Goal: Task Accomplishment & Management: Complete application form

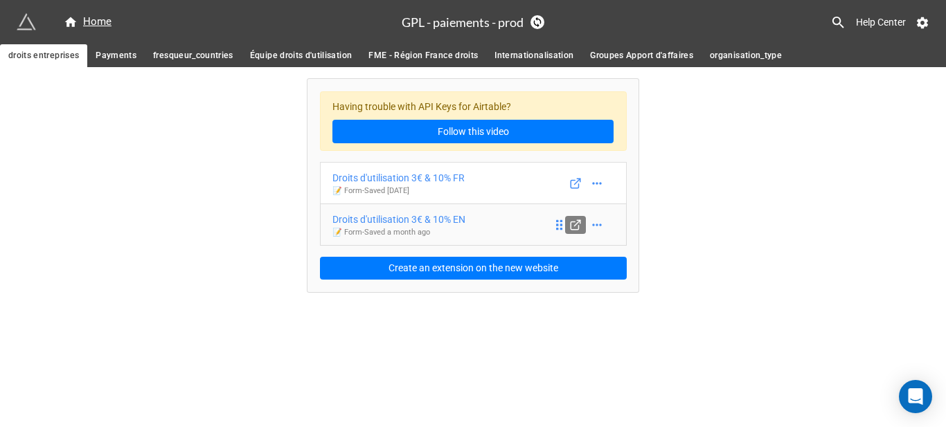
click at [575, 224] on icon at bounding box center [575, 225] width 12 height 12
click at [430, 223] on div "Droits d'utilisation 3€ & 10% EN" at bounding box center [398, 219] width 133 height 15
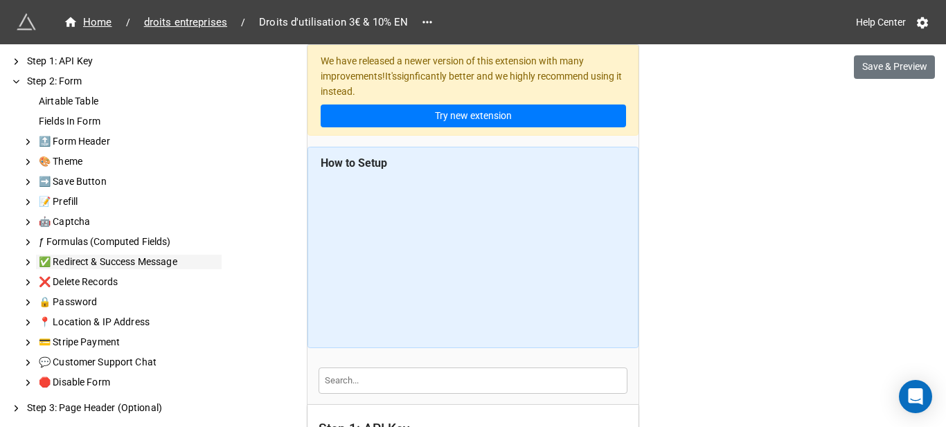
click at [149, 263] on div "✅ Redirect & Success Message" at bounding box center [129, 262] width 186 height 15
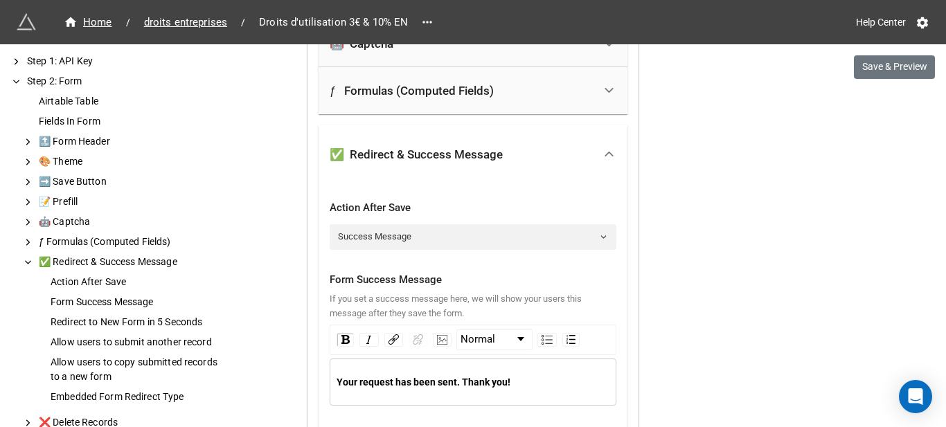
scroll to position [3763, 0]
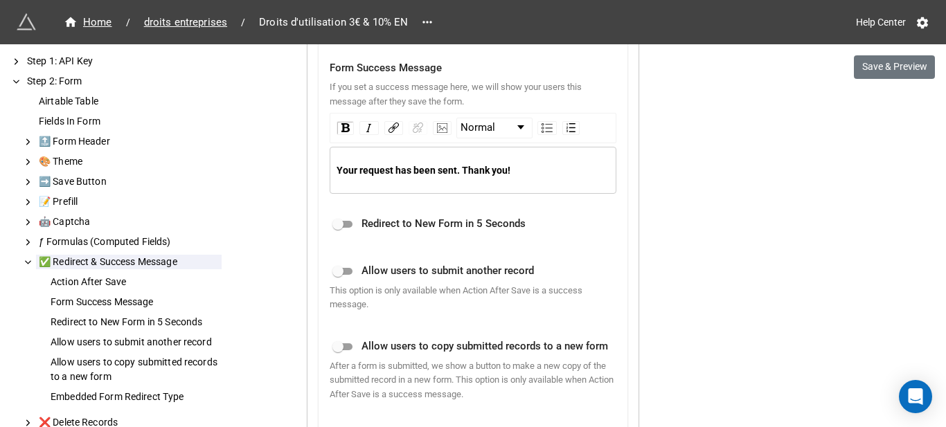
click at [474, 177] on div "Your request has been sent. Thank you!" at bounding box center [474, 170] width 274 height 15
copy span "Your request has been sent. Thank you!"
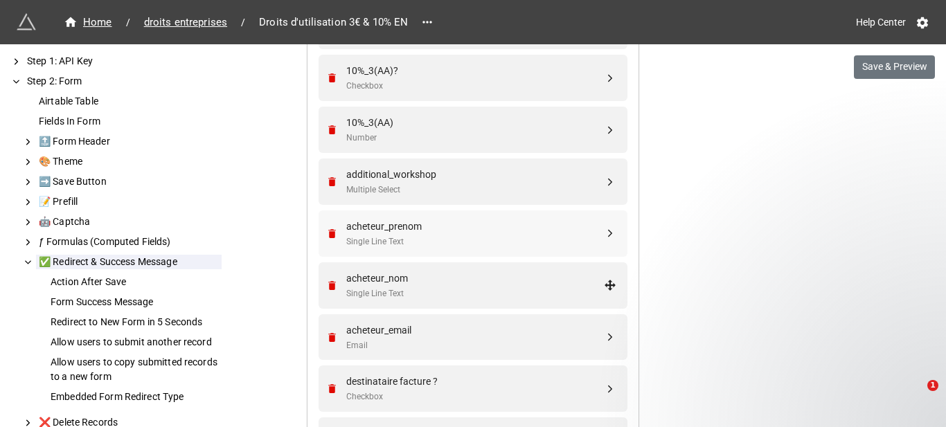
scroll to position [1477, 0]
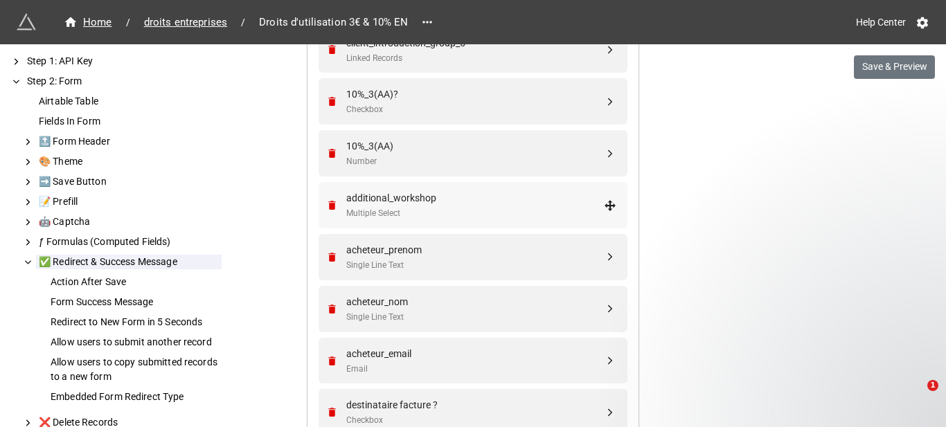
click at [420, 203] on div "additional_workshop" at bounding box center [475, 197] width 258 height 15
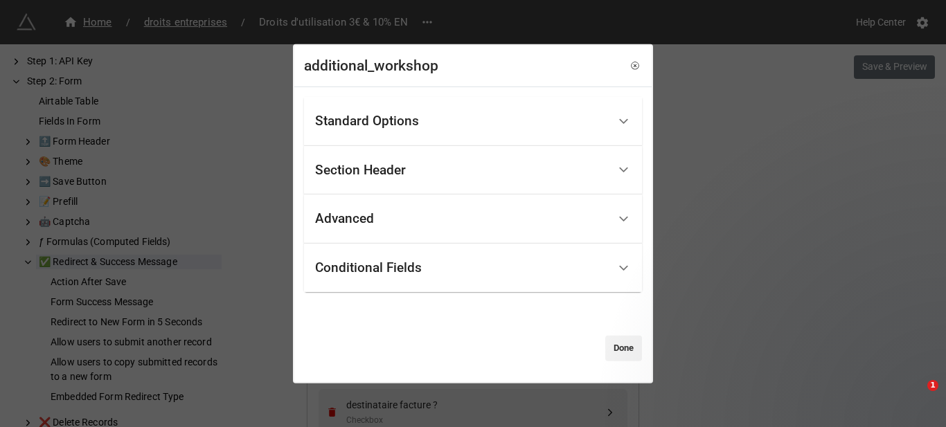
click at [361, 253] on div "Conditional Fields" at bounding box center [461, 268] width 293 height 33
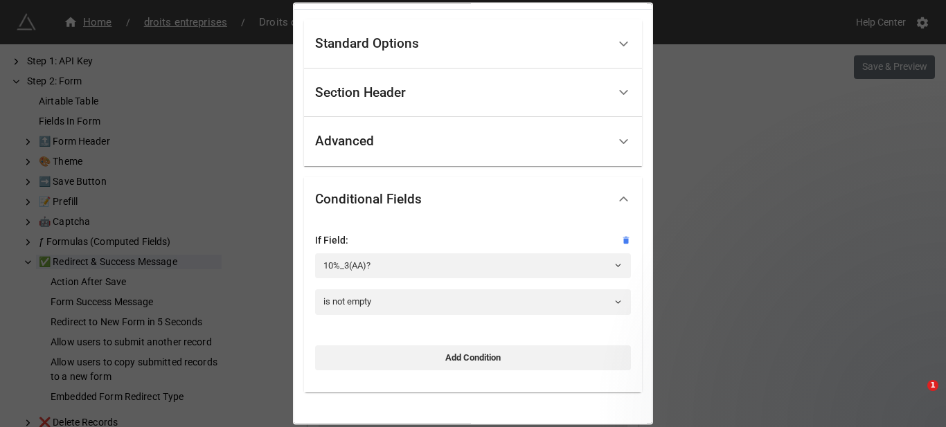
scroll to position [69, 0]
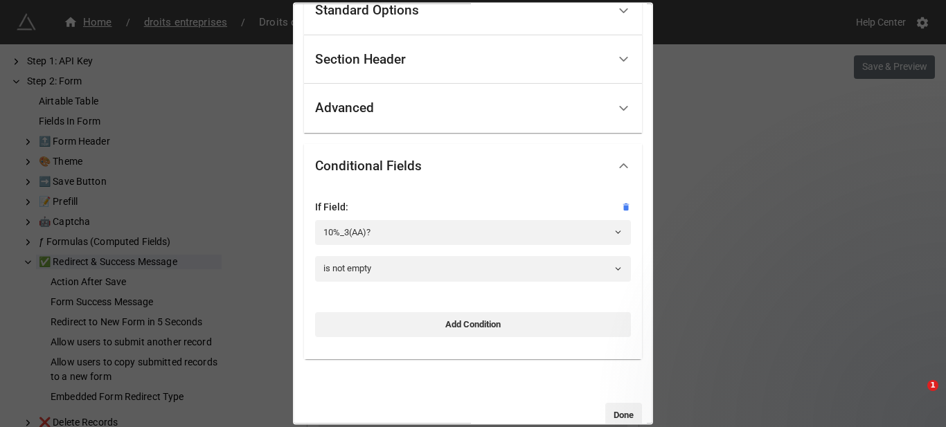
click at [426, 115] on div "Advanced" at bounding box center [461, 108] width 293 height 33
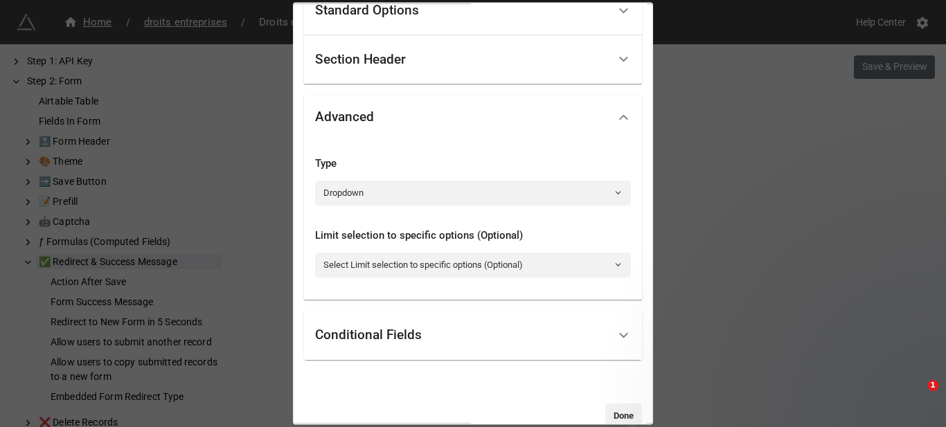
click at [718, 186] on div "additional_workshop Standard Options Title (Optional) What type of service did …" at bounding box center [473, 213] width 946 height 427
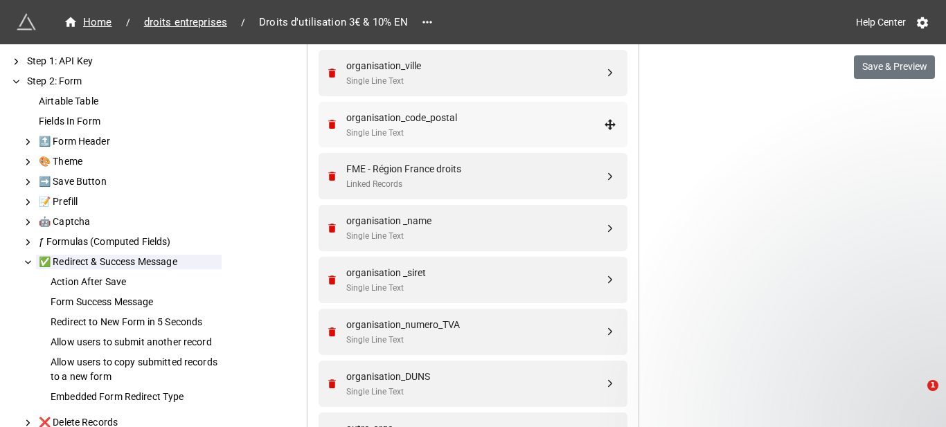
scroll to position [2100, 0]
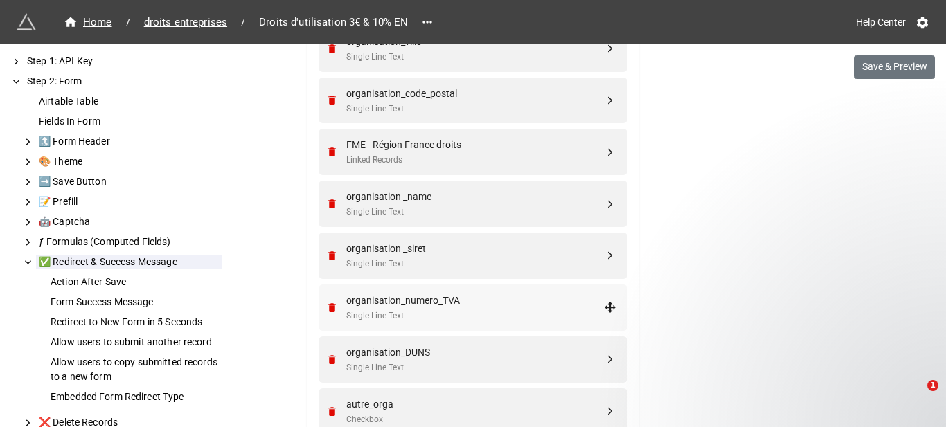
click at [434, 296] on div "organisation_numero_TVA" at bounding box center [475, 300] width 258 height 15
select select "all-are-met"
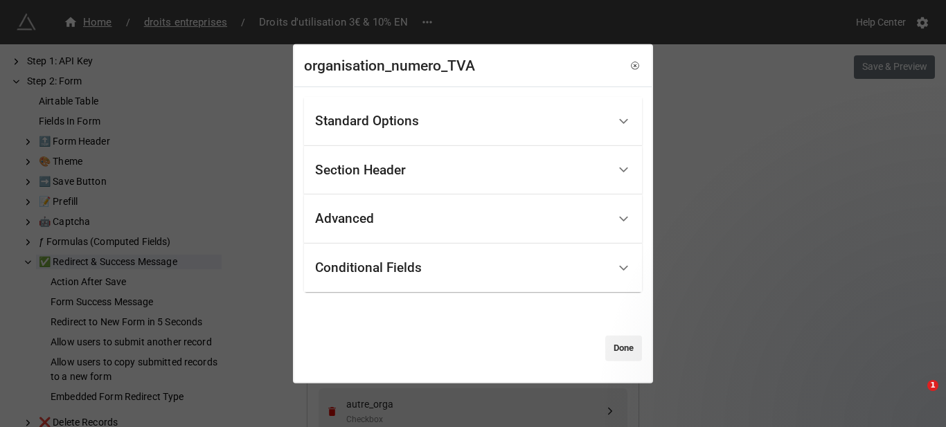
click at [416, 257] on div "Conditional Fields" at bounding box center [461, 268] width 293 height 33
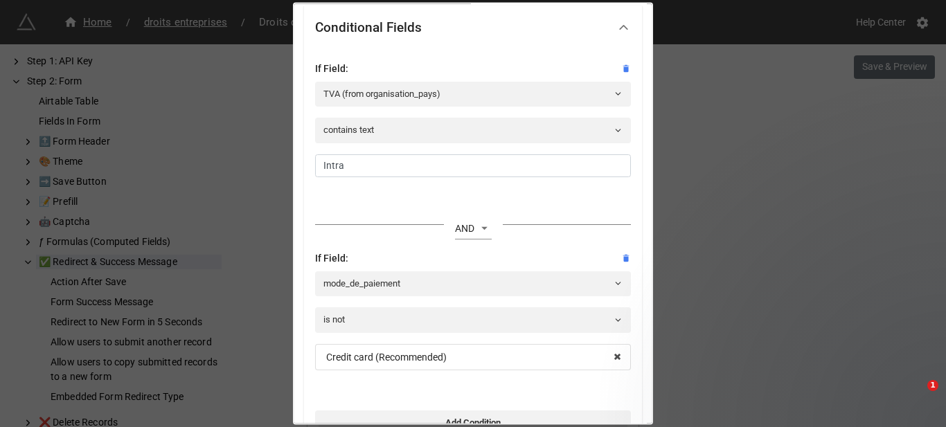
scroll to position [277, 0]
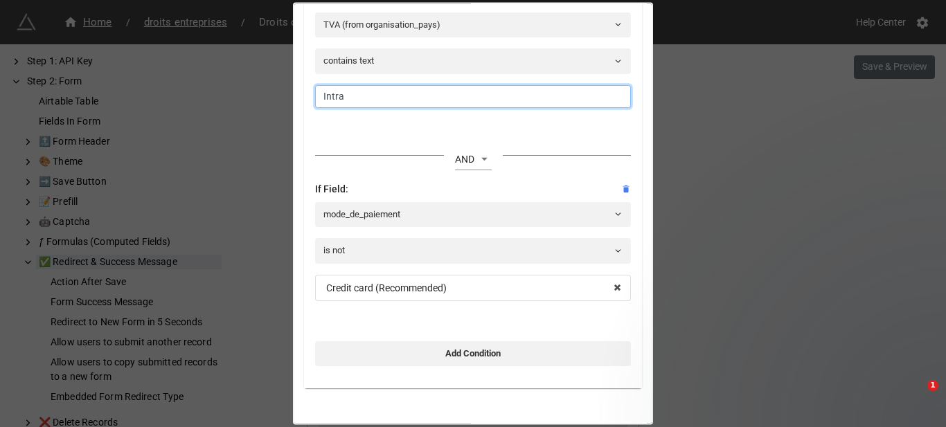
drag, startPoint x: 409, startPoint y: 98, endPoint x: 303, endPoint y: 98, distance: 106.0
click at [303, 98] on div "Standard Options Title (Optional) Intracommunity VAT number Description (Option…" at bounding box center [472, 123] width 357 height 709
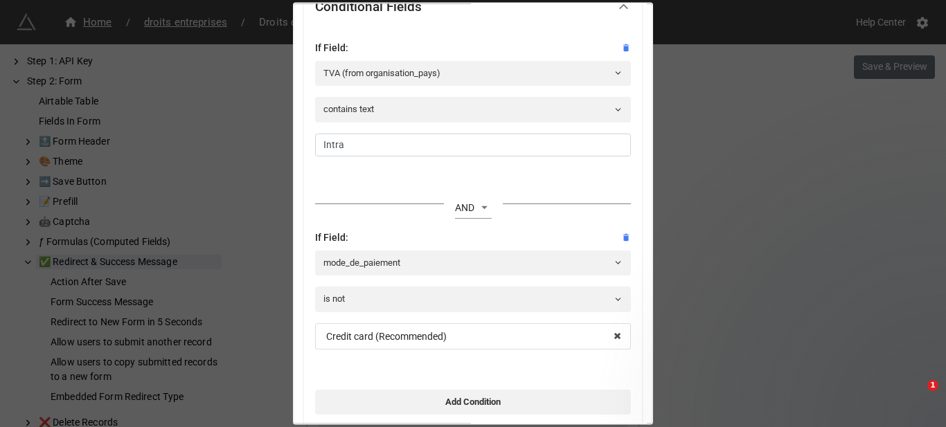
scroll to position [193, 0]
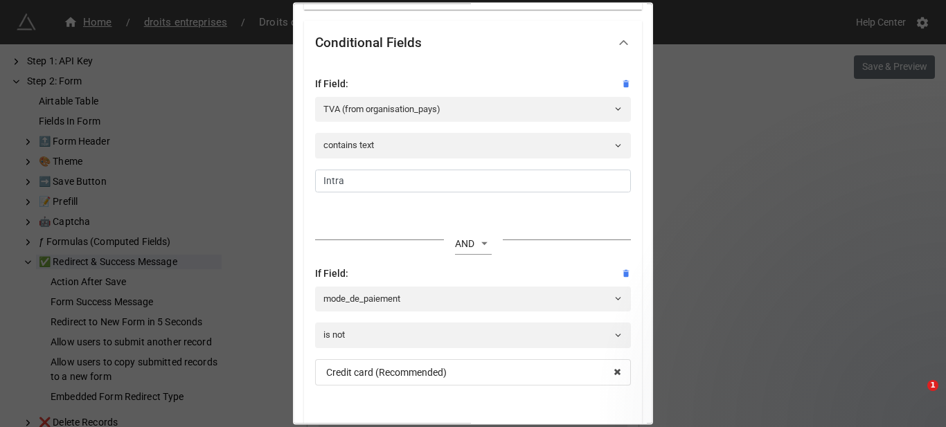
drag, startPoint x: 687, startPoint y: 206, endPoint x: 679, endPoint y: 207, distance: 8.3
click at [688, 206] on div "organisation_numero_TVA Standard Options Title (Optional) Intracommunity VAT nu…" at bounding box center [473, 213] width 946 height 427
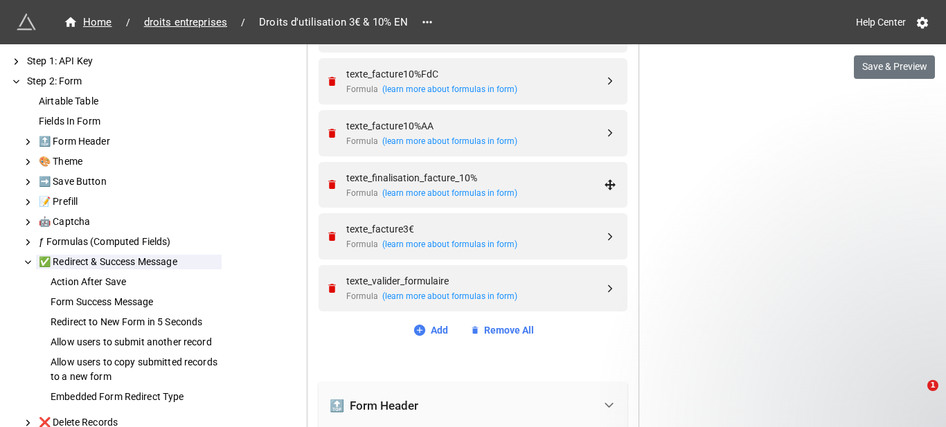
scroll to position [2931, 0]
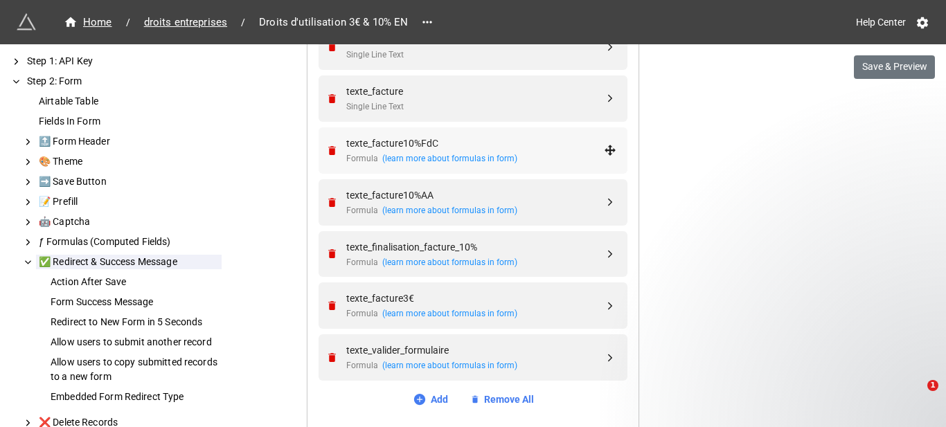
click at [468, 150] on div "texte_facture10%FdC" at bounding box center [475, 143] width 258 height 15
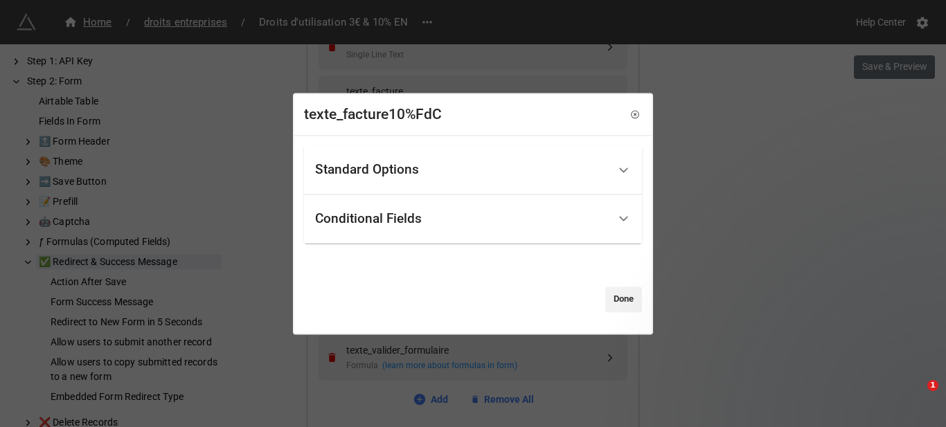
click at [429, 159] on div "Standard Options" at bounding box center [461, 170] width 293 height 33
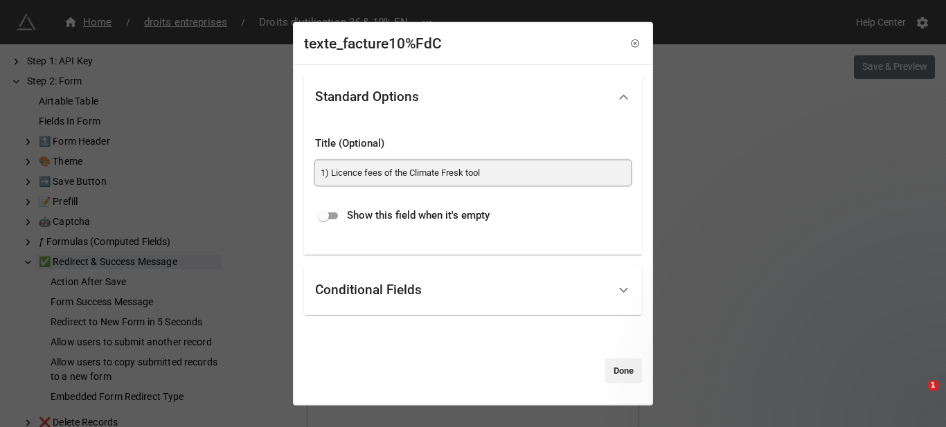
click at [422, 169] on input "1) Licence fees of the Climate Fresk tool" at bounding box center [473, 172] width 316 height 25
click at [608, 371] on link "Done" at bounding box center [623, 370] width 37 height 25
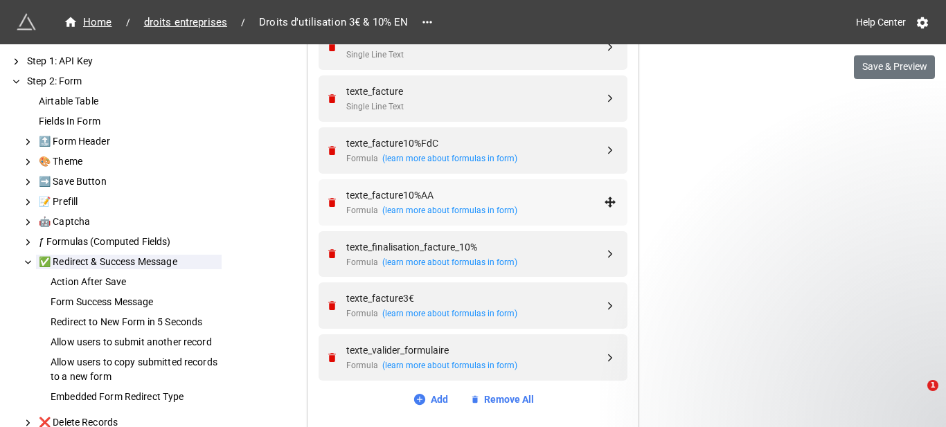
click at [487, 199] on div "texte_facture10%AA" at bounding box center [475, 195] width 258 height 15
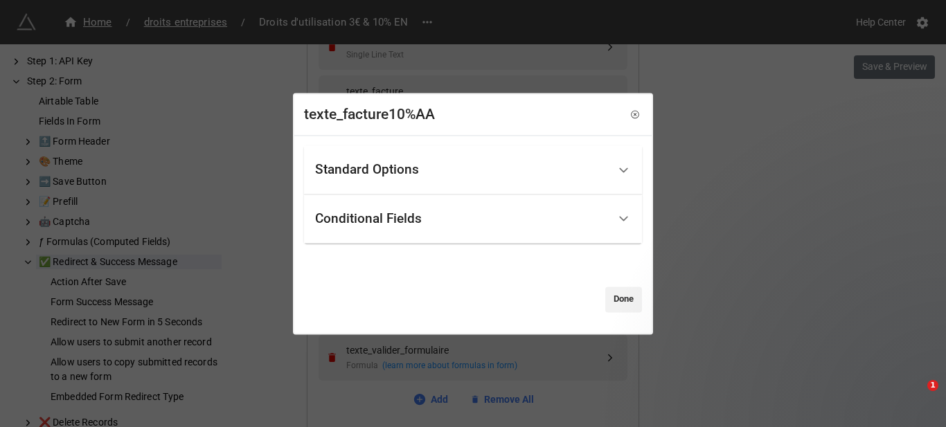
click at [449, 165] on div "Standard Options" at bounding box center [461, 170] width 293 height 33
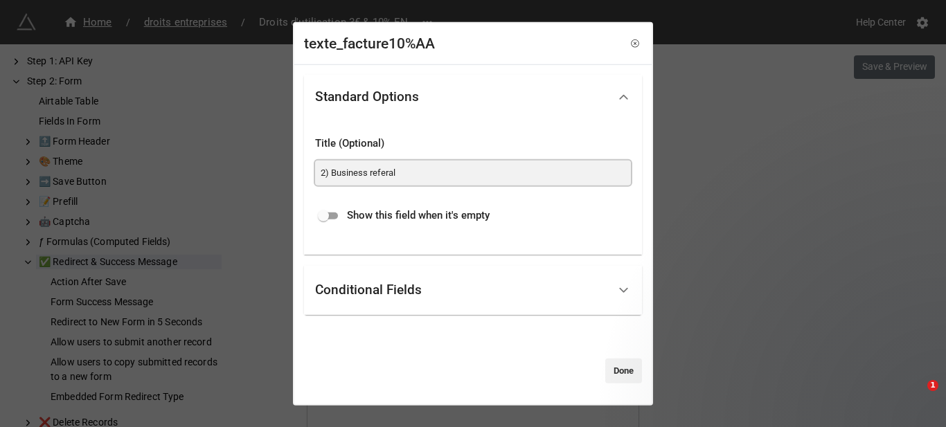
click at [449, 165] on input "2) Business referal" at bounding box center [473, 172] width 316 height 25
click at [448, 165] on input "2) Business referal" at bounding box center [473, 172] width 316 height 25
click at [619, 376] on link "Done" at bounding box center [623, 370] width 37 height 25
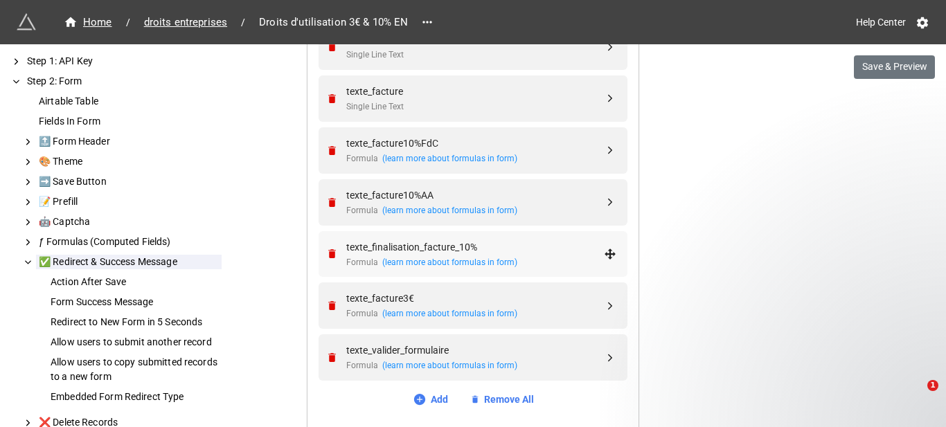
click at [533, 255] on div "texte_finalisation_facture_10% Formula (learn more about formulas in form)" at bounding box center [475, 255] width 258 height 30
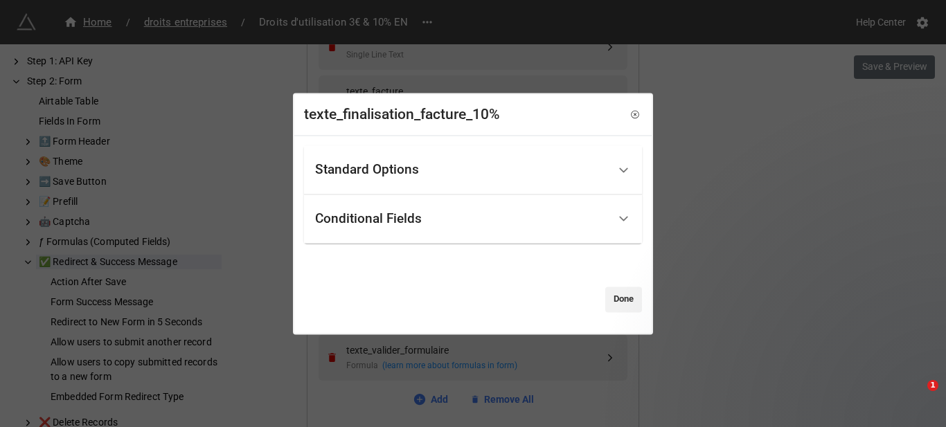
click at [480, 170] on div "Standard Options" at bounding box center [461, 170] width 293 height 33
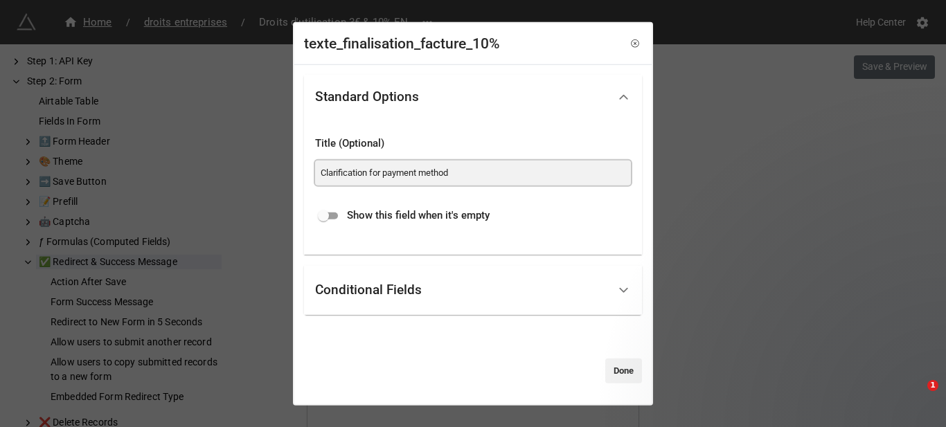
click at [468, 177] on input "Clarification for payment method" at bounding box center [473, 172] width 316 height 25
click at [617, 371] on link "Done" at bounding box center [623, 370] width 37 height 25
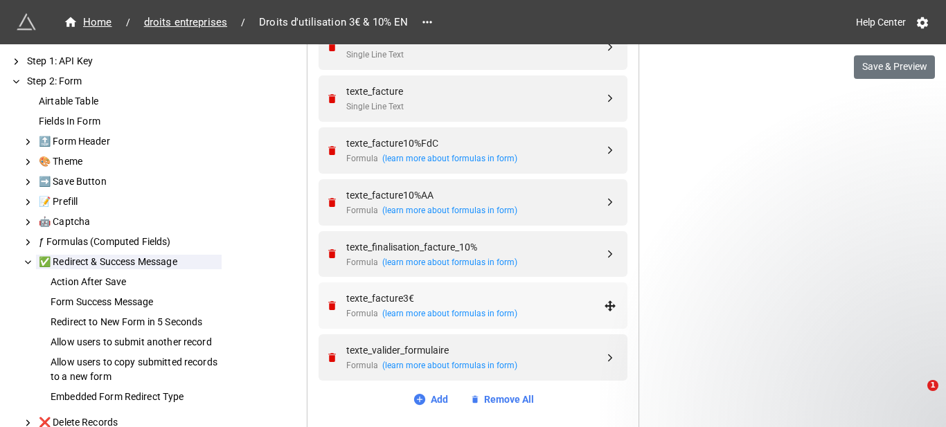
click at [513, 298] on div "texte_facture3€" at bounding box center [475, 298] width 258 height 15
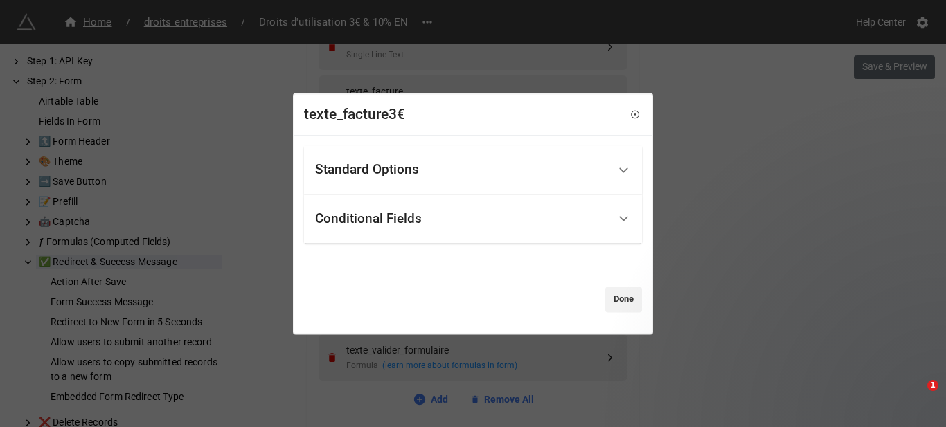
click at [474, 177] on div "Standard Options" at bounding box center [461, 170] width 293 height 33
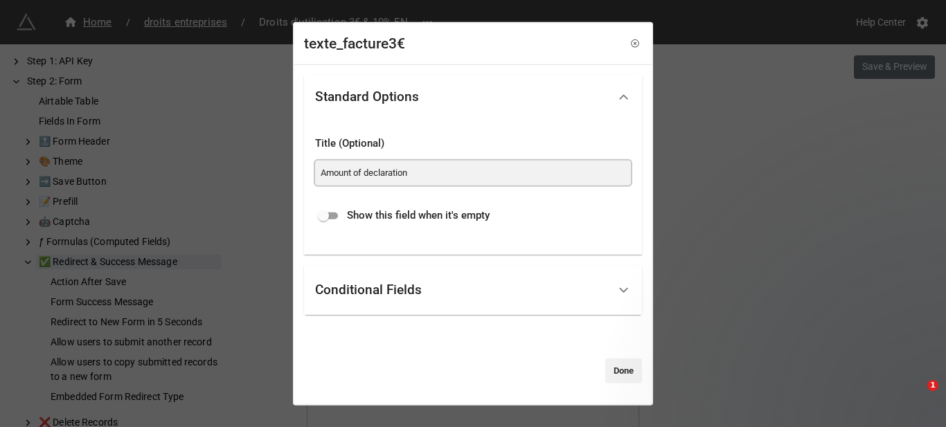
click at [465, 181] on input "Amount of declaration" at bounding box center [473, 172] width 316 height 25
click at [612, 373] on link "Done" at bounding box center [623, 370] width 37 height 25
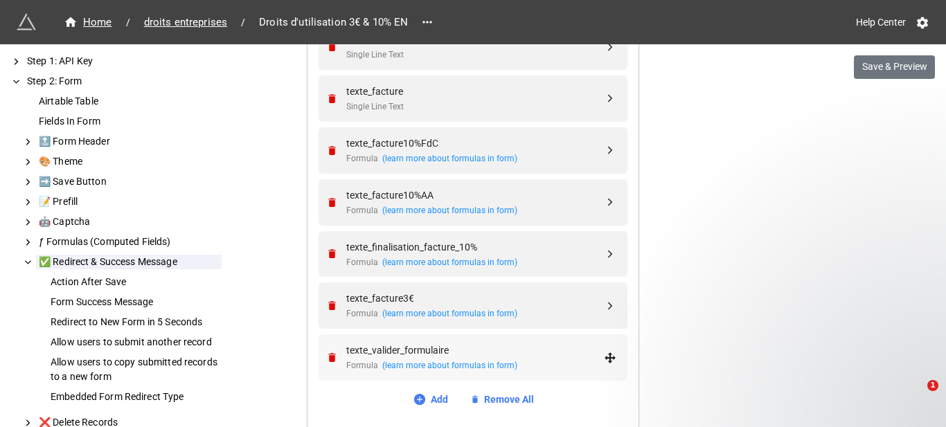
click at [510, 355] on div "texte_valider_formulaire" at bounding box center [475, 350] width 258 height 15
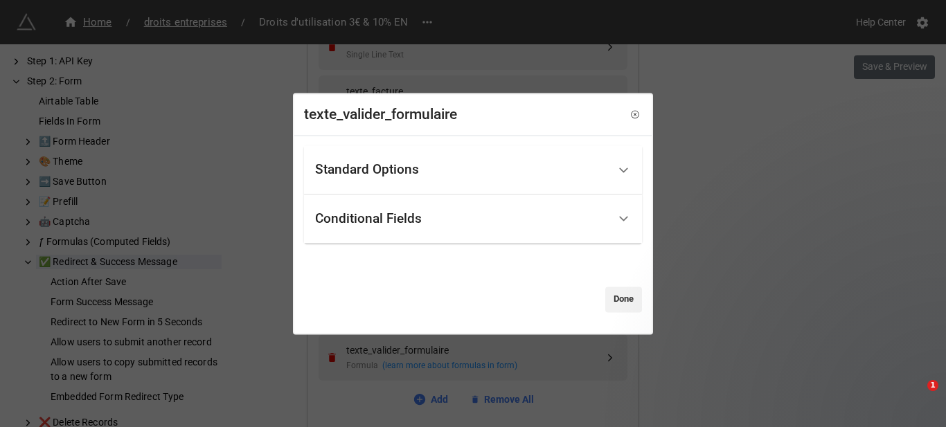
click at [460, 174] on div "Standard Options" at bounding box center [461, 170] width 293 height 33
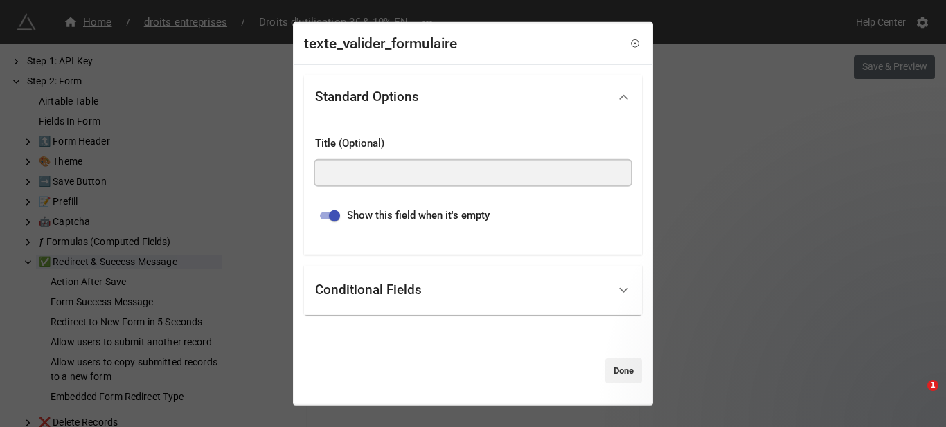
click at [457, 175] on input at bounding box center [473, 172] width 316 height 25
drag, startPoint x: 825, startPoint y: 75, endPoint x: 793, endPoint y: 89, distance: 34.5
click at [825, 76] on div "texte_valider_formulaire Standard Options Title (Optional) Show this field when…" at bounding box center [473, 213] width 946 height 427
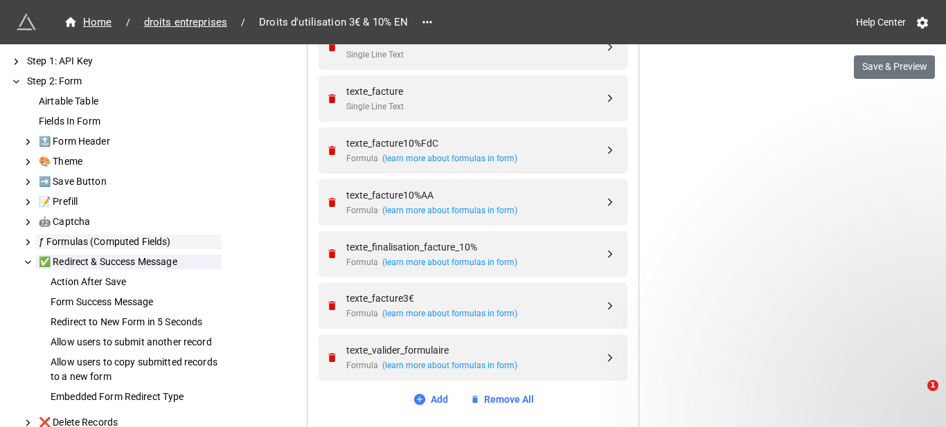
click at [92, 247] on div "ƒ Formulas (Computed Fields)" at bounding box center [129, 242] width 186 height 15
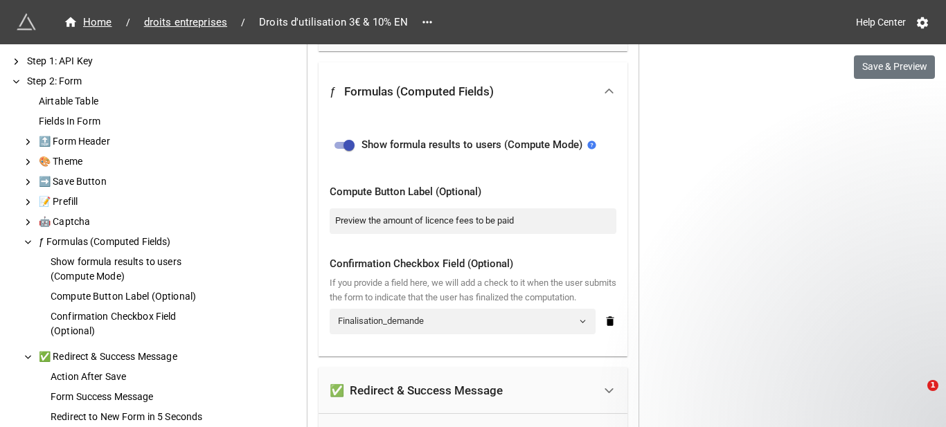
scroll to position [3569, 0]
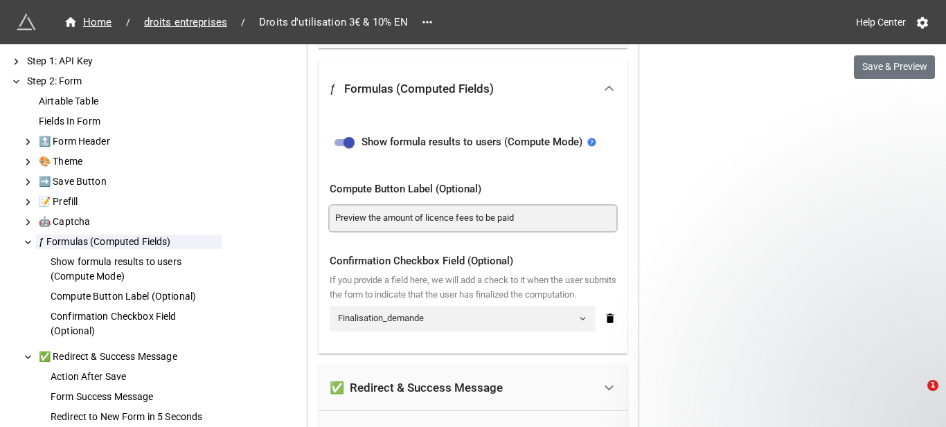
click at [413, 224] on input "Preview the amount of licence fees to be paid" at bounding box center [473, 218] width 287 height 25
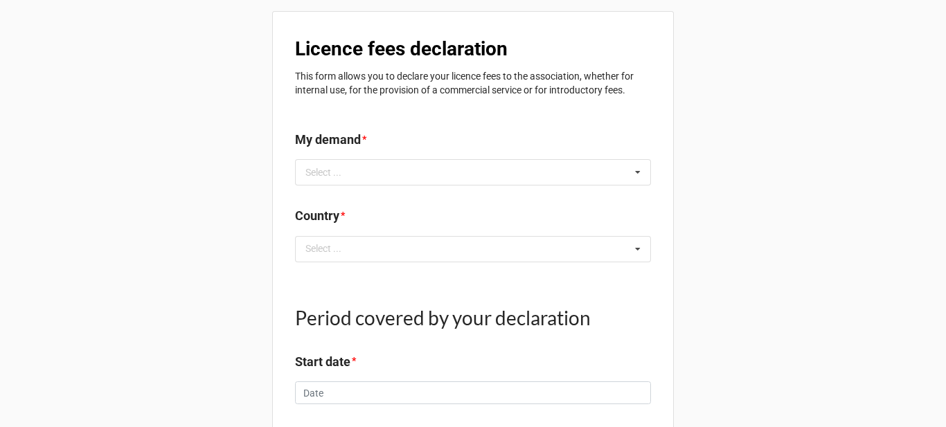
click at [448, 50] on b "Licence fees declaration" at bounding box center [401, 48] width 213 height 23
click at [447, 49] on b "Licence fees declaration" at bounding box center [401, 48] width 213 height 23
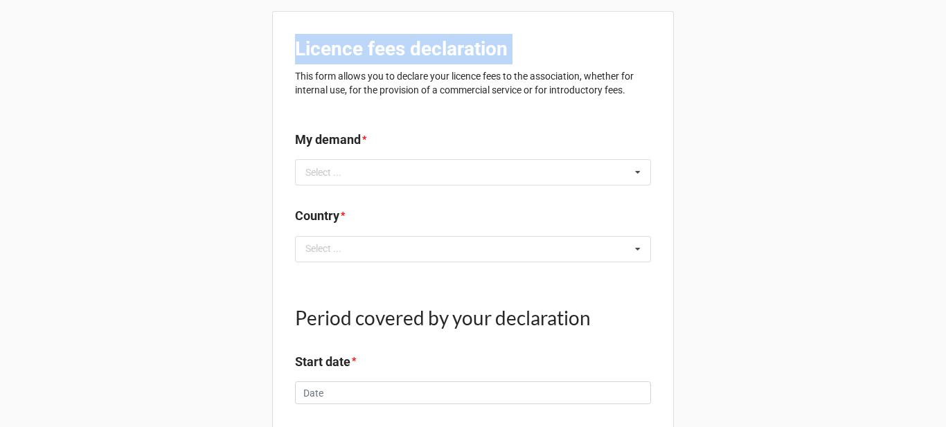
click at [447, 49] on b "Licence fees declaration" at bounding box center [401, 48] width 213 height 23
copy b "Licence fees declaration"
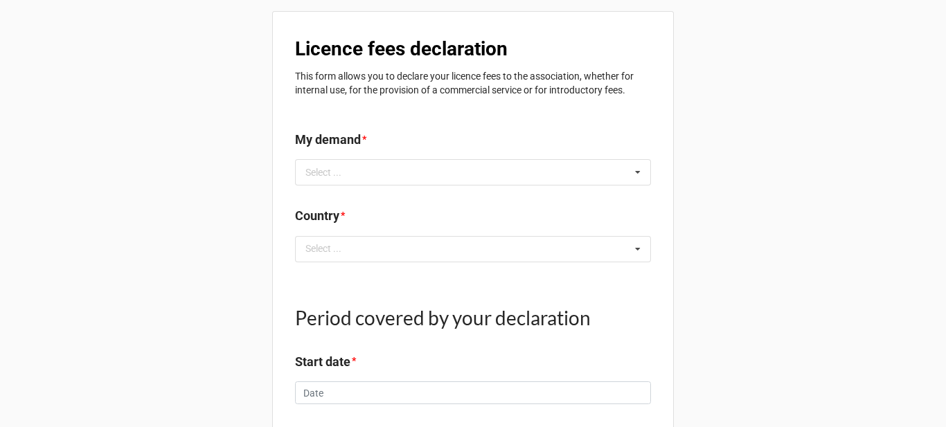
click at [377, 75] on p "This form allows you to declare your licence fees to the association, whether f…" at bounding box center [473, 83] width 356 height 28
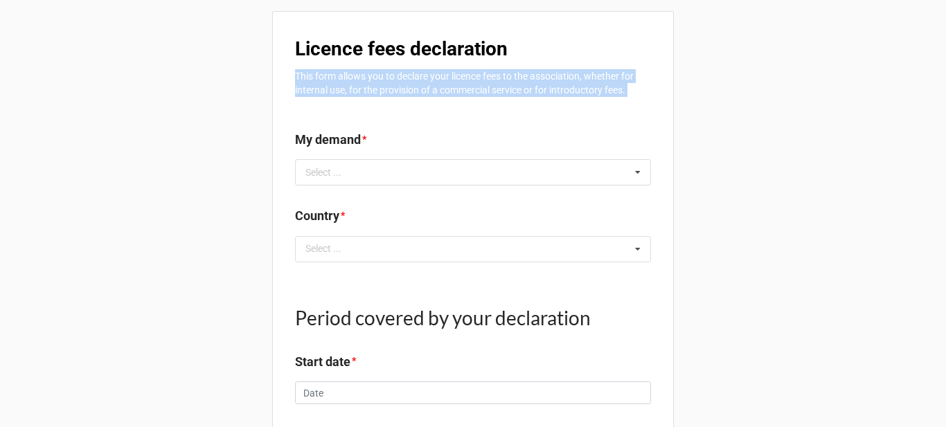
click at [377, 75] on p "This form allows you to declare your licence fees to the association, whether f…" at bounding box center [473, 83] width 356 height 28
copy div "This form allows you to declare your licence fees to the association, whether f…"
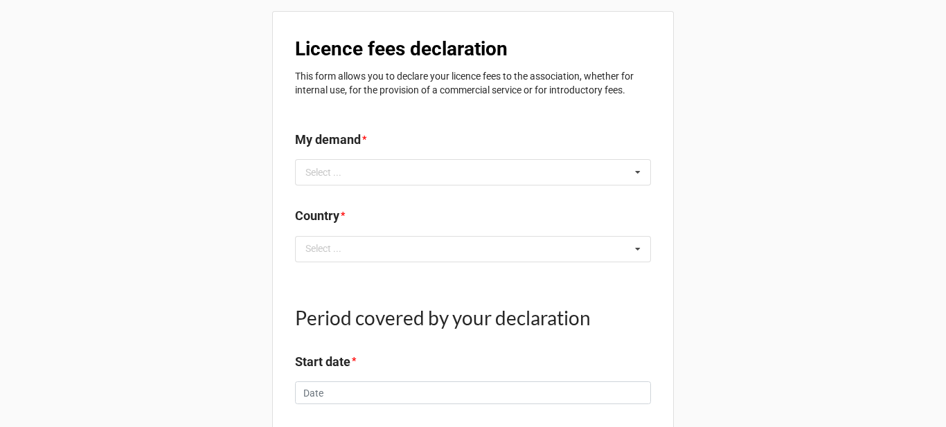
click at [331, 134] on label "My demand" at bounding box center [328, 139] width 66 height 19
click at [333, 134] on label "My demand" at bounding box center [328, 139] width 66 height 19
copy label "My demand"
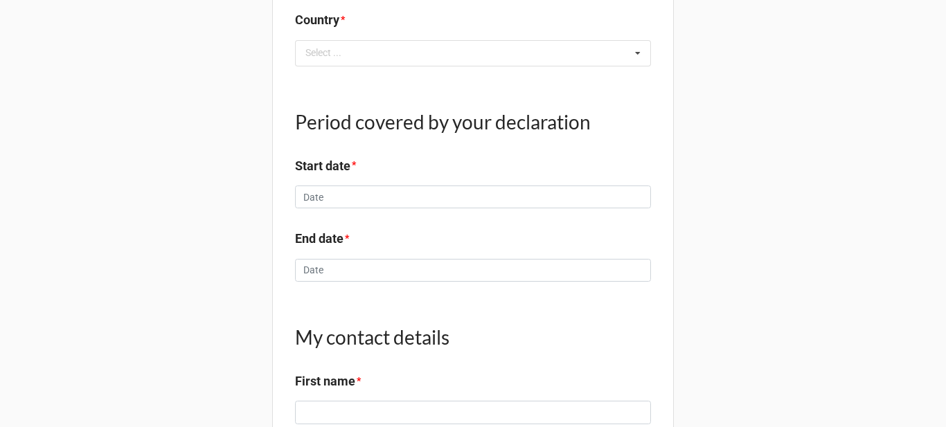
scroll to position [208, 0]
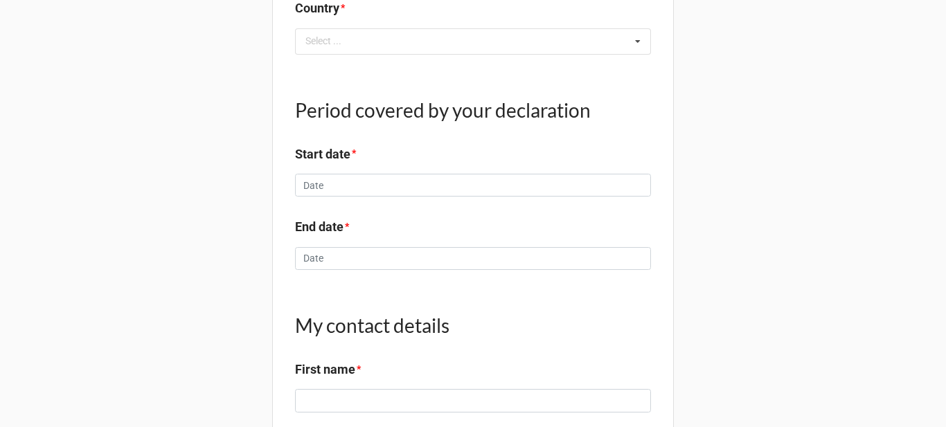
click at [431, 119] on h1 "Period covered by your declaration" at bounding box center [473, 110] width 356 height 25
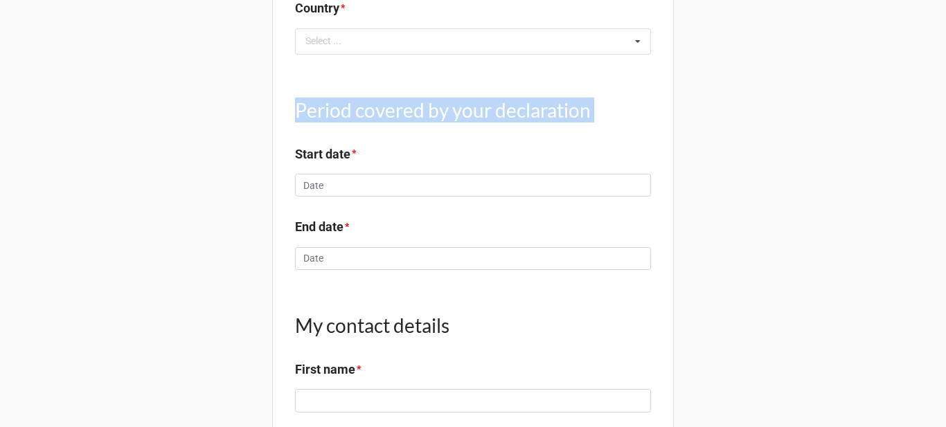
click at [431, 119] on h1 "Period covered by your declaration" at bounding box center [473, 110] width 356 height 25
copy h1 "Period covered by your declaration"
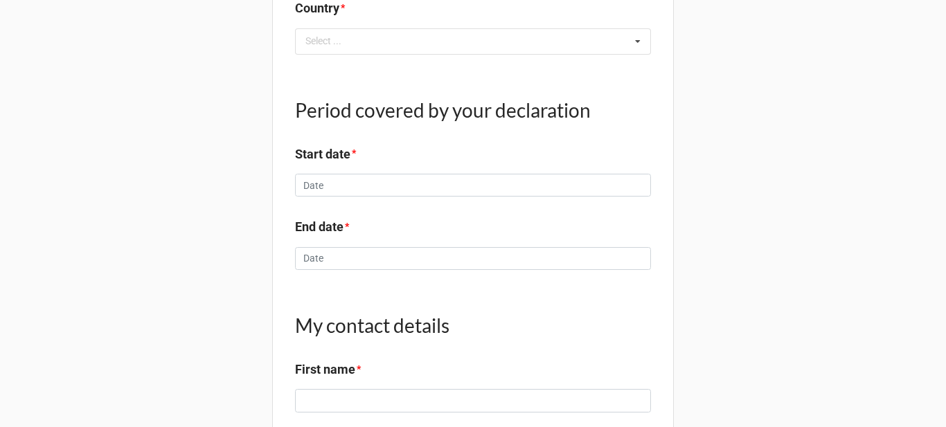
click at [317, 161] on label "Start date" at bounding box center [322, 154] width 55 height 19
copy label "Start date"
click at [338, 229] on label "End date" at bounding box center [319, 226] width 48 height 19
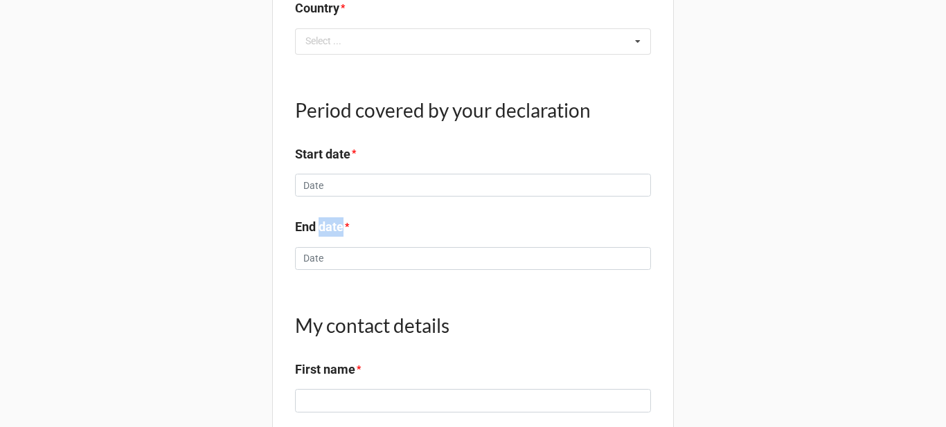
click at [338, 229] on label "End date" at bounding box center [319, 226] width 48 height 19
copy label "End date"
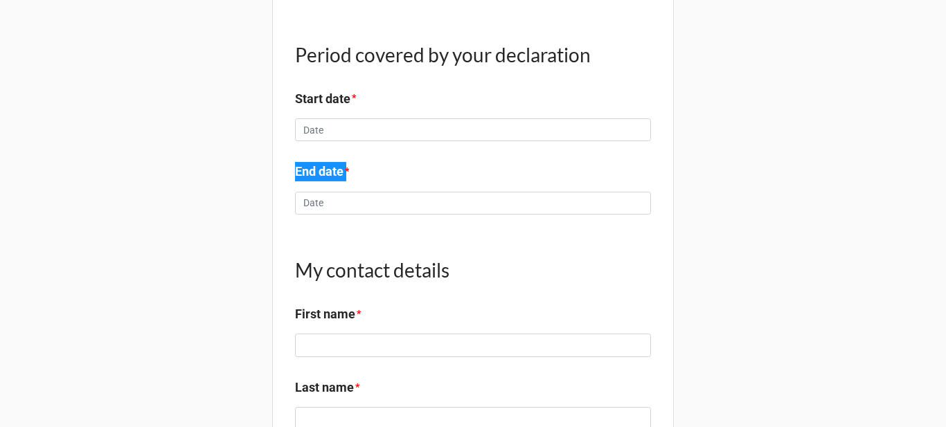
scroll to position [346, 0]
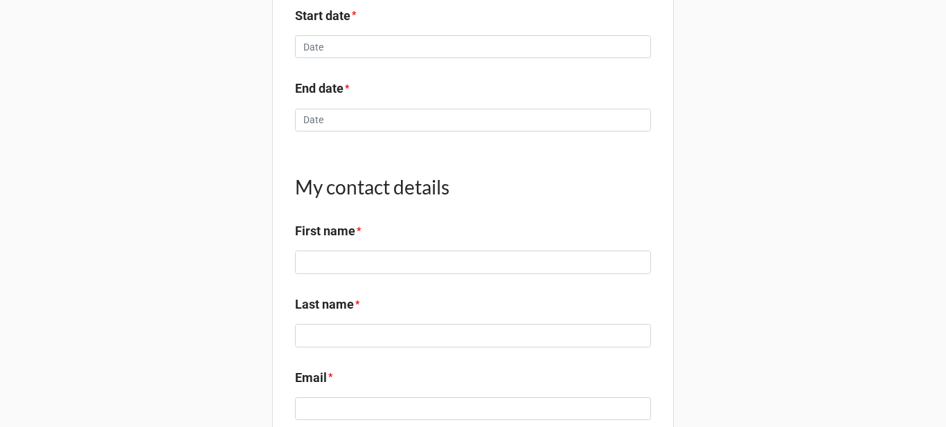
click at [357, 180] on h1 "My contact details" at bounding box center [473, 187] width 356 height 25
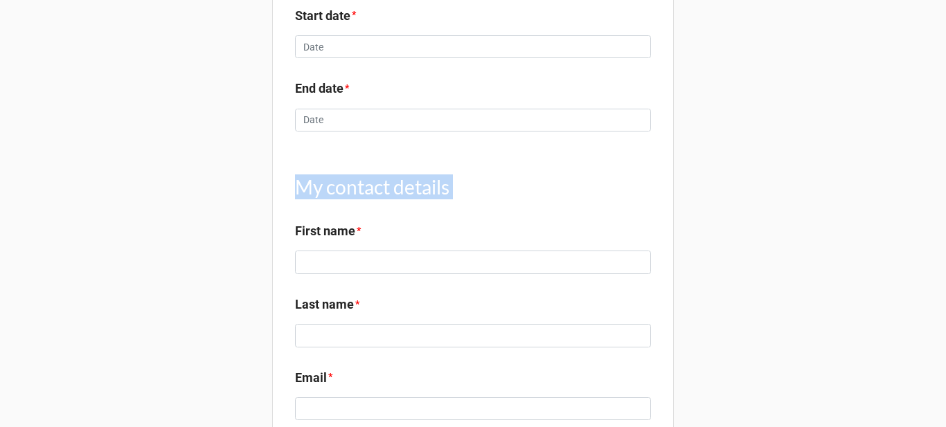
click at [357, 180] on h1 "My contact details" at bounding box center [473, 187] width 356 height 25
copy h1 "My contact details"
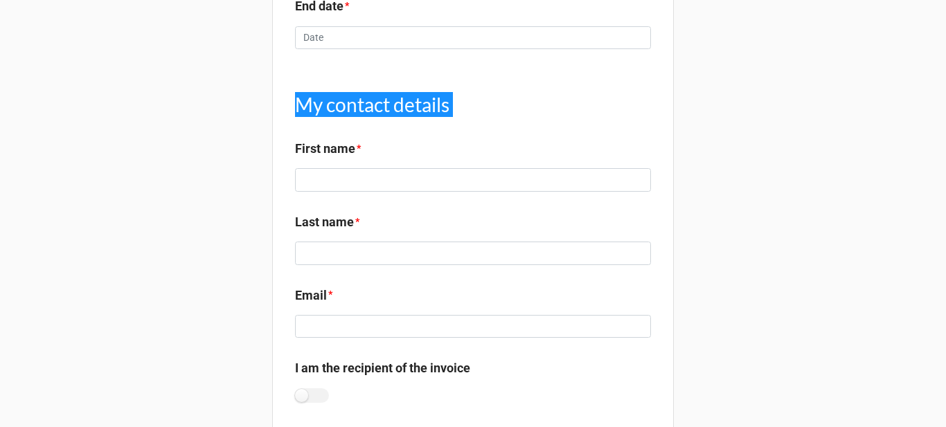
scroll to position [485, 0]
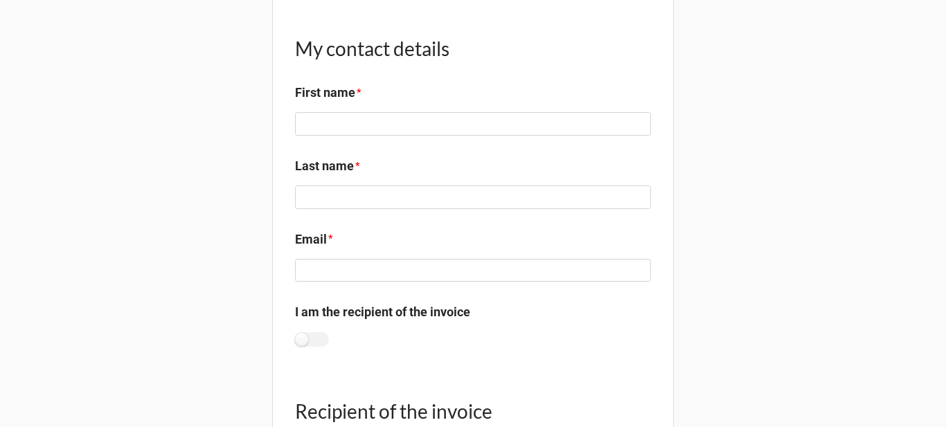
click at [317, 87] on label "First name" at bounding box center [325, 92] width 60 height 19
copy label "First name"
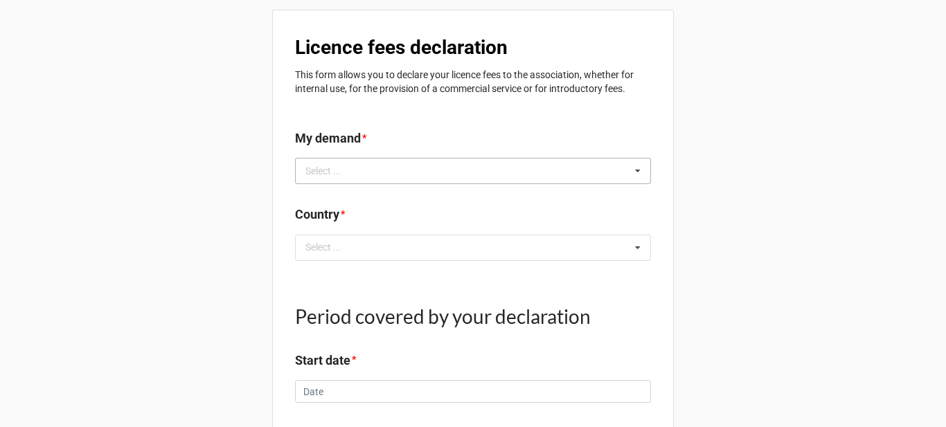
scroll to position [0, 0]
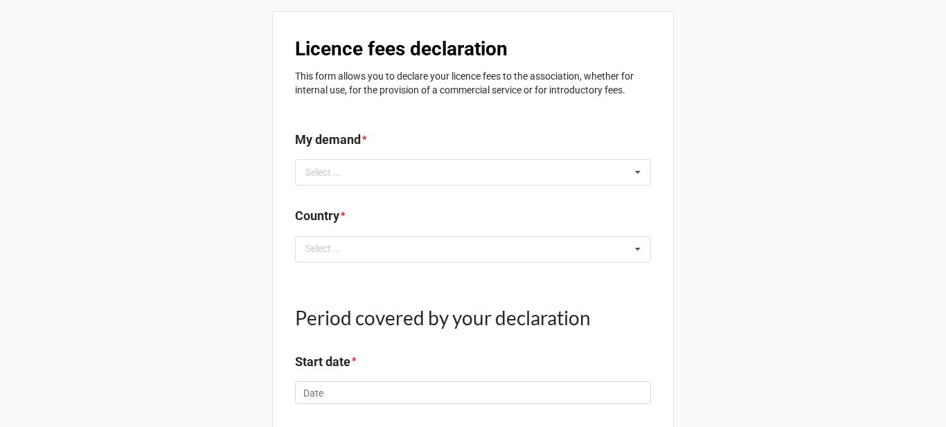
click at [389, 158] on div "My demand *" at bounding box center [473, 144] width 356 height 29
click at [389, 159] on div "My demand *" at bounding box center [473, 144] width 356 height 29
click at [389, 166] on div "Select ... No results found." at bounding box center [473, 172] width 356 height 26
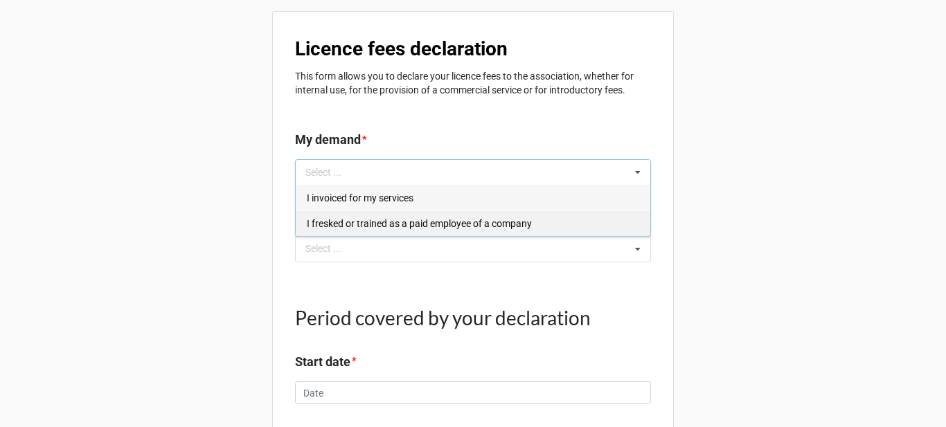
click at [386, 220] on span "I fresked or trained as a paid employee of a company" at bounding box center [419, 223] width 225 height 11
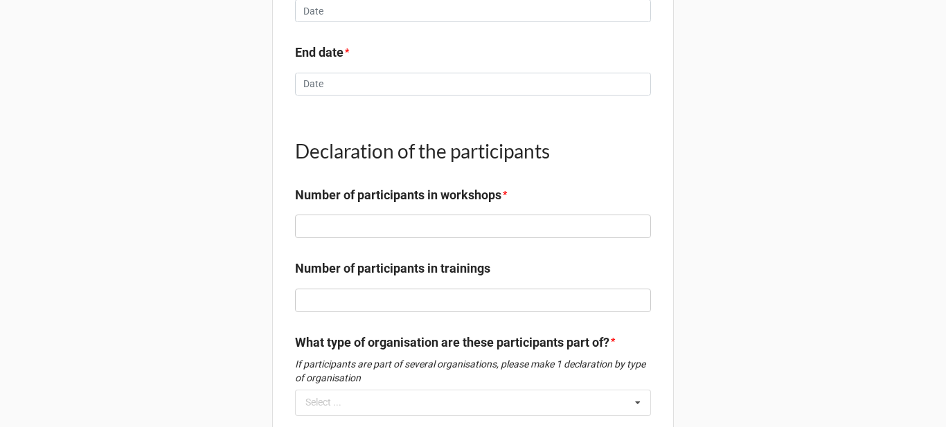
scroll to position [416, 0]
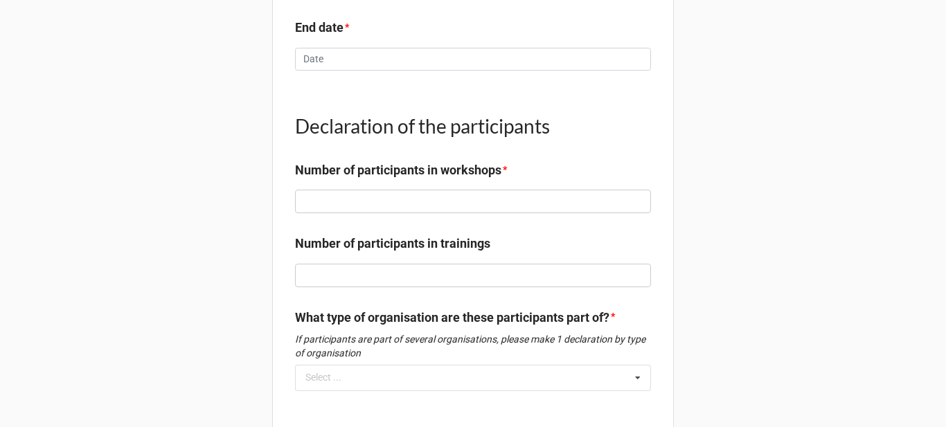
click at [379, 114] on h1 "Declaration of the participants" at bounding box center [473, 126] width 356 height 25
click at [376, 127] on h1 "Declaration of the participants" at bounding box center [473, 126] width 356 height 25
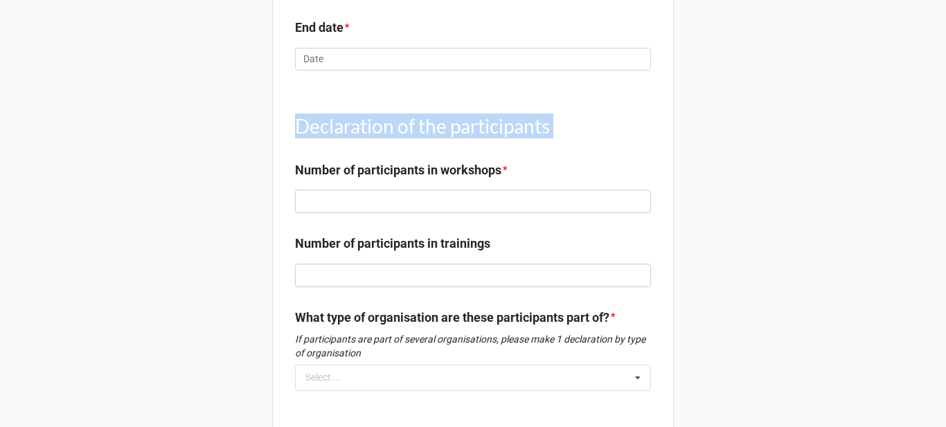
click at [376, 127] on h1 "Declaration of the participants" at bounding box center [473, 126] width 356 height 25
copy h1 "Declaration of the participants"
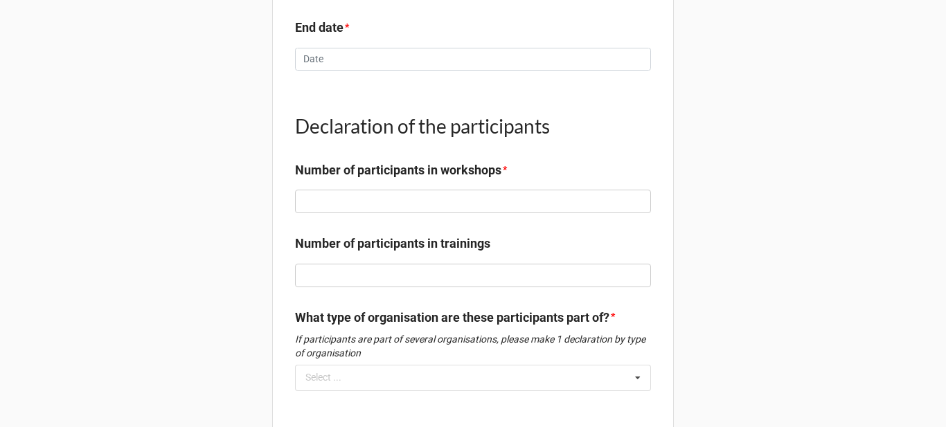
click at [327, 166] on label "Number of participants in workshops" at bounding box center [398, 170] width 206 height 19
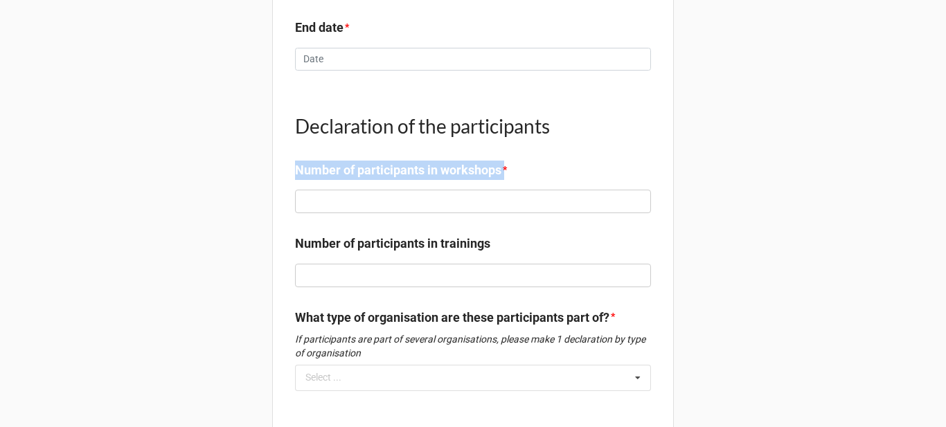
click at [327, 166] on label "Number of participants in workshops" at bounding box center [398, 170] width 206 height 19
copy label "Number of participants in workshops"
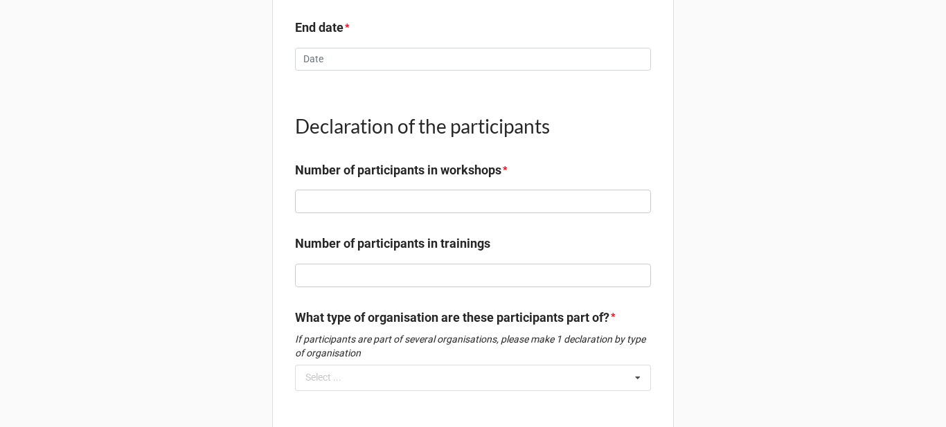
click at [451, 243] on label "Number of participants in trainings" at bounding box center [392, 243] width 195 height 19
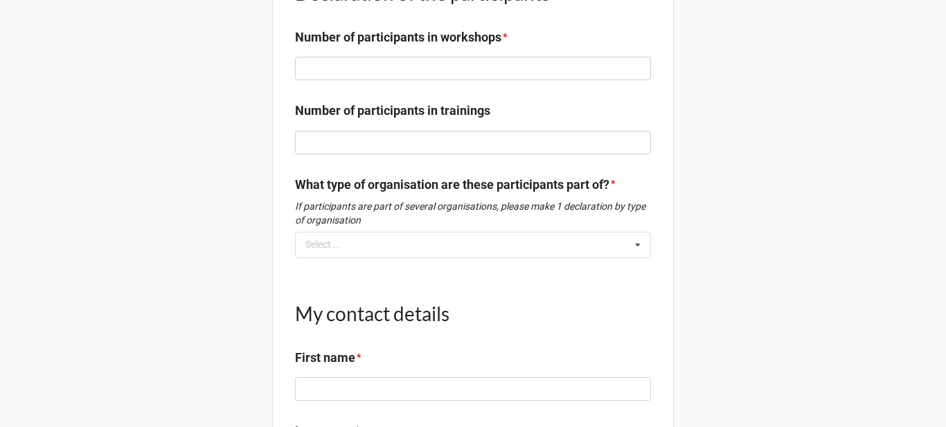
scroll to position [554, 0]
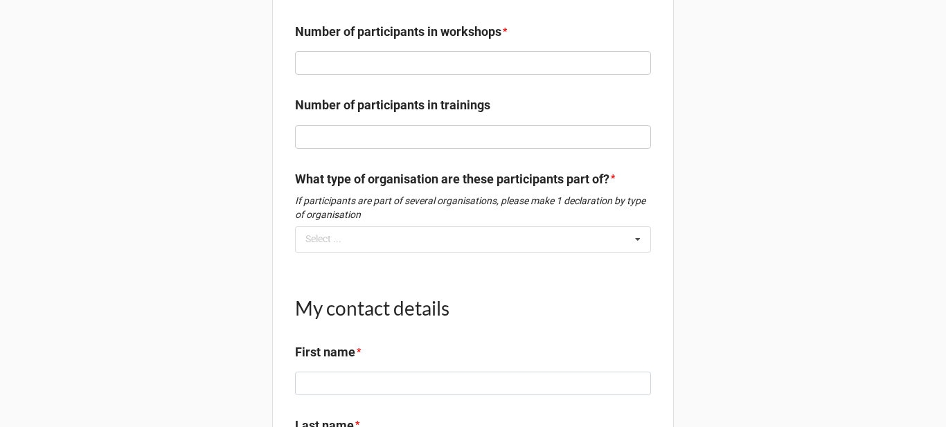
click at [542, 180] on label "What type of organisation are these participants part of?" at bounding box center [452, 179] width 314 height 19
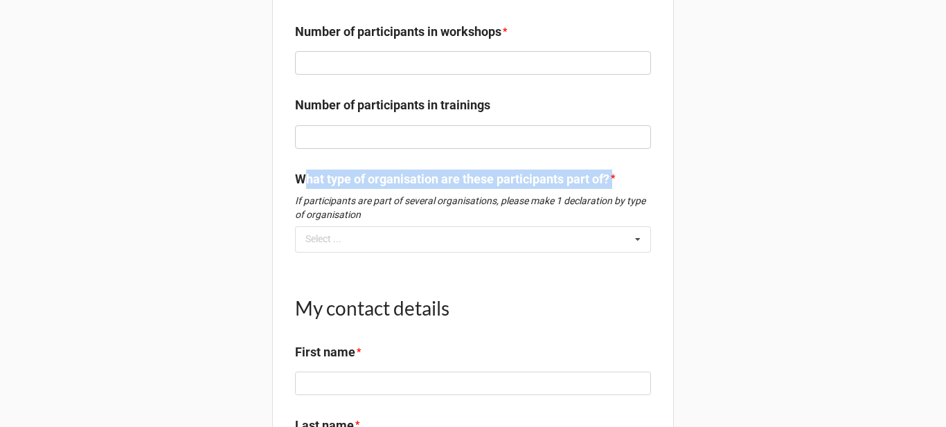
click at [542, 180] on label "What type of organisation are these participants part of?" at bounding box center [452, 179] width 314 height 19
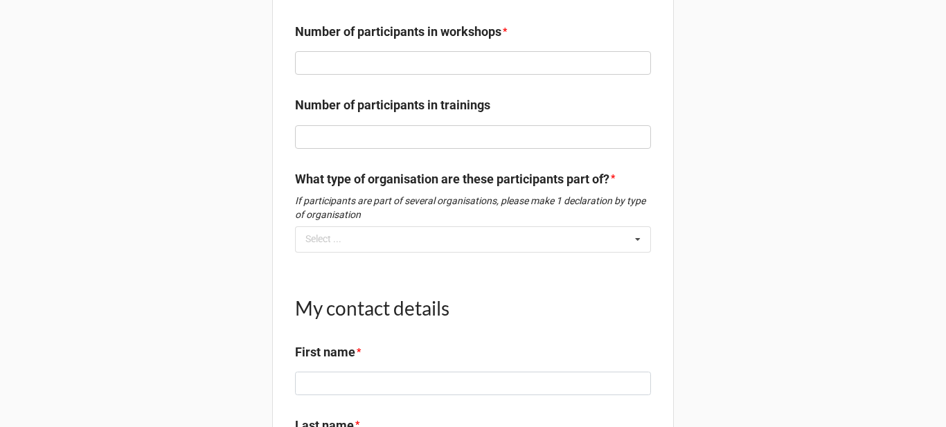
click at [454, 195] on em "If participants are part of several organisations, please make 1 declaration by…" at bounding box center [470, 207] width 350 height 25
click at [455, 202] on em "If participants are part of several organisations, please make 1 declaration by…" at bounding box center [470, 207] width 350 height 25
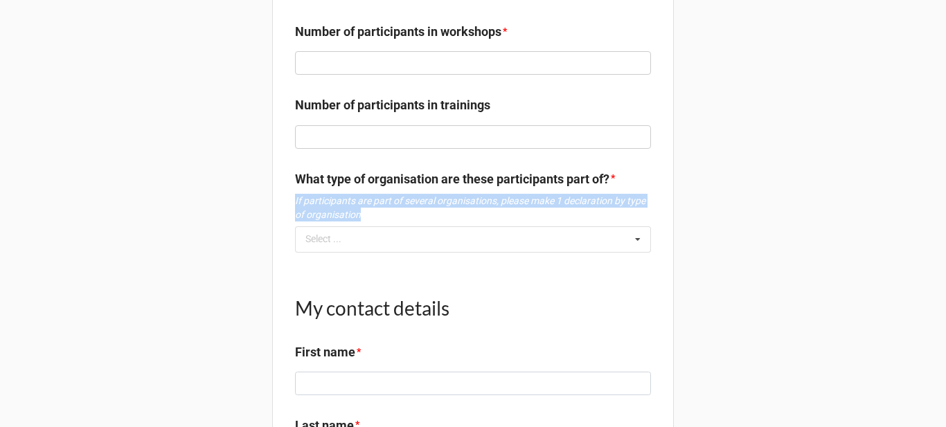
click at [455, 202] on em "If participants are part of several organisations, please make 1 declaration by…" at bounding box center [470, 207] width 350 height 25
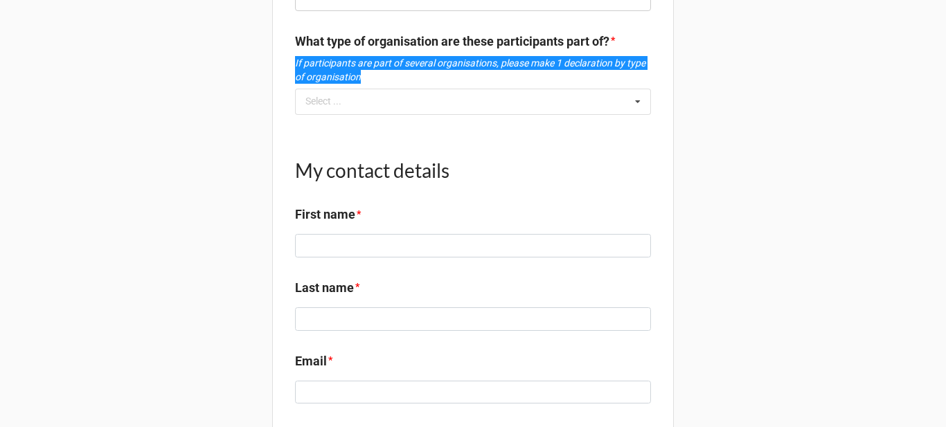
scroll to position [693, 0]
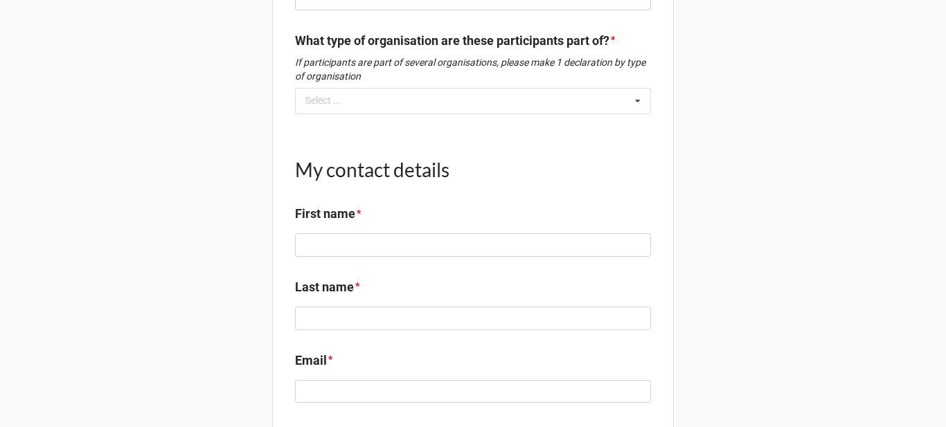
click at [400, 174] on h1 "My contact details" at bounding box center [473, 169] width 356 height 25
click at [399, 174] on h1 "My contact details" at bounding box center [473, 169] width 356 height 25
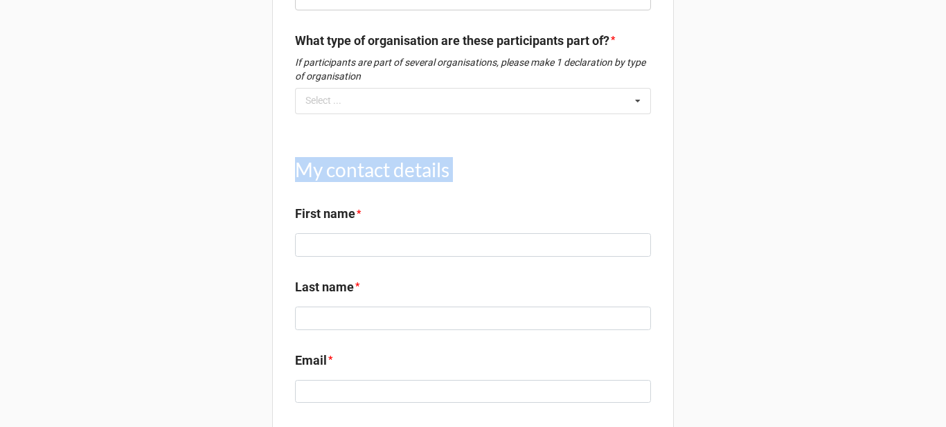
click at [399, 174] on h1 "My contact details" at bounding box center [473, 169] width 356 height 25
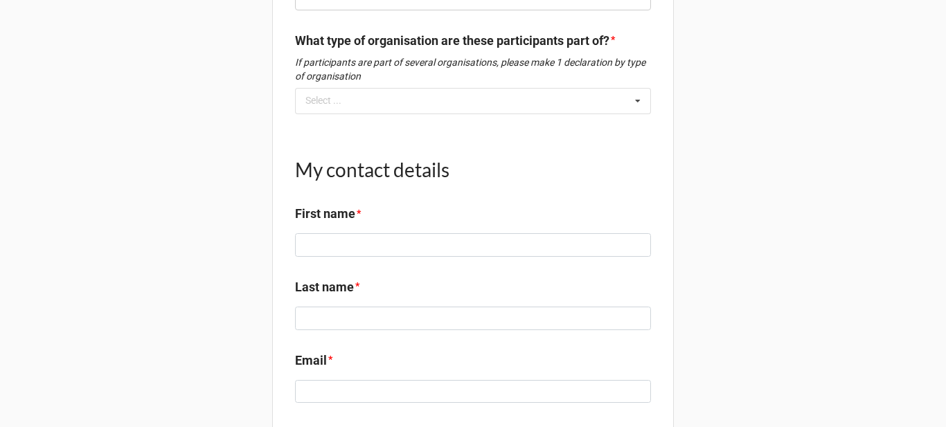
click at [318, 215] on label "First name" at bounding box center [325, 213] width 60 height 19
click at [305, 287] on label "Last name" at bounding box center [324, 287] width 59 height 19
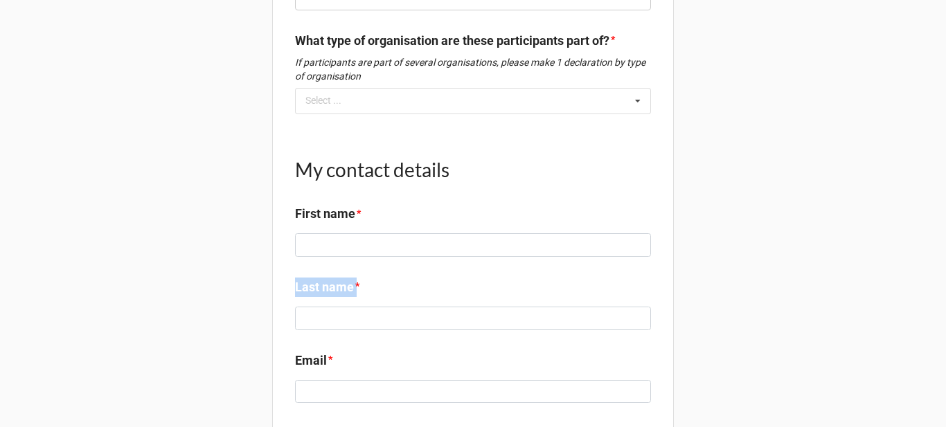
click at [305, 287] on label "Last name" at bounding box center [324, 287] width 59 height 19
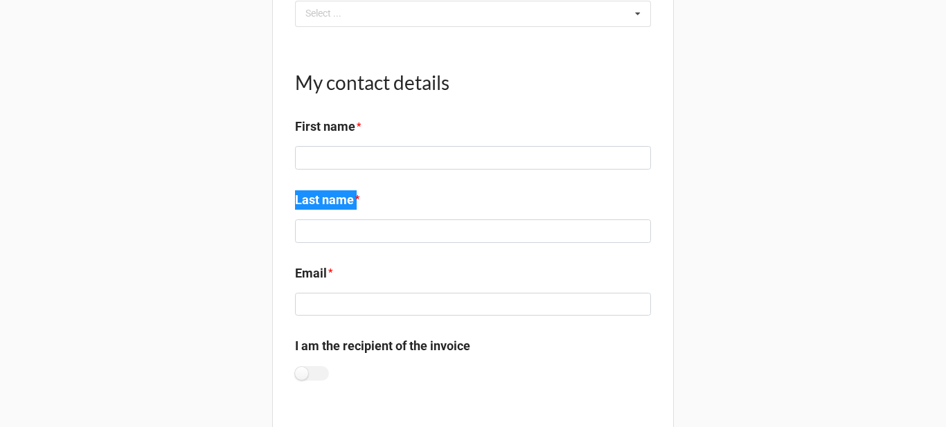
scroll to position [970, 0]
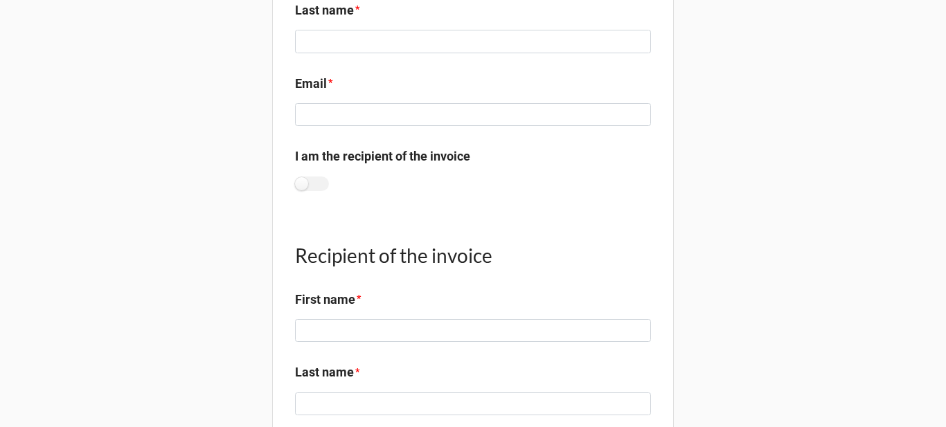
click at [316, 81] on label "Email" at bounding box center [311, 83] width 32 height 19
click at [440, 154] on label "I am the recipient of the invoice" at bounding box center [382, 156] width 175 height 19
click at [440, 153] on label "I am the recipient of the invoice" at bounding box center [382, 156] width 175 height 19
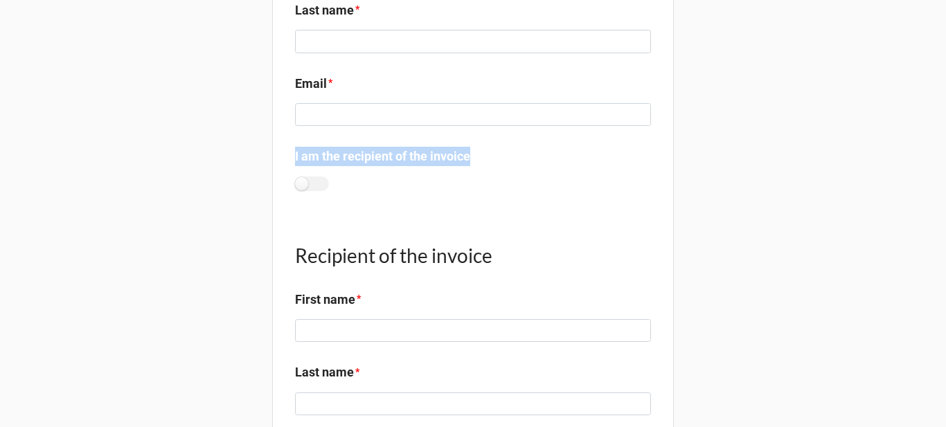
click at [440, 153] on label "I am the recipient of the invoice" at bounding box center [382, 156] width 175 height 19
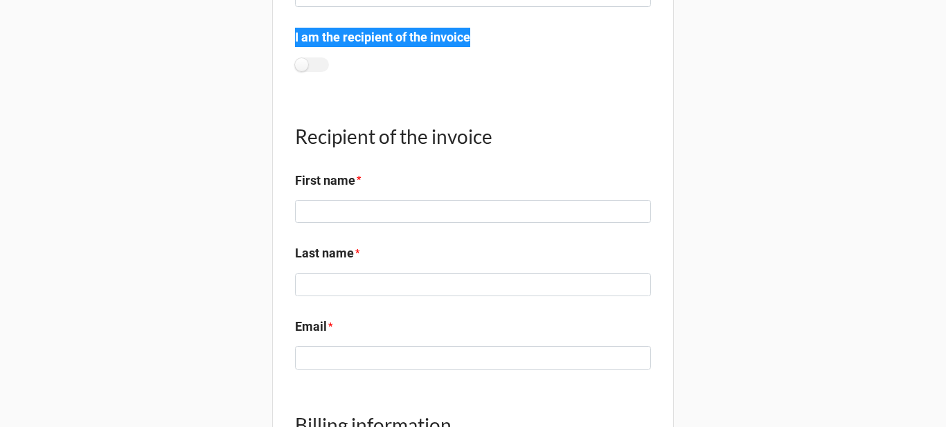
scroll to position [1108, 0]
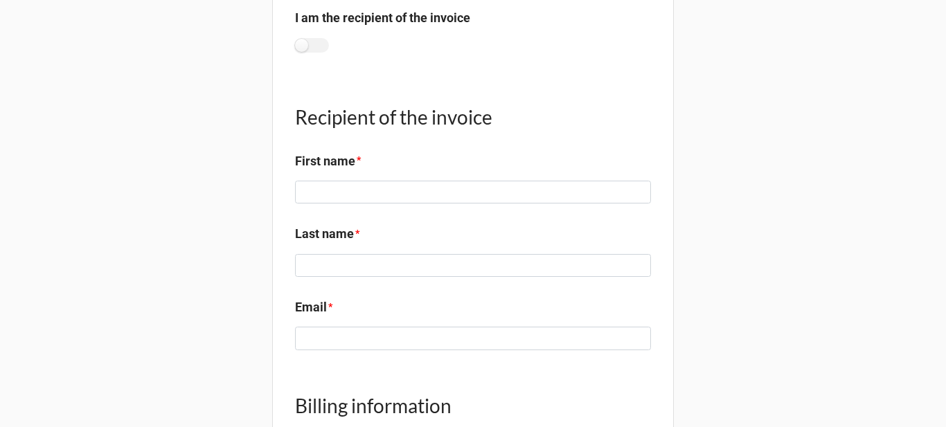
click at [373, 116] on h1 "Recipient of the invoice" at bounding box center [473, 117] width 356 height 25
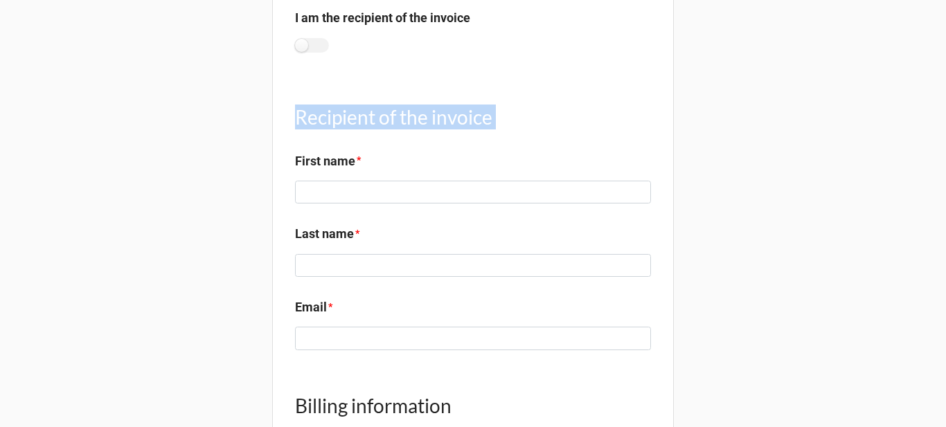
click at [373, 116] on h1 "Recipient of the invoice" at bounding box center [473, 117] width 356 height 25
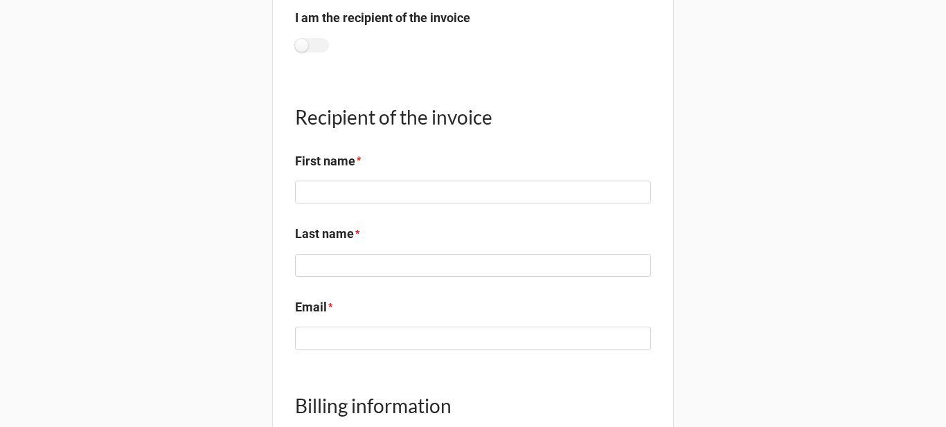
click at [339, 162] on label "First name" at bounding box center [325, 161] width 60 height 19
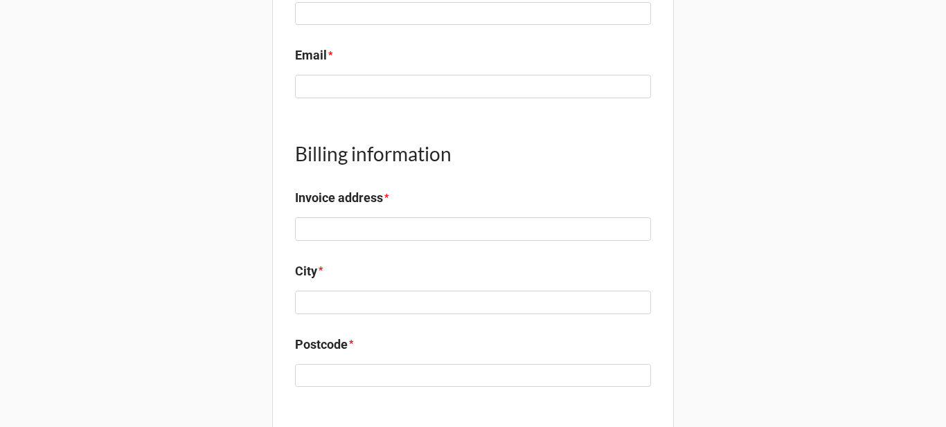
scroll to position [1385, 0]
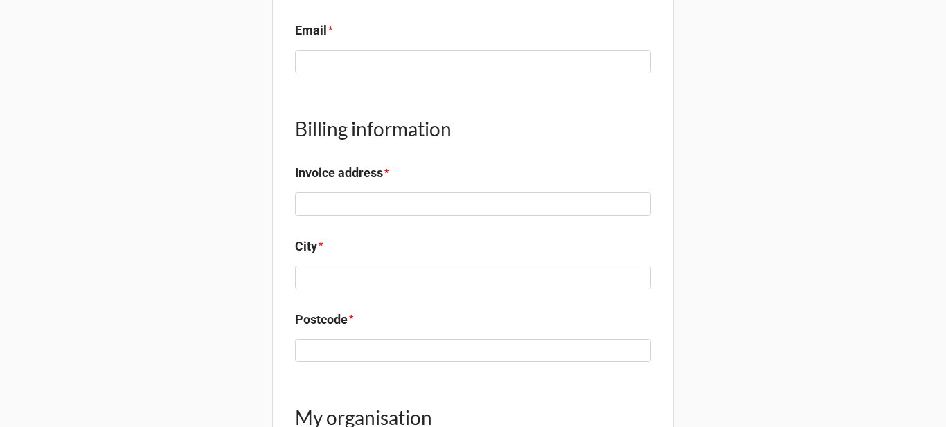
click at [409, 127] on h1 "Billing information" at bounding box center [473, 128] width 356 height 25
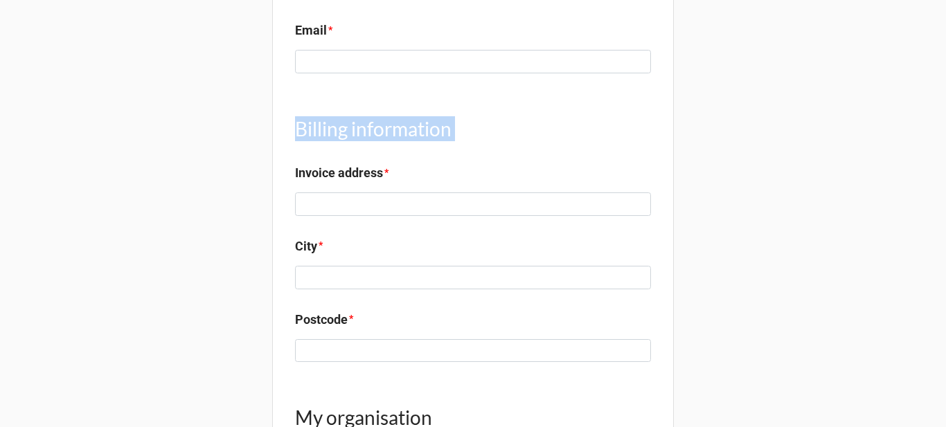
click at [409, 127] on h1 "Billing information" at bounding box center [473, 128] width 356 height 25
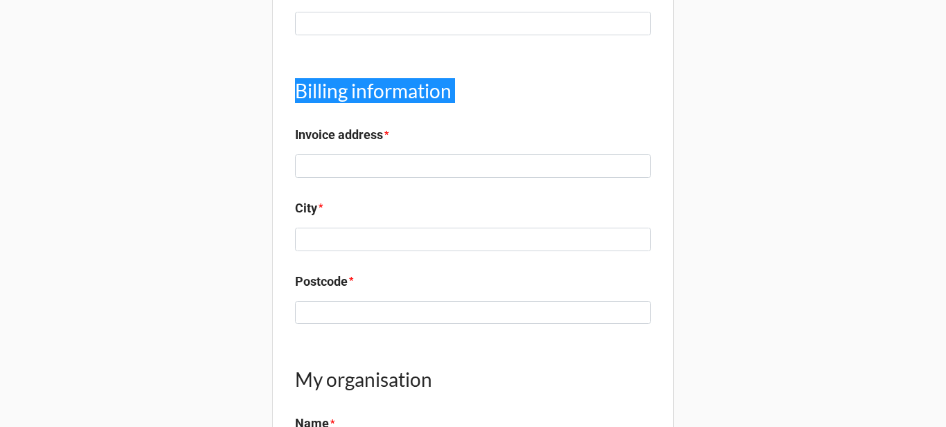
scroll to position [1454, 0]
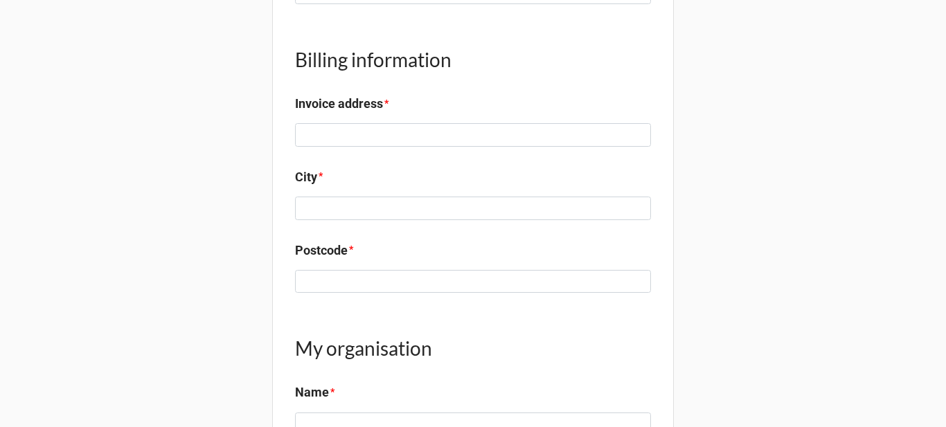
click at [349, 105] on label "Invoice address" at bounding box center [339, 103] width 88 height 19
click at [311, 174] on label "City" at bounding box center [306, 177] width 22 height 19
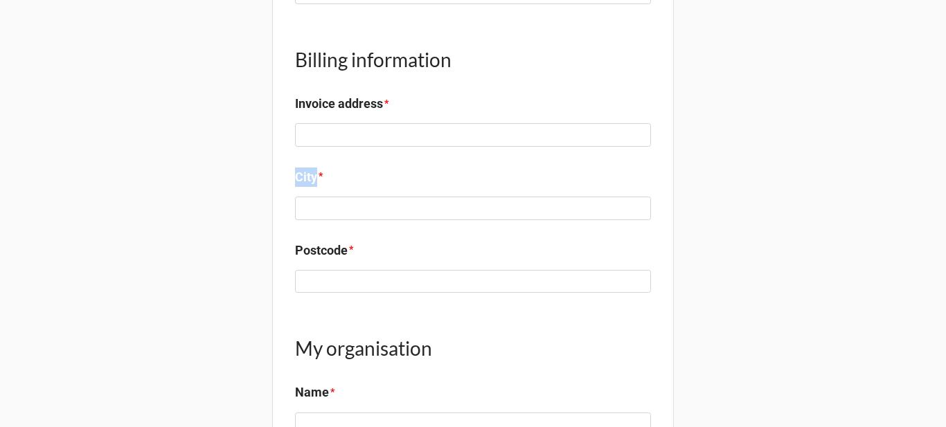
click at [311, 174] on label "City" at bounding box center [306, 177] width 22 height 19
click at [300, 253] on label "Postcode" at bounding box center [321, 250] width 53 height 19
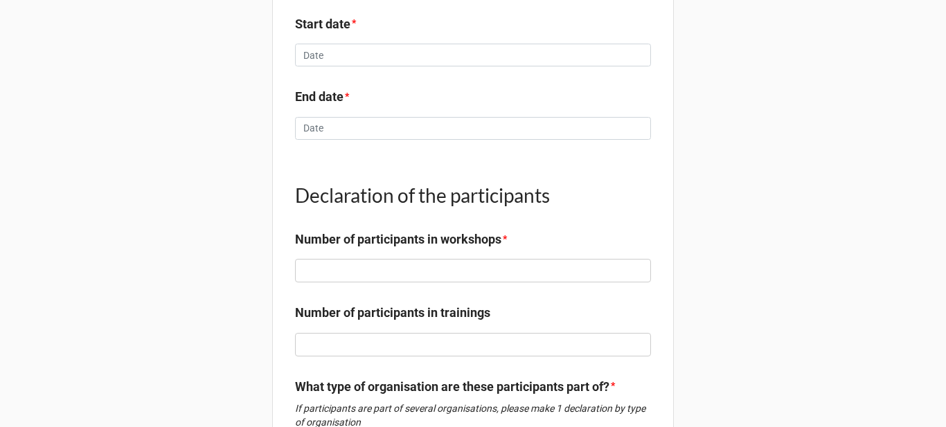
scroll to position [0, 0]
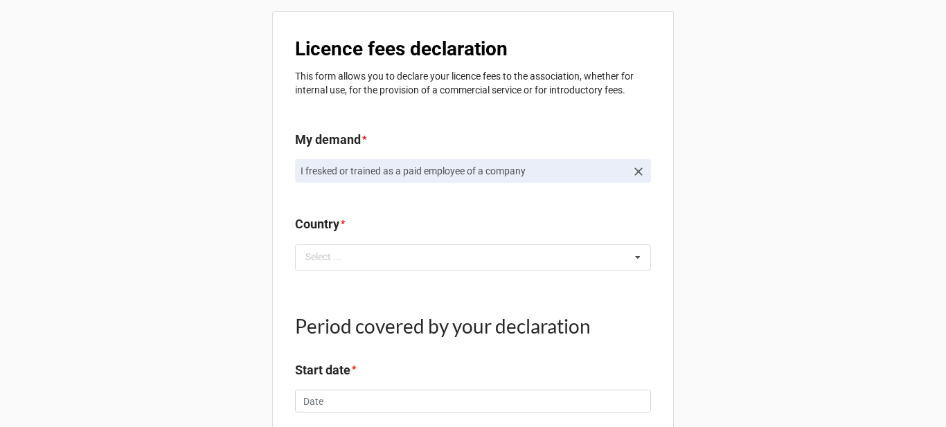
click at [645, 169] on link "I fresked or trained as a paid employee of a company" at bounding box center [473, 171] width 356 height 24
click at [638, 172] on icon at bounding box center [639, 172] width 14 height 14
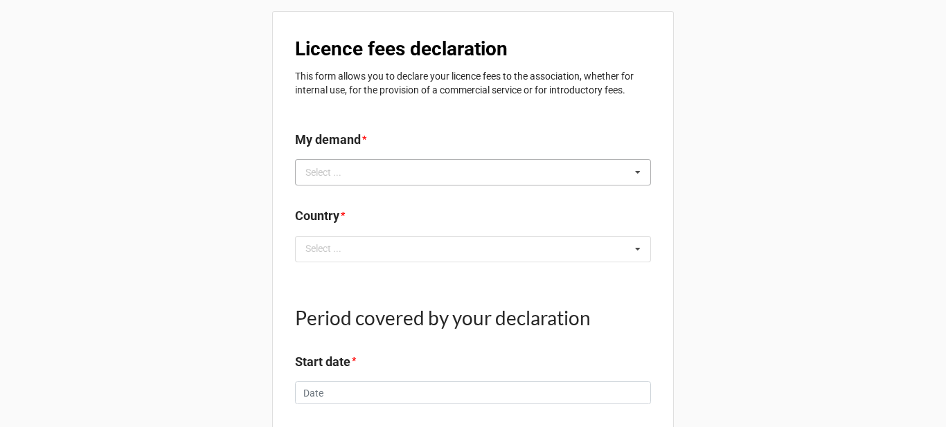
click at [637, 172] on icon at bounding box center [637, 173] width 21 height 26
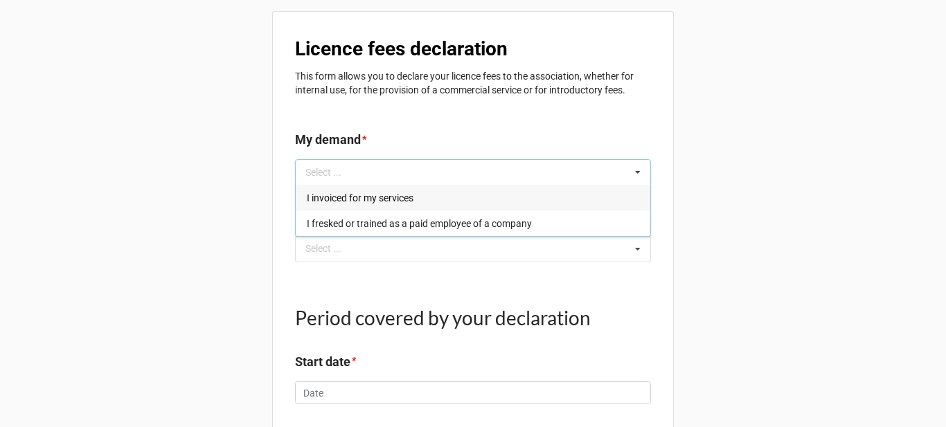
click at [526, 201] on div "I invoiced for my services" at bounding box center [473, 198] width 355 height 26
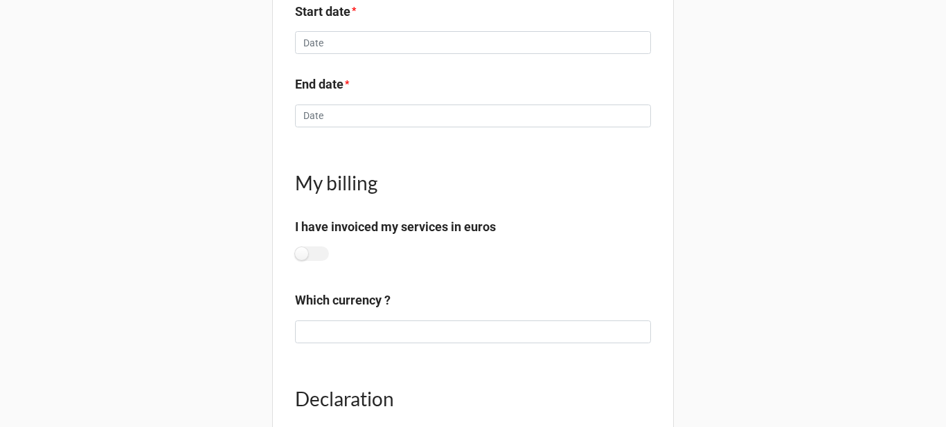
scroll to position [416, 0]
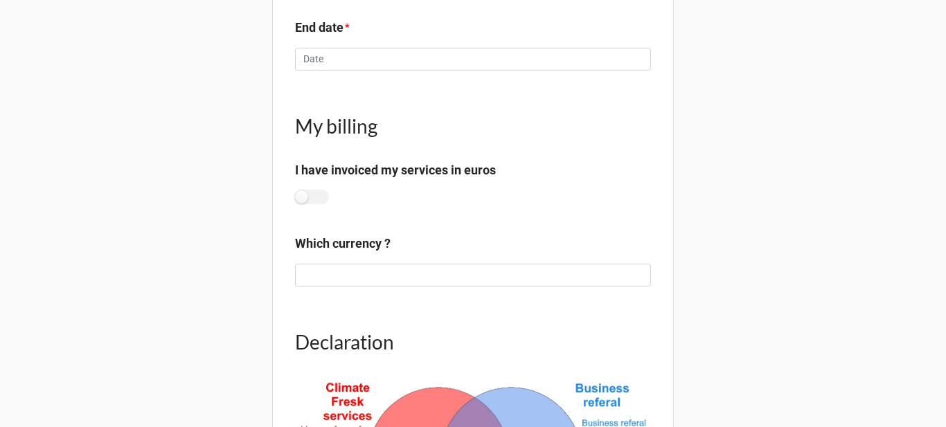
click at [432, 174] on label "I have invoiced my services in euros" at bounding box center [395, 170] width 201 height 19
click at [362, 130] on h1 "My billing" at bounding box center [473, 126] width 356 height 25
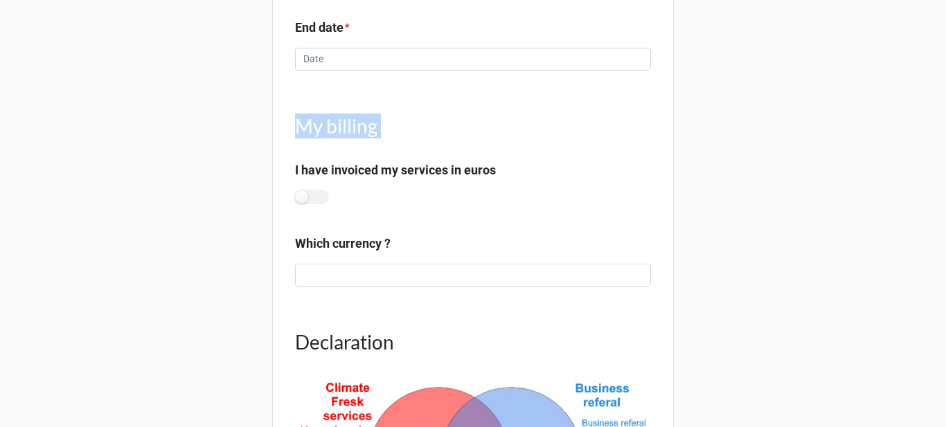
click at [362, 130] on h1 "My billing" at bounding box center [473, 126] width 356 height 25
click at [334, 170] on label "I have invoiced my services in euros" at bounding box center [395, 170] width 201 height 19
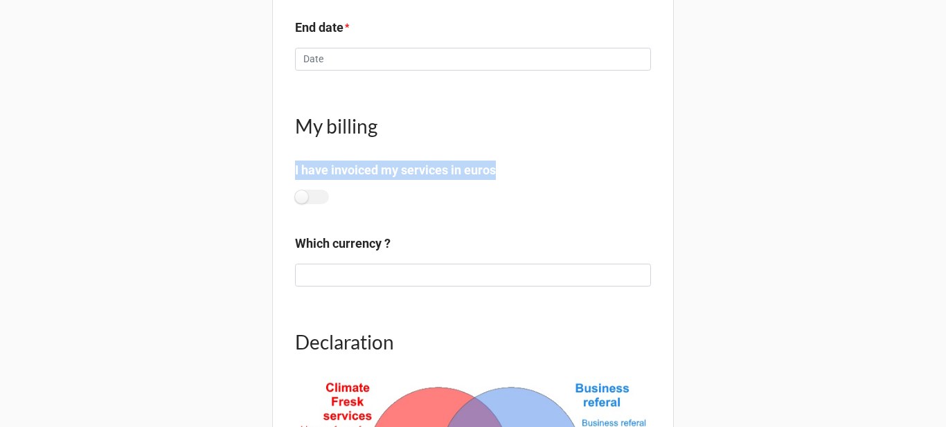
click at [334, 171] on label "I have invoiced my services in euros" at bounding box center [395, 170] width 201 height 19
click at [335, 234] on label "Which currency ?" at bounding box center [343, 243] width 96 height 19
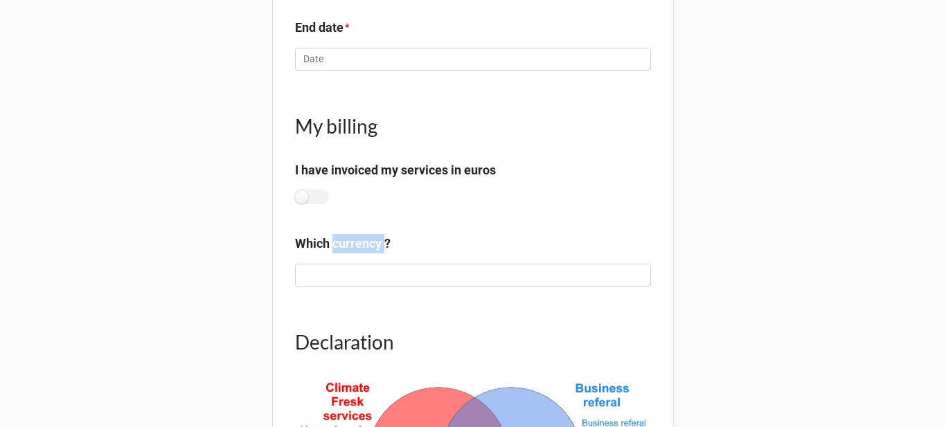
click at [335, 234] on label "Which currency ?" at bounding box center [343, 243] width 96 height 19
click at [339, 242] on label "Which currency ?" at bounding box center [343, 243] width 96 height 19
click at [312, 196] on label at bounding box center [312, 197] width 34 height 15
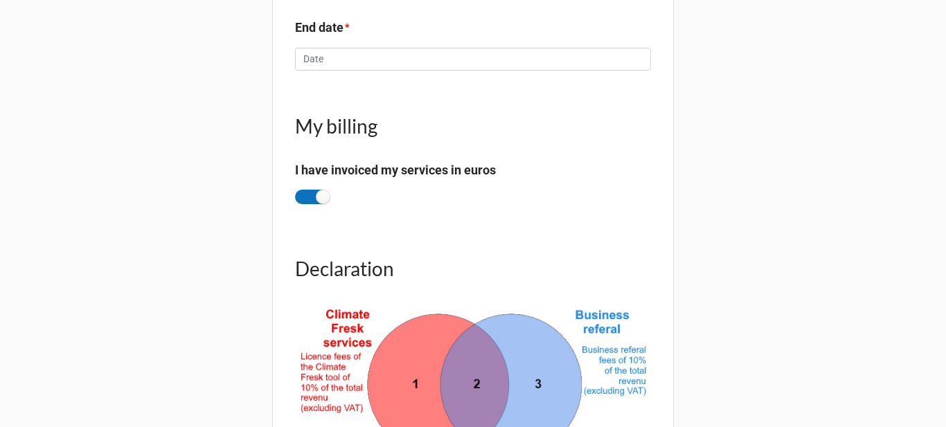
click at [312, 196] on label at bounding box center [312, 197] width 34 height 15
checkbox input "false"
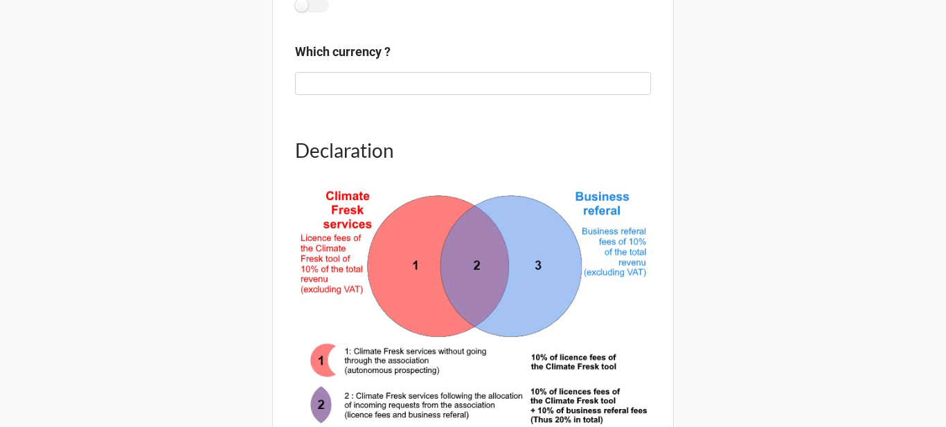
scroll to position [623, 0]
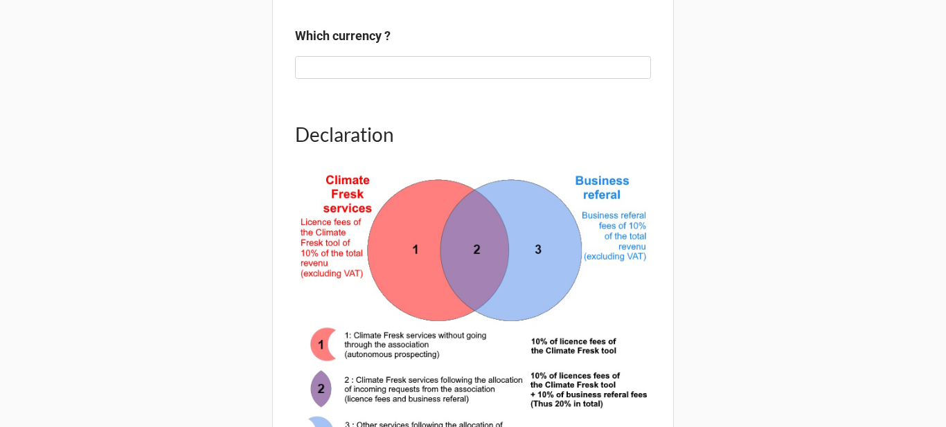
click at [350, 136] on h1 "Declaration" at bounding box center [473, 134] width 356 height 25
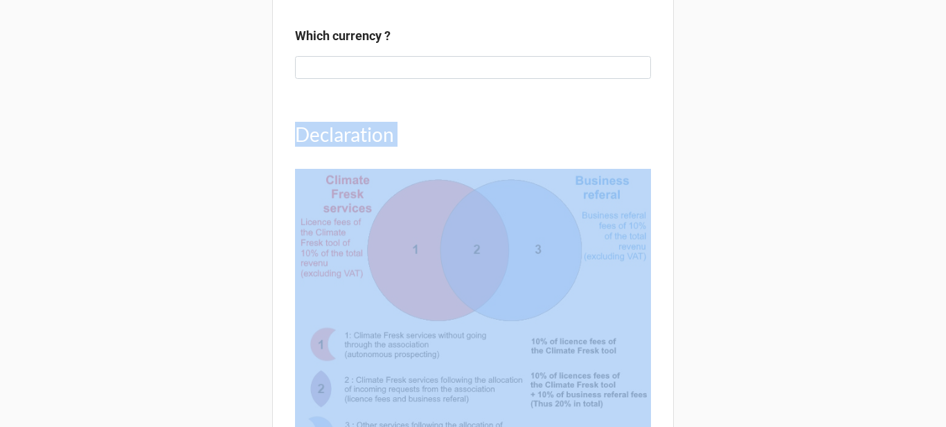
click at [350, 136] on h1 "Declaration" at bounding box center [473, 134] width 356 height 25
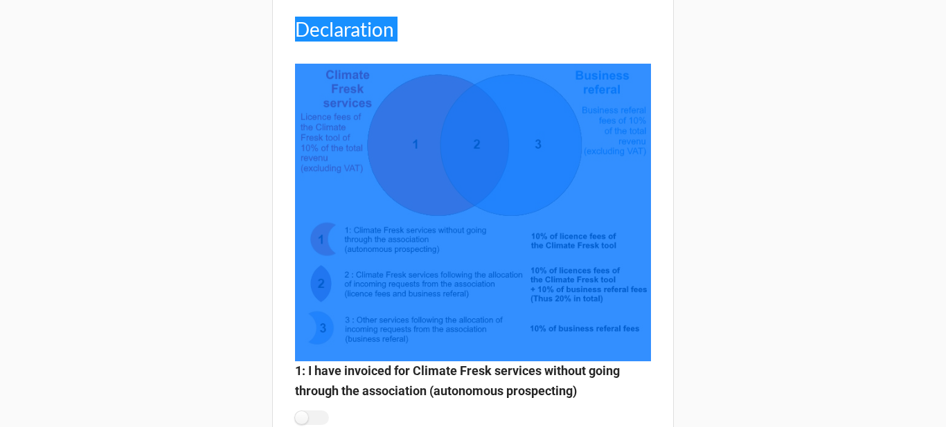
scroll to position [900, 0]
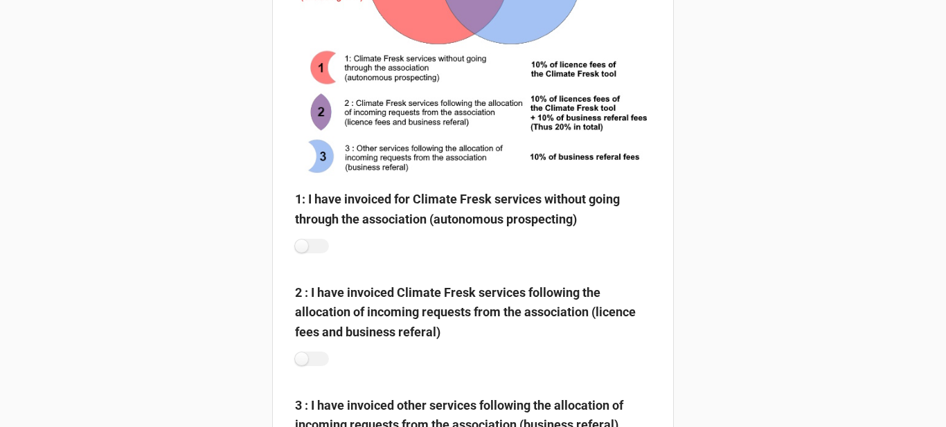
click at [310, 204] on label "1: I have invoiced for Climate Fresk services without going through the associa…" at bounding box center [473, 209] width 356 height 39
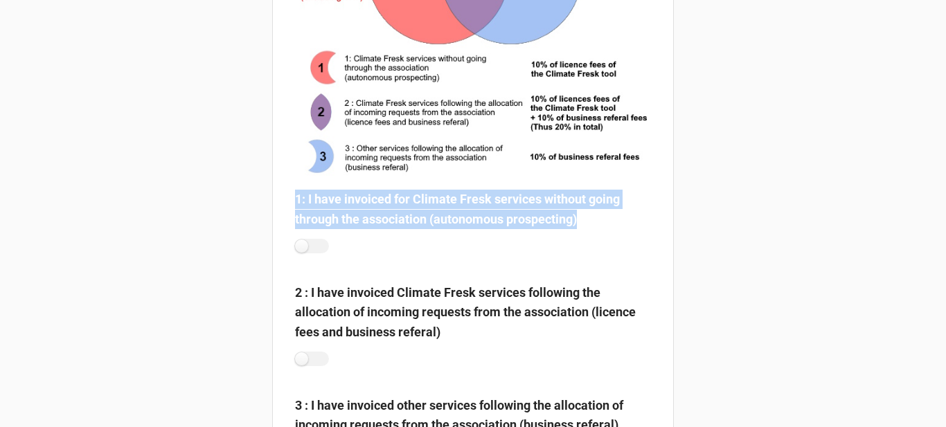
click at [310, 204] on label "1: I have invoiced for Climate Fresk services without going through the associa…" at bounding box center [473, 209] width 356 height 39
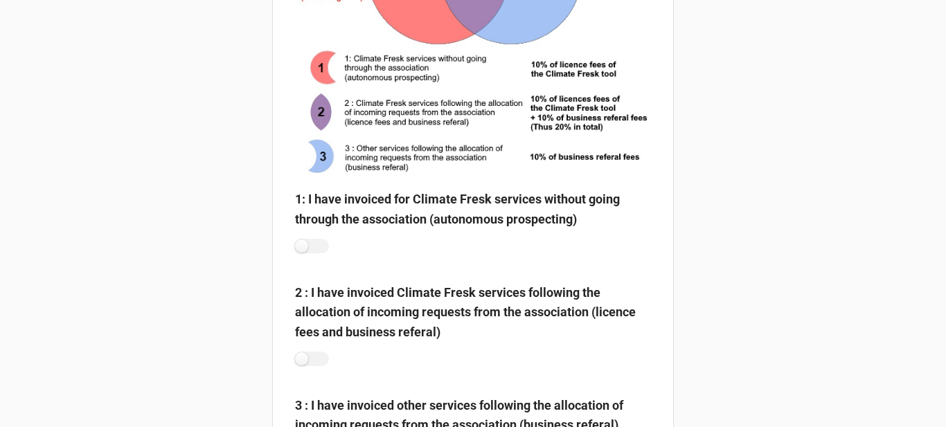
click at [438, 305] on label "2 : I have invoiced Climate Fresk services following the allocation of incoming…" at bounding box center [473, 312] width 356 height 59
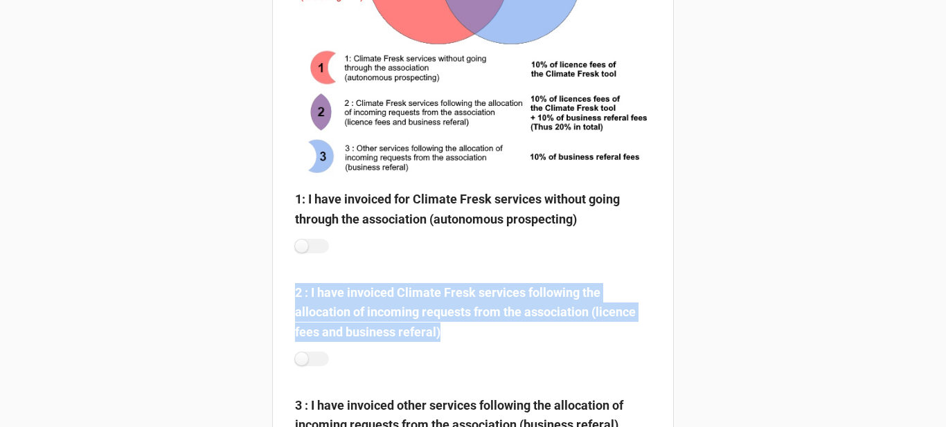
click at [438, 305] on label "2 : I have invoiced Climate Fresk services following the allocation of incoming…" at bounding box center [473, 312] width 356 height 59
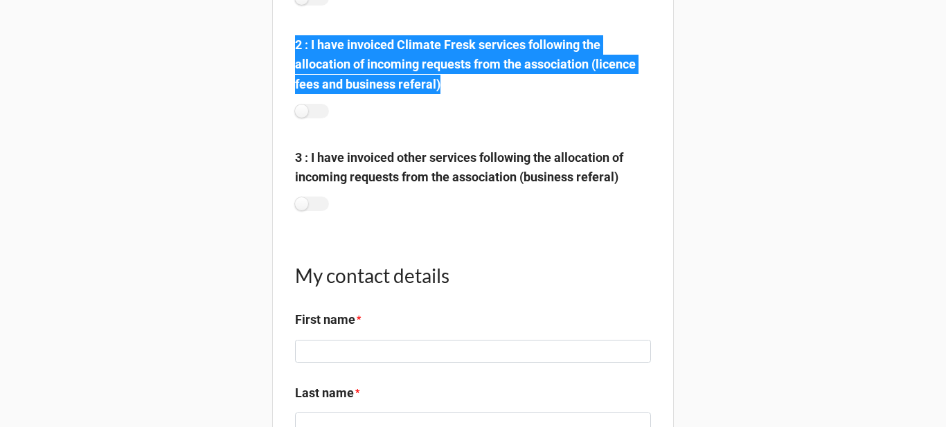
scroll to position [1177, 0]
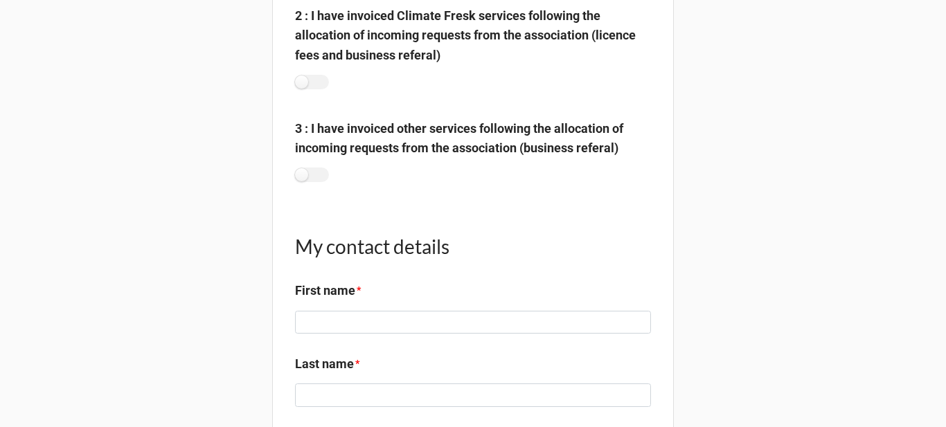
click at [386, 139] on label "3 : I have invoiced other services following the allocation of incoming request…" at bounding box center [473, 138] width 356 height 39
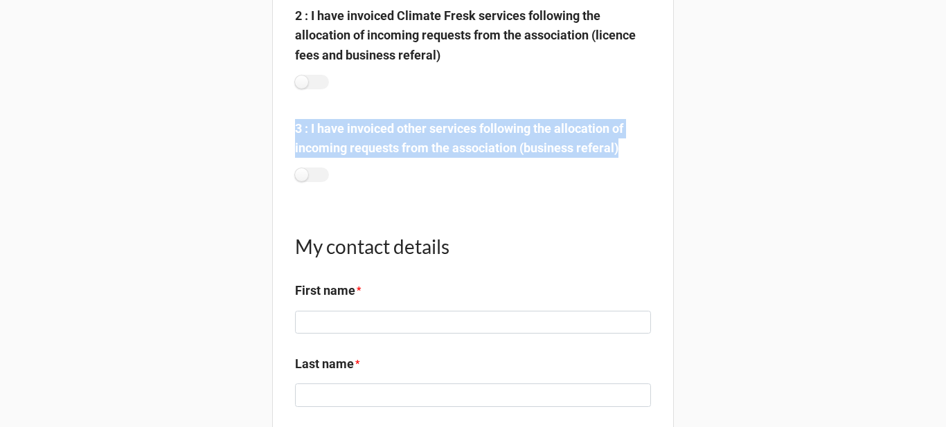
click at [386, 139] on label "3 : I have invoiced other services following the allocation of incoming request…" at bounding box center [473, 138] width 356 height 39
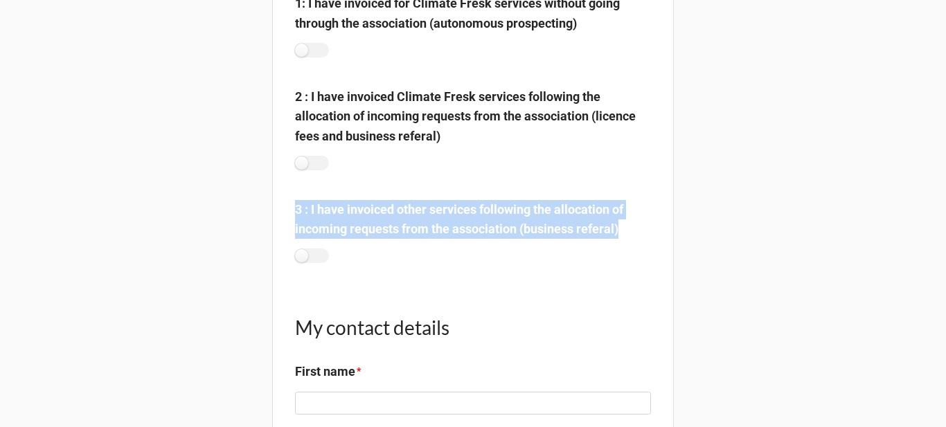
scroll to position [970, 0]
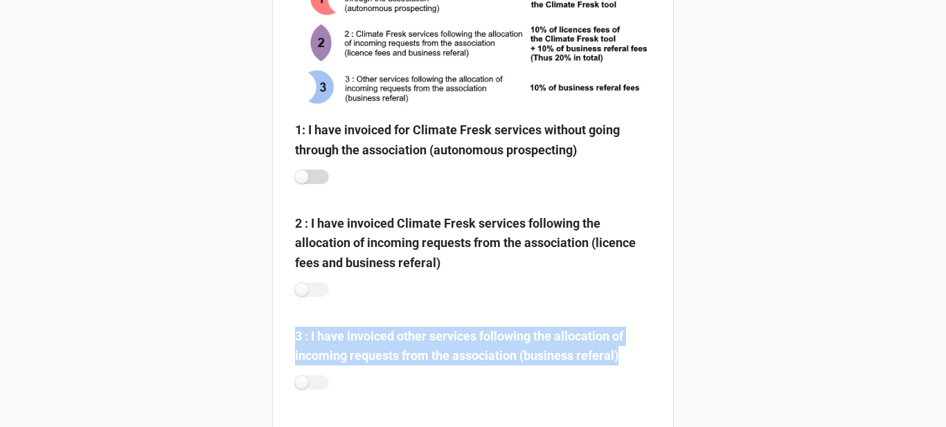
click at [312, 170] on label at bounding box center [312, 177] width 34 height 15
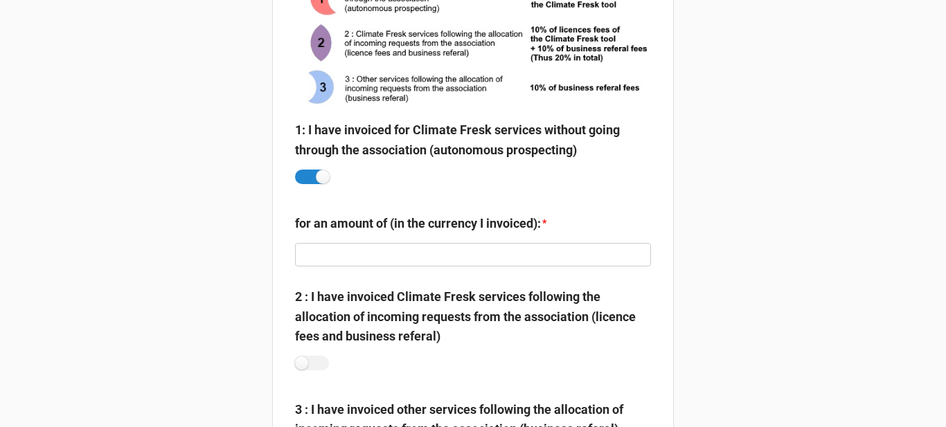
click at [355, 229] on label "for an amount of (in the currency I invoiced):" at bounding box center [418, 223] width 246 height 19
click at [356, 229] on label "for an amount of (in the currency I invoiced):" at bounding box center [418, 223] width 246 height 19
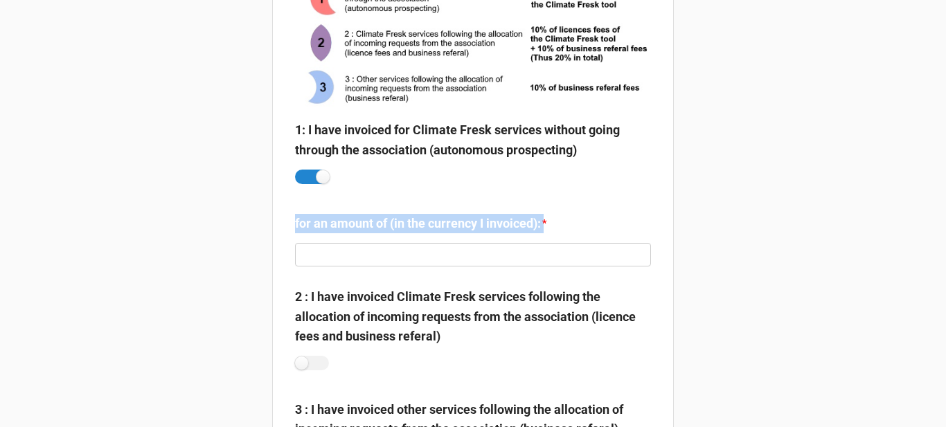
click at [356, 229] on label "for an amount of (in the currency I invoiced):" at bounding box center [418, 223] width 246 height 19
click at [305, 174] on label at bounding box center [312, 177] width 34 height 15
checkbox input "false"
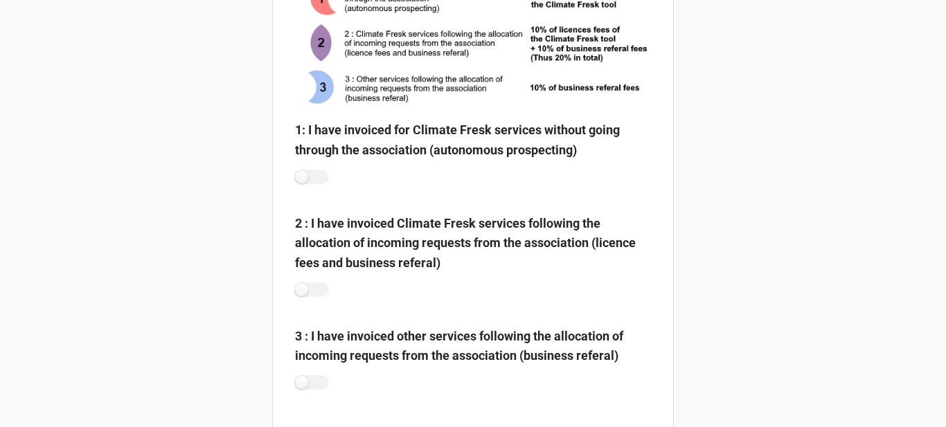
click at [296, 277] on b "2 : I have invoiced Climate Fresk services following the allocation of incoming…" at bounding box center [473, 246] width 356 height 64
click at [302, 284] on label at bounding box center [312, 290] width 34 height 15
checkbox input "true"
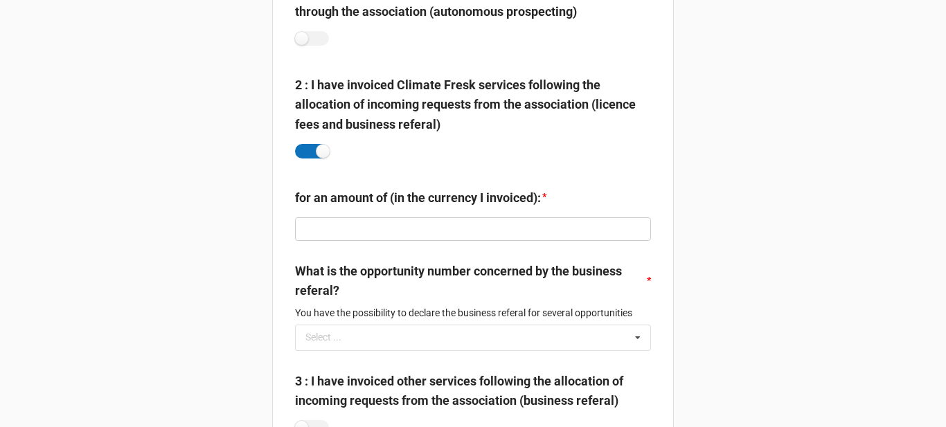
scroll to position [1177, 0]
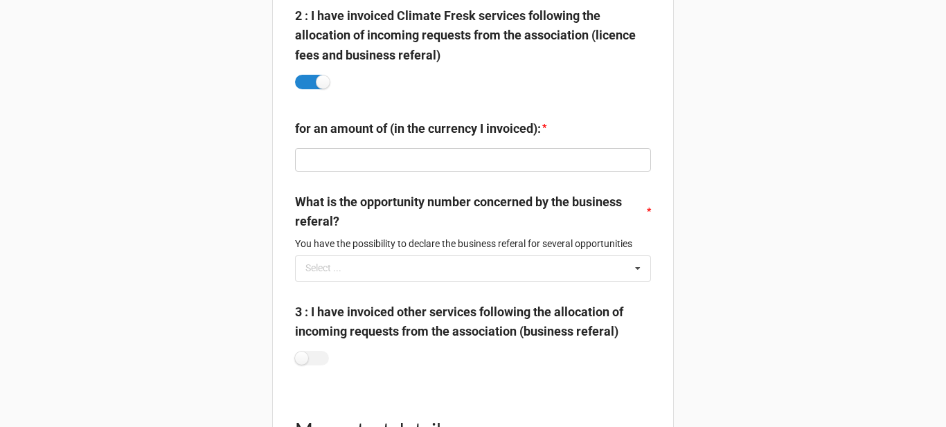
click at [315, 202] on label "What is the opportunity number concerned by the business referal?" at bounding box center [470, 212] width 350 height 39
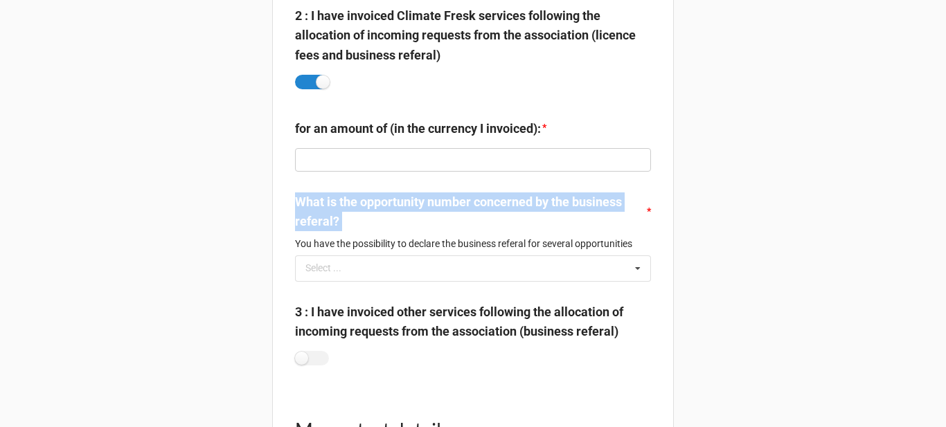
click at [315, 202] on label "What is the opportunity number concerned by the business referal?" at bounding box center [470, 212] width 350 height 39
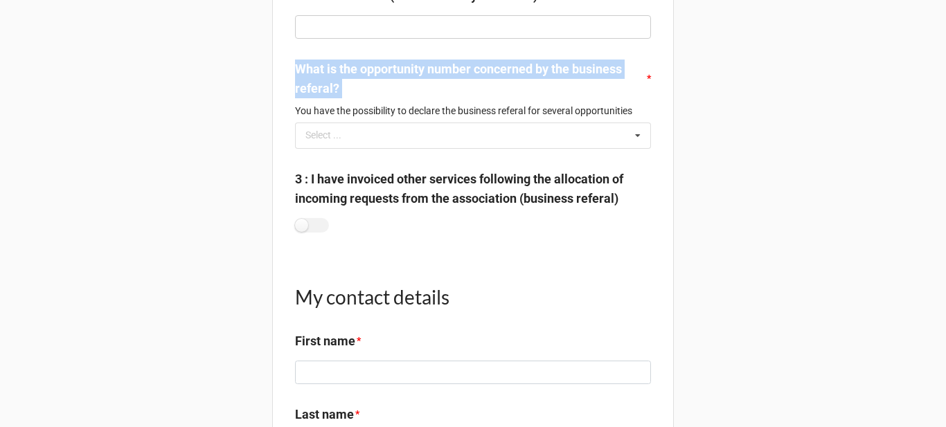
scroll to position [1316, 0]
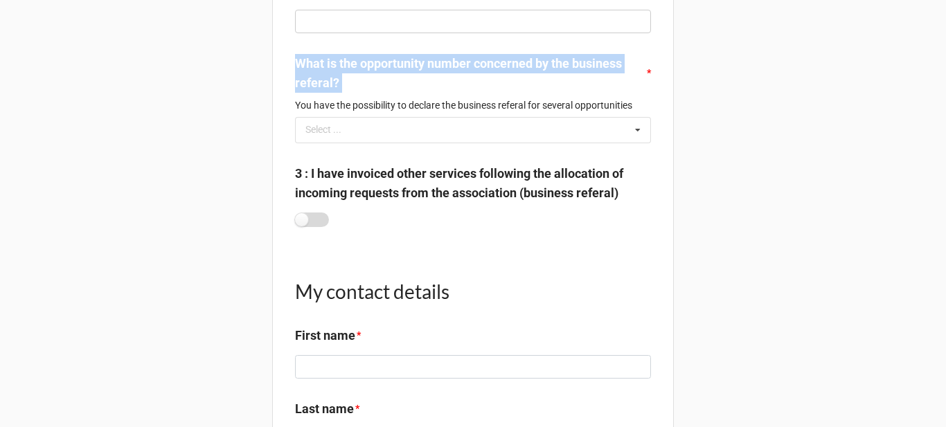
click at [312, 222] on label at bounding box center [312, 220] width 34 height 15
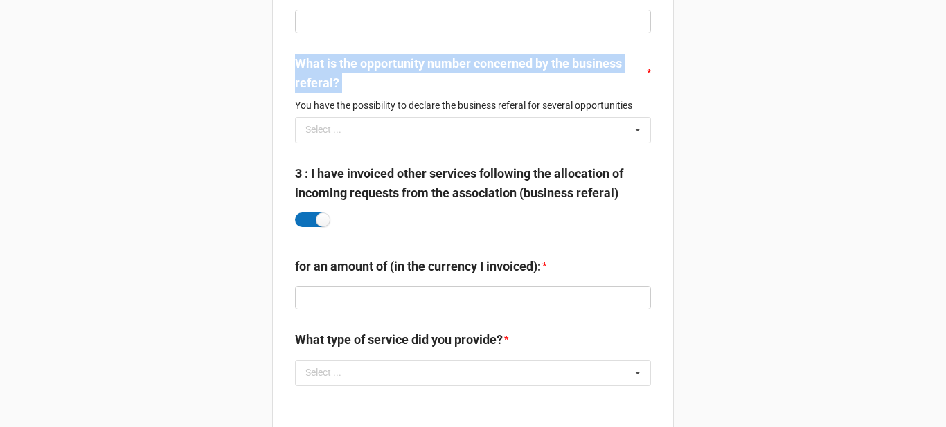
click at [313, 222] on label at bounding box center [312, 220] width 34 height 15
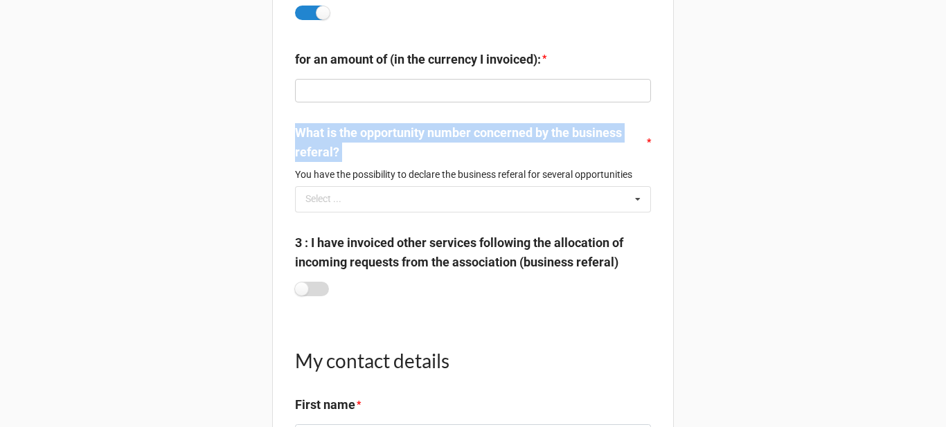
scroll to position [1177, 0]
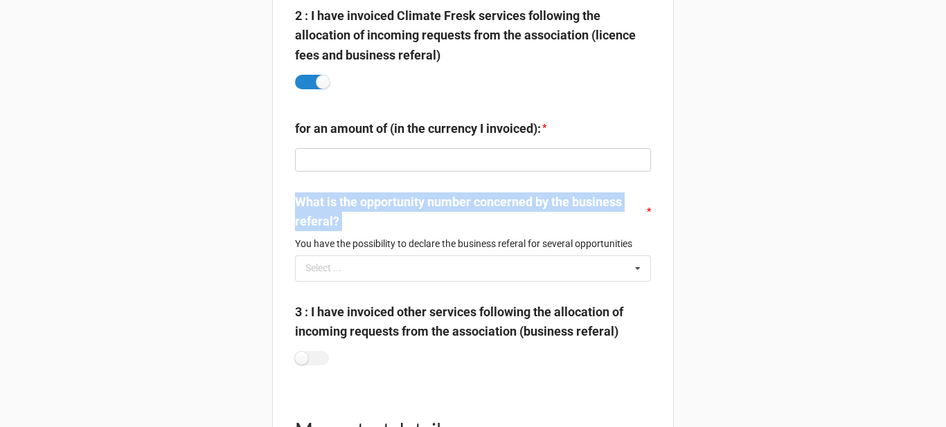
click at [334, 198] on label "What is the opportunity number concerned by the business referal?" at bounding box center [470, 212] width 350 height 39
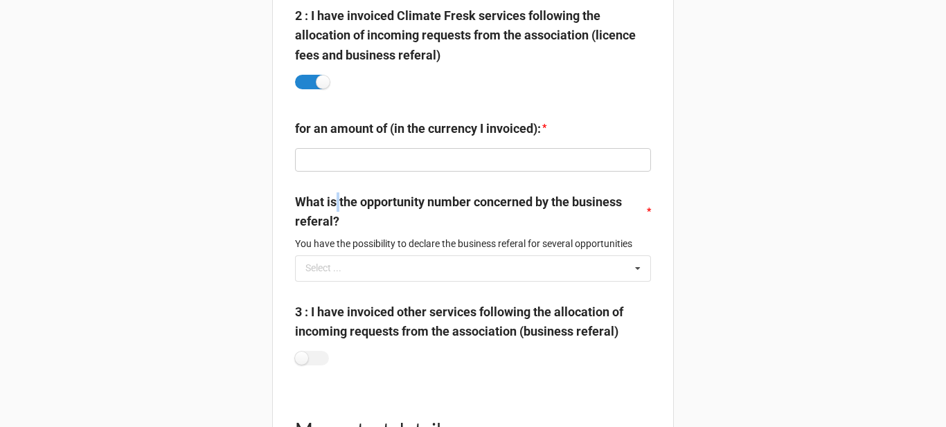
click at [334, 198] on label "What is the opportunity number concerned by the business referal?" at bounding box center [470, 212] width 350 height 39
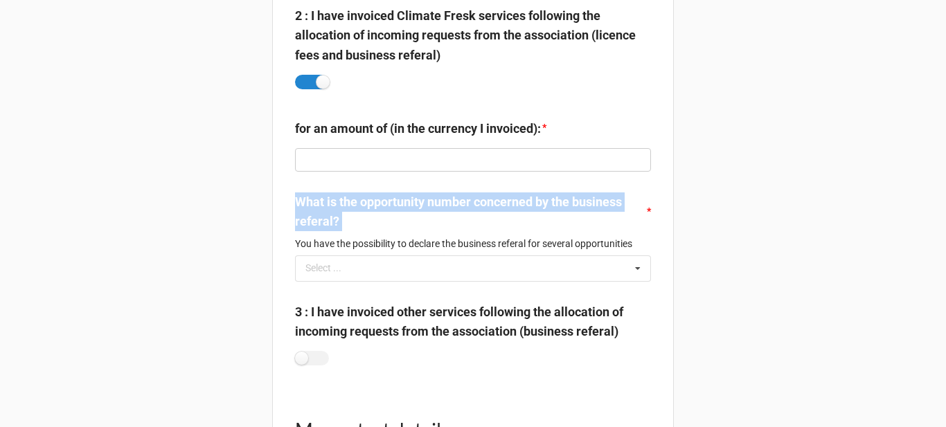
click at [334, 198] on label "What is the opportunity number concerned by the business referal?" at bounding box center [470, 212] width 350 height 39
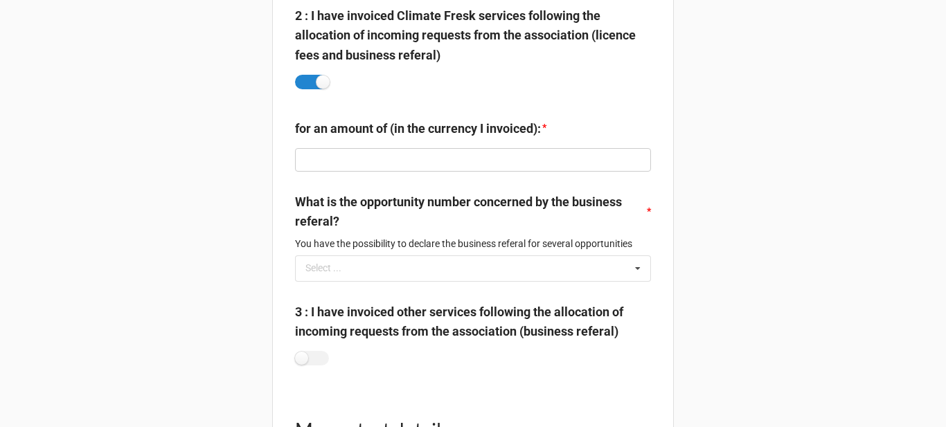
click at [549, 242] on p "You have the possibility to declare the business referal for several opportunit…" at bounding box center [473, 244] width 356 height 14
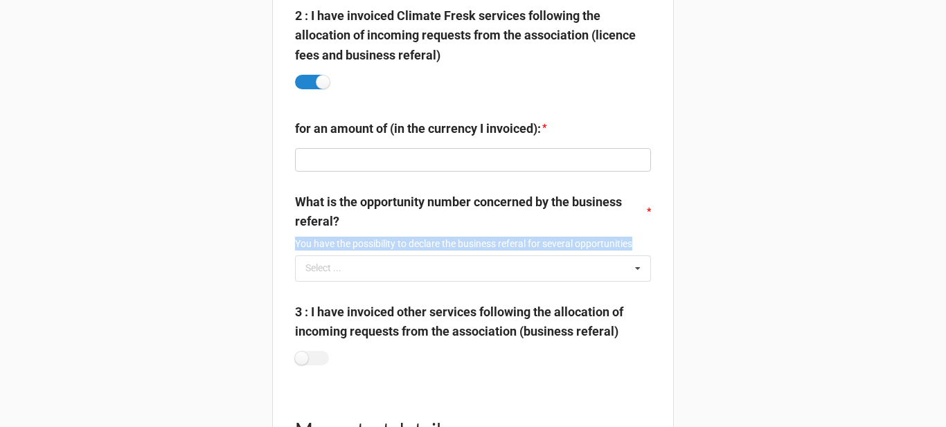
click at [549, 242] on p "You have the possibility to declare the business referal for several opportunit…" at bounding box center [473, 244] width 356 height 14
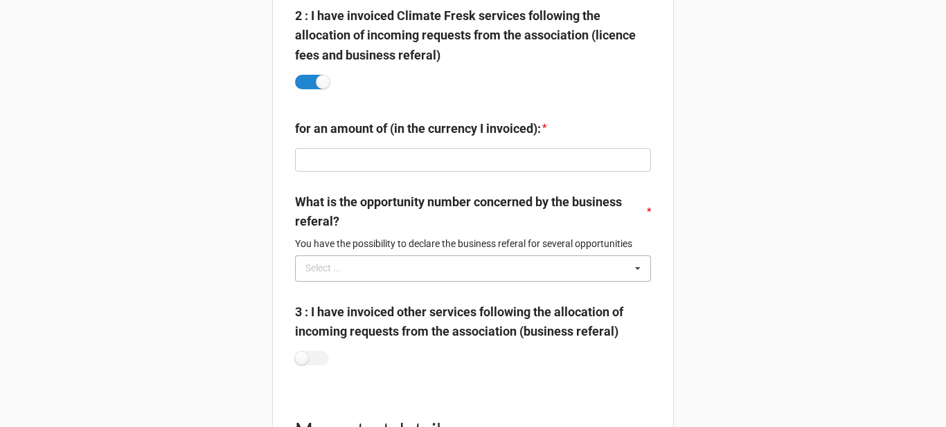
click at [627, 263] on icon at bounding box center [637, 269] width 21 height 26
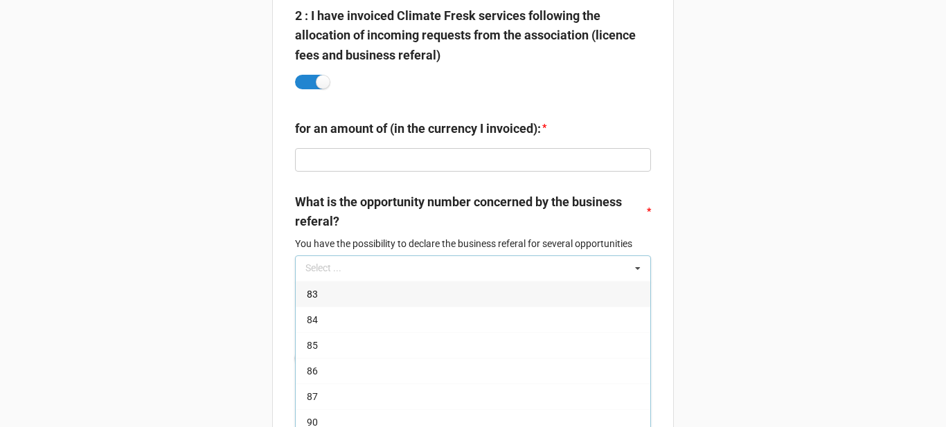
click at [443, 304] on div "83" at bounding box center [473, 294] width 355 height 26
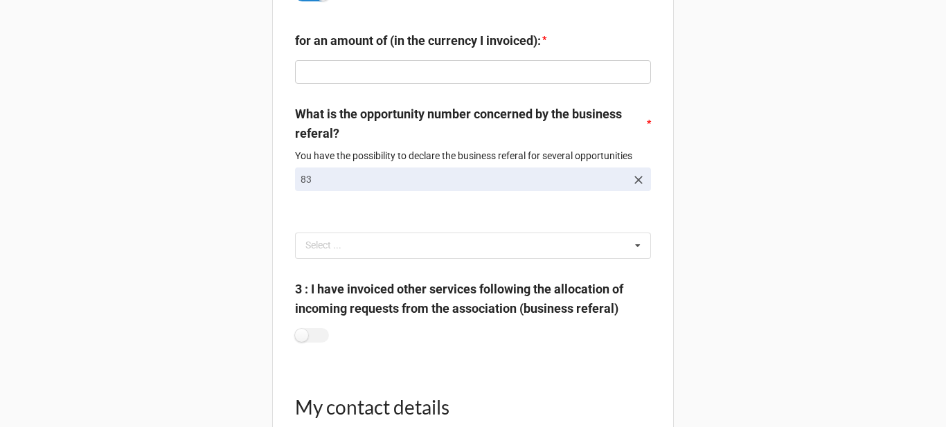
scroll to position [1385, 0]
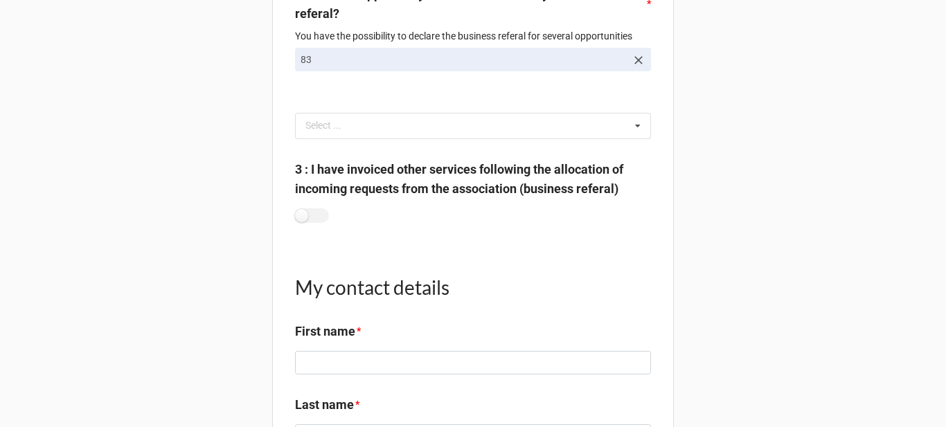
click at [420, 150] on div "Licence fees declaration This form allows you to declare your licence fees to t…" at bounding box center [473, 160] width 402 height 3069
click at [419, 172] on label "3 : I have invoiced other services following the allocation of incoming request…" at bounding box center [473, 179] width 356 height 39
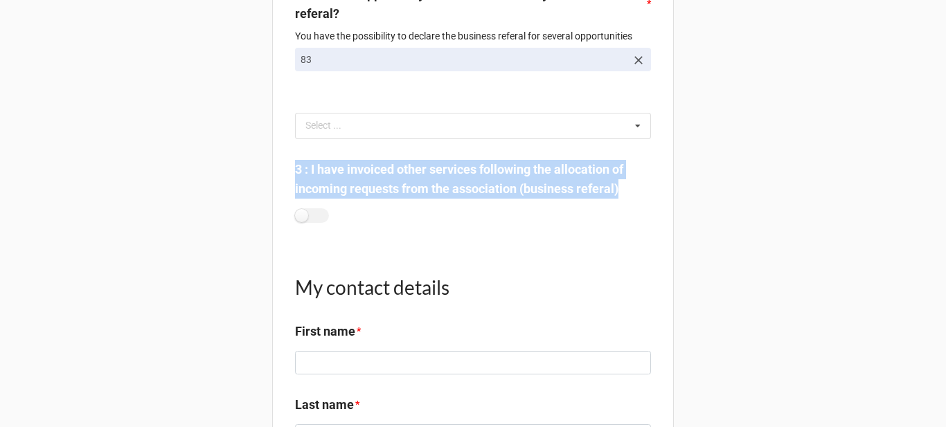
click at [419, 172] on label "3 : I have invoiced other services following the allocation of incoming request…" at bounding box center [473, 179] width 356 height 39
click at [312, 213] on label at bounding box center [312, 215] width 34 height 15
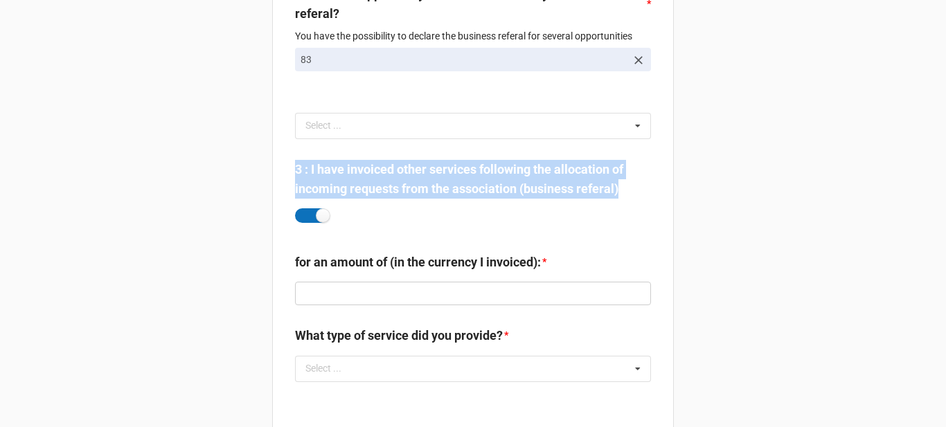
checkbox input "true"
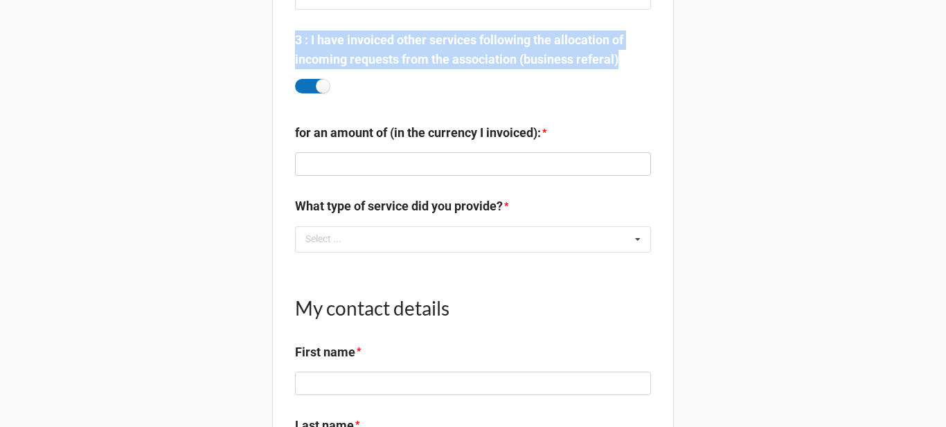
scroll to position [1524, 0]
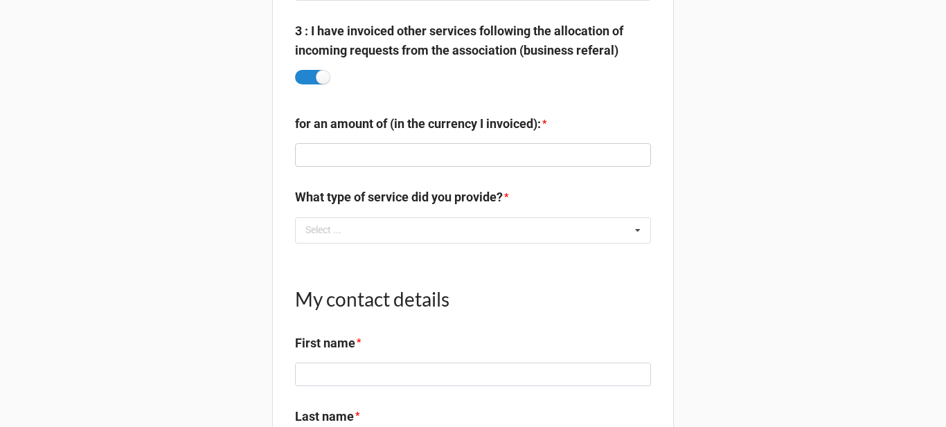
click at [378, 197] on label "What type of service did you provide?" at bounding box center [399, 197] width 208 height 19
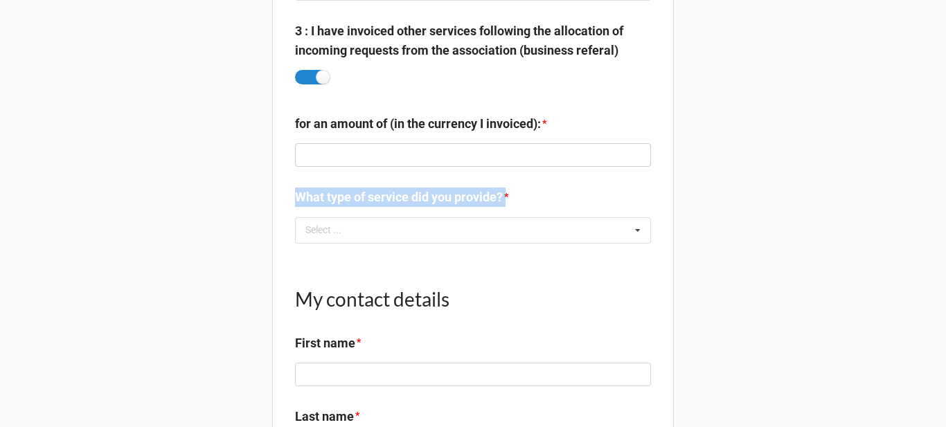
click at [378, 197] on label "What type of service did you provide?" at bounding box center [399, 197] width 208 height 19
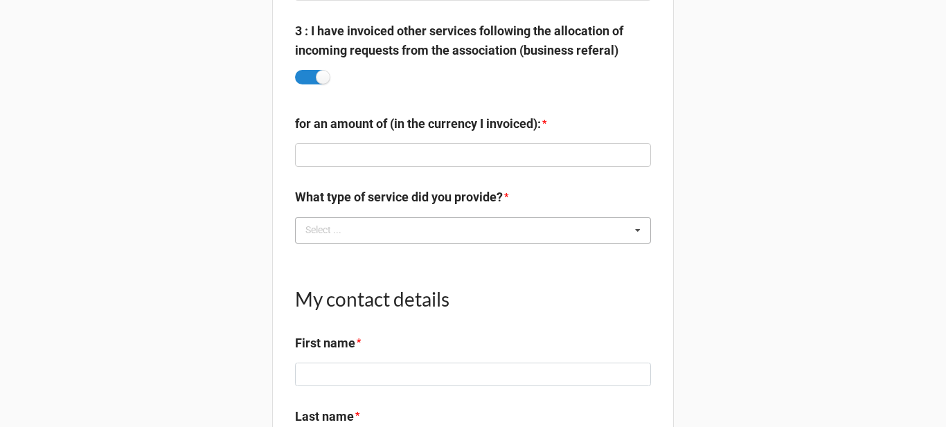
click at [447, 236] on div "Select ... Atelier 2tonnes Fresque de la biodiversité Fresque du numérique Fres…" at bounding box center [473, 230] width 356 height 26
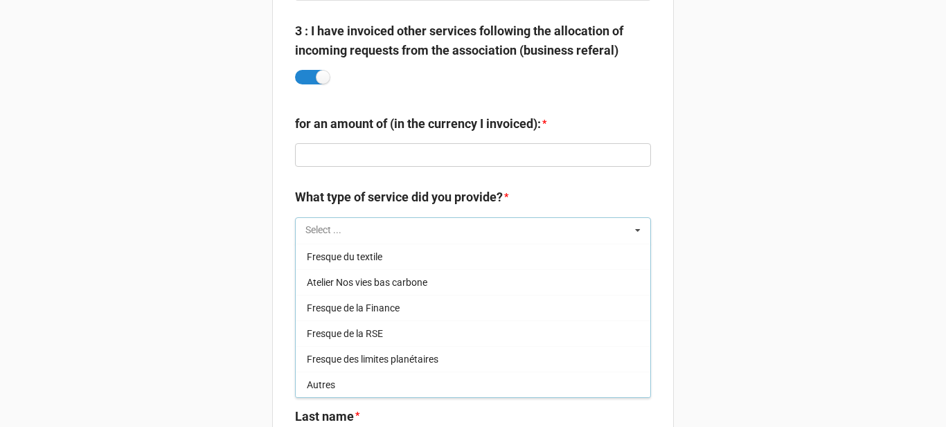
scroll to position [0, 0]
click at [707, 226] on div "Licence fees declaration This form allows you to declare your licence fees to t…" at bounding box center [473, 102] width 946 height 3253
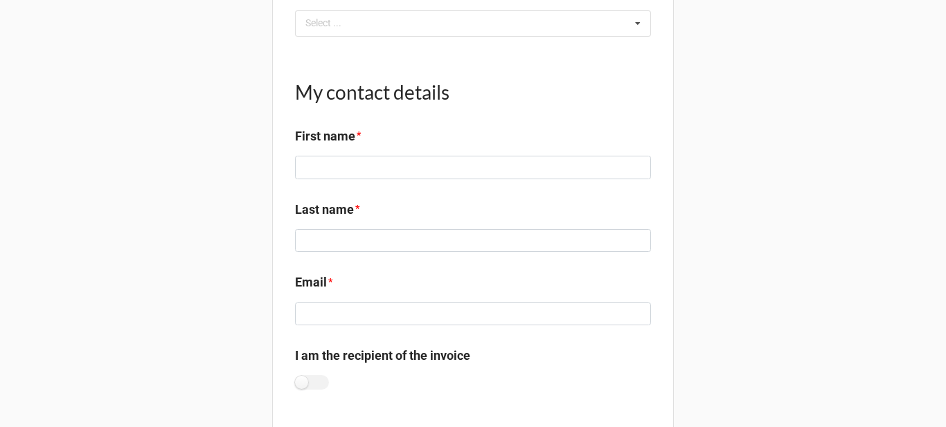
scroll to position [1731, 0]
click at [348, 102] on h1 "My contact details" at bounding box center [473, 91] width 356 height 25
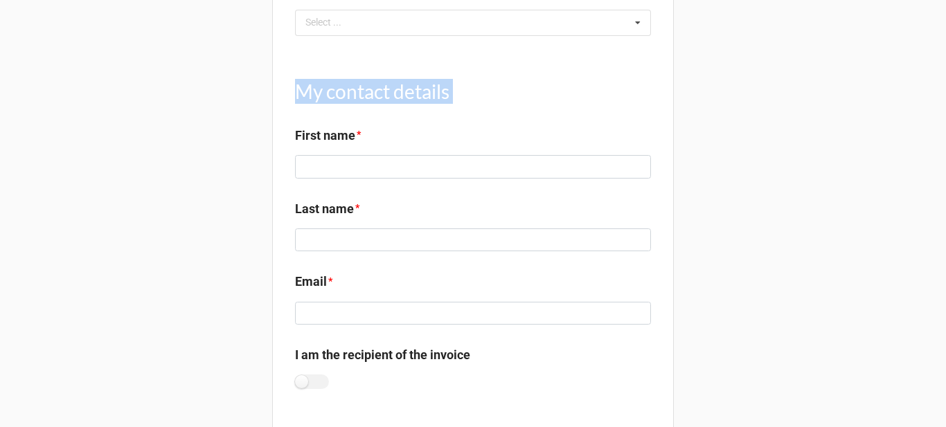
click at [348, 102] on h1 "My contact details" at bounding box center [473, 91] width 356 height 25
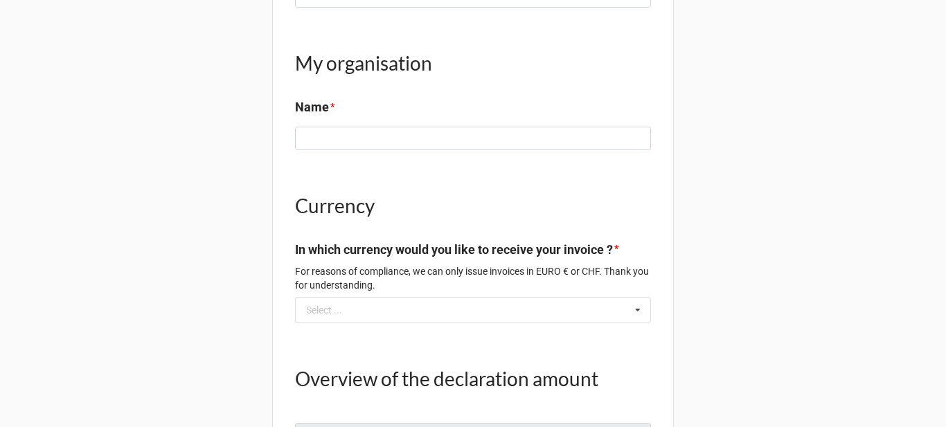
scroll to position [2701, 0]
click at [368, 58] on h1 "My organisation" at bounding box center [473, 62] width 356 height 25
click at [366, 60] on h1 "My organisation" at bounding box center [473, 62] width 356 height 25
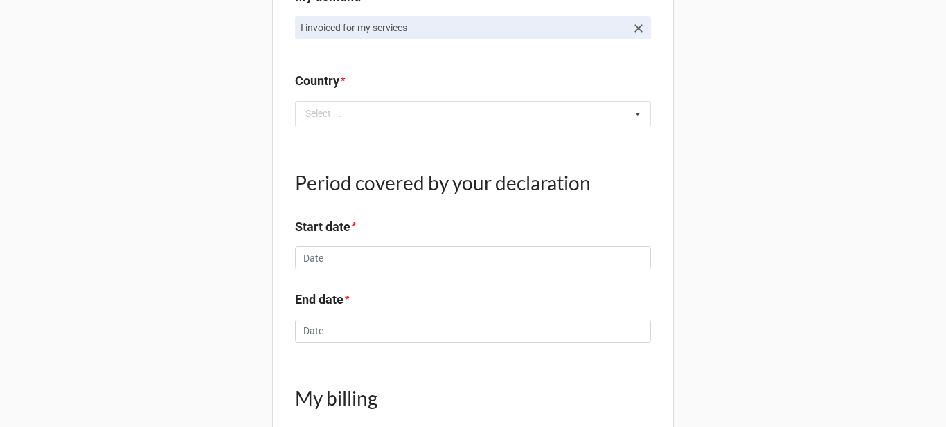
scroll to position [0, 0]
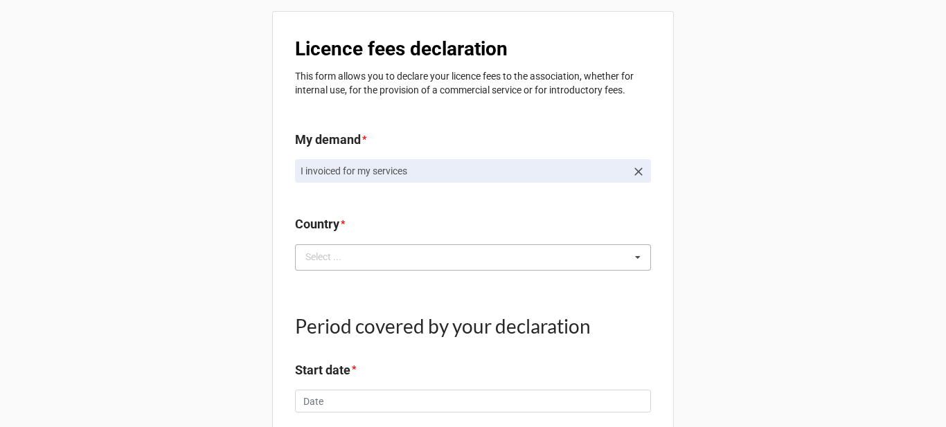
click at [501, 254] on div "Select ... No results found." at bounding box center [473, 257] width 356 height 26
type input "fra"
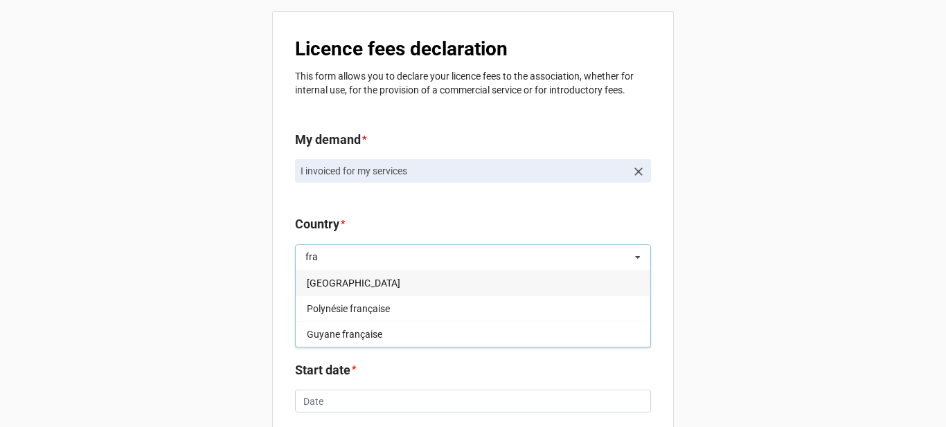
click at [429, 281] on div "France" at bounding box center [473, 283] width 355 height 26
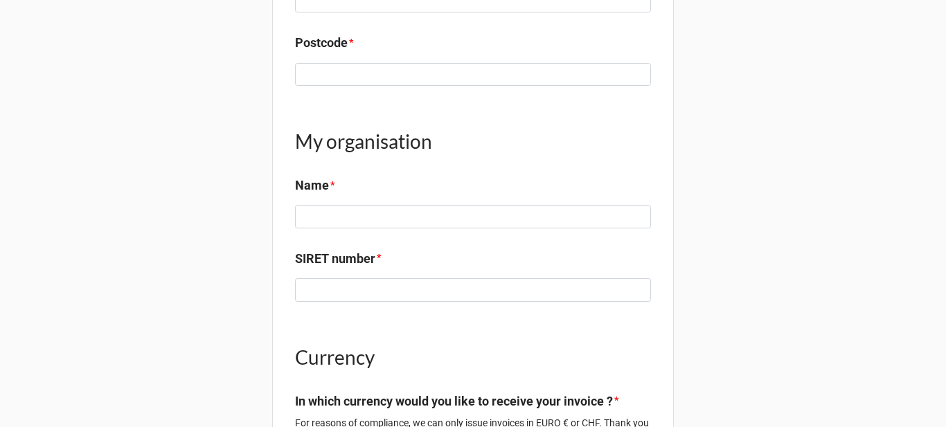
scroll to position [2632, 0]
click at [352, 256] on label "SIRET number" at bounding box center [335, 257] width 80 height 19
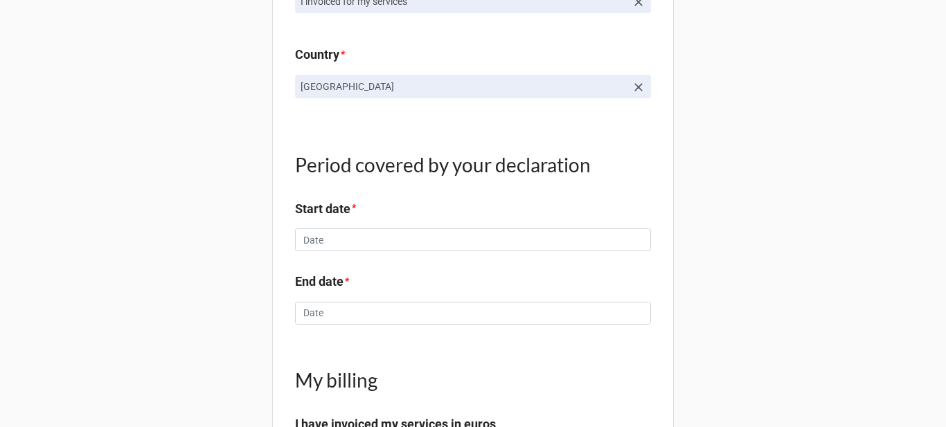
scroll to position [139, 0]
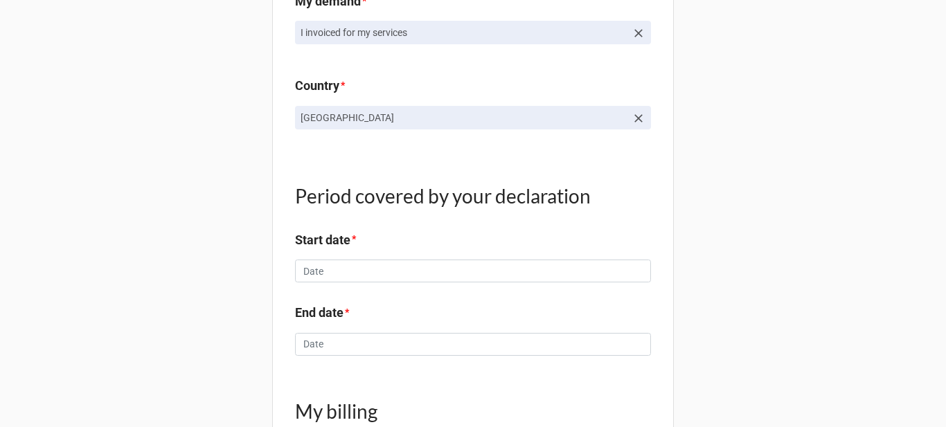
click at [639, 126] on link "France" at bounding box center [473, 118] width 356 height 24
click at [632, 119] on icon at bounding box center [639, 118] width 14 height 14
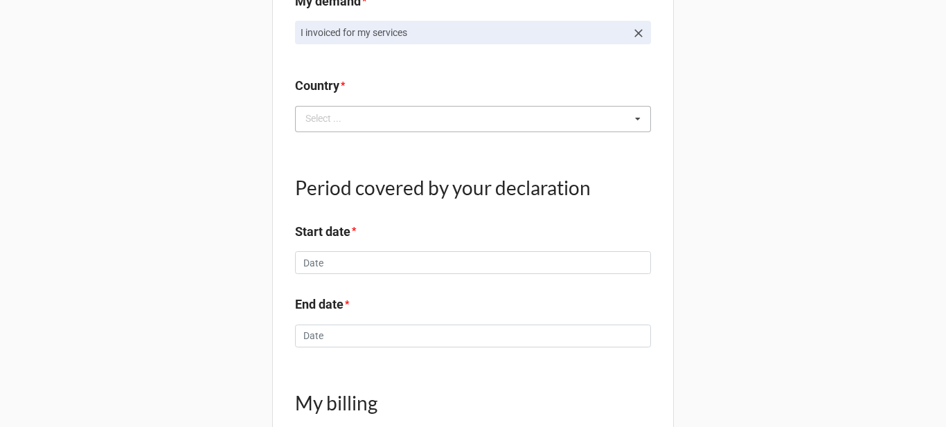
click at [526, 127] on div "Select ... France Polynésie française Guyane française" at bounding box center [473, 119] width 356 height 26
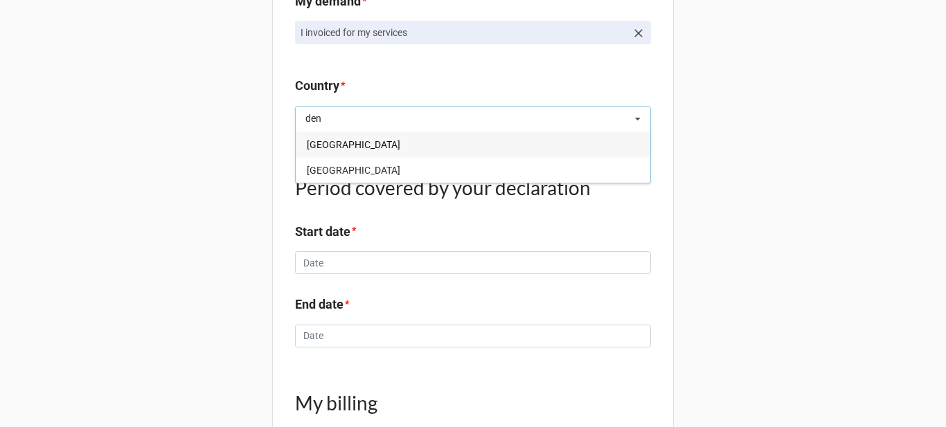
type input "den"
click at [343, 147] on div "Denmark" at bounding box center [473, 145] width 355 height 26
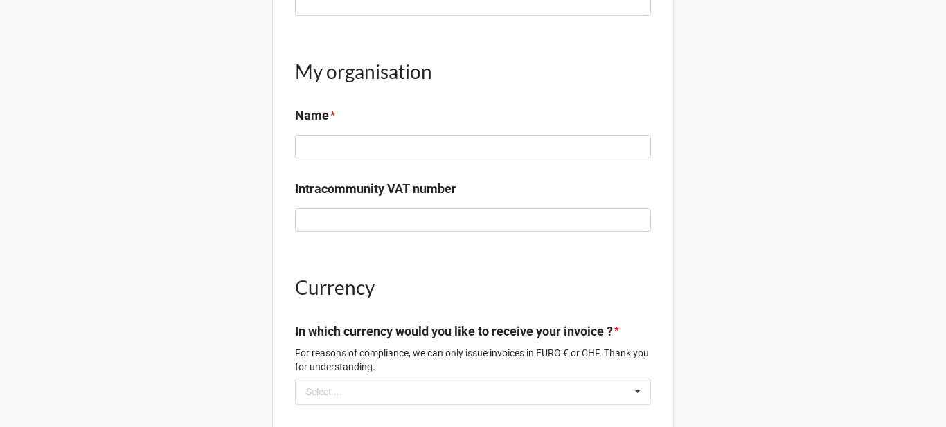
scroll to position [2701, 0]
click at [339, 184] on label "Intracommunity VAT number" at bounding box center [375, 188] width 161 height 19
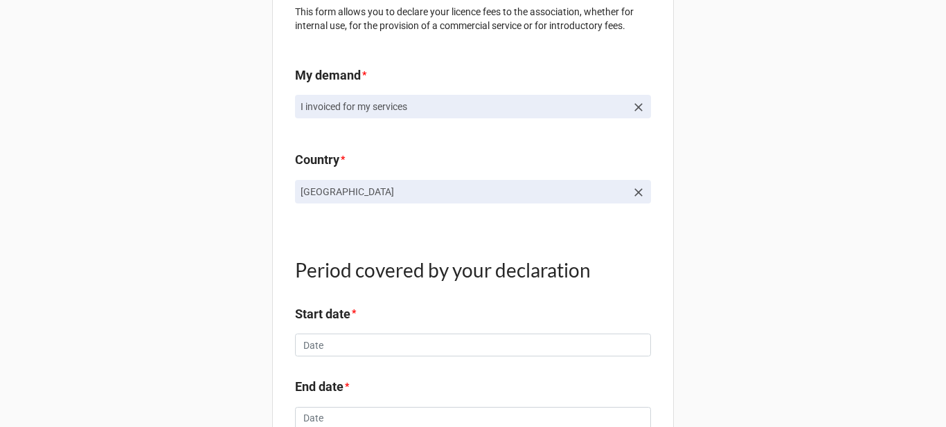
scroll to position [0, 0]
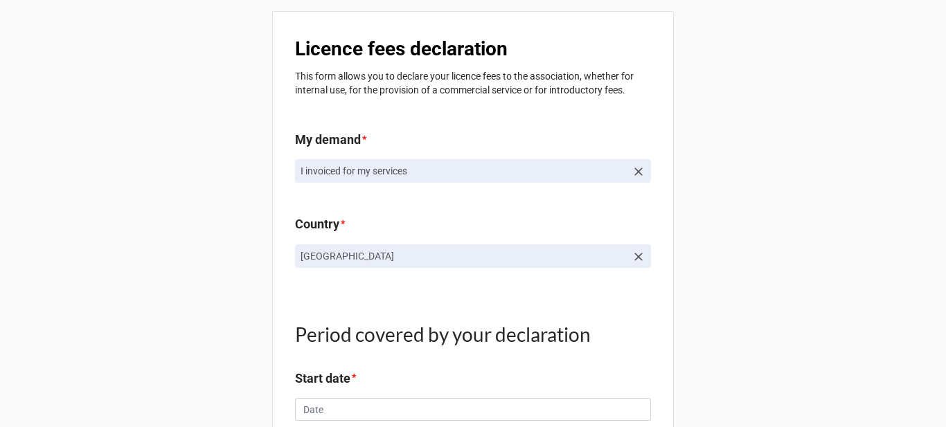
click at [636, 260] on icon at bounding box center [639, 257] width 14 height 14
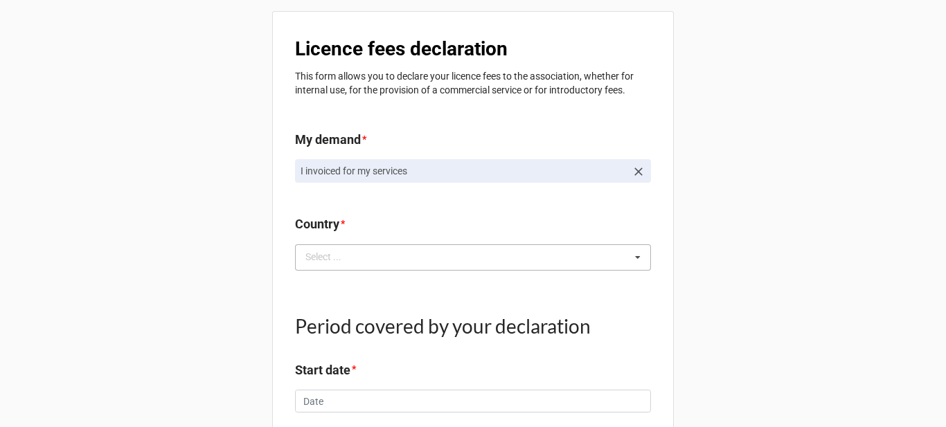
click at [588, 255] on div "Select ... France Polynésie française Guyane française Denmark Sweden" at bounding box center [473, 257] width 356 height 26
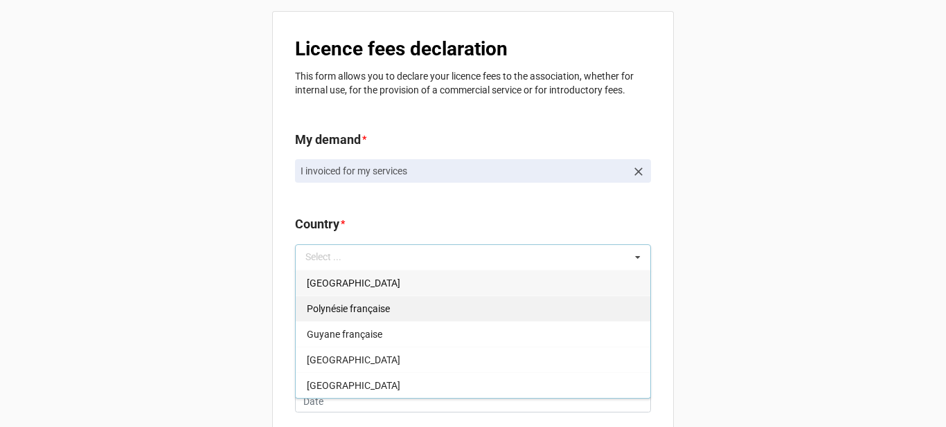
click at [408, 316] on div "Polynésie française" at bounding box center [473, 309] width 355 height 26
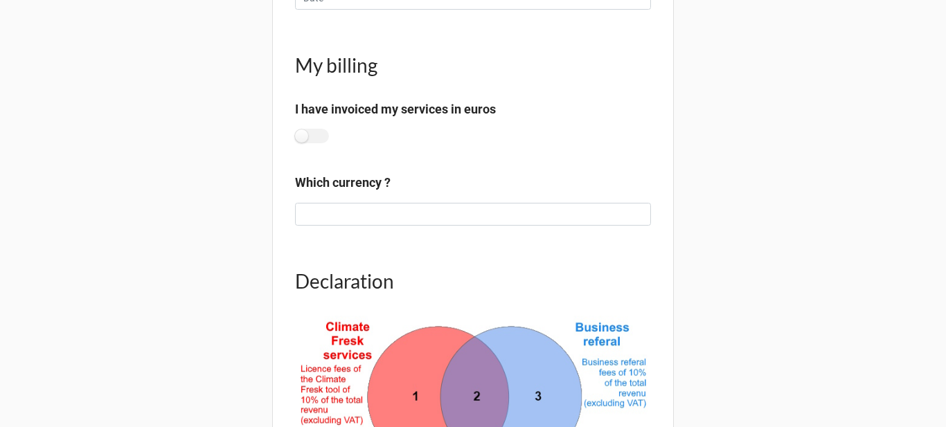
scroll to position [208, 0]
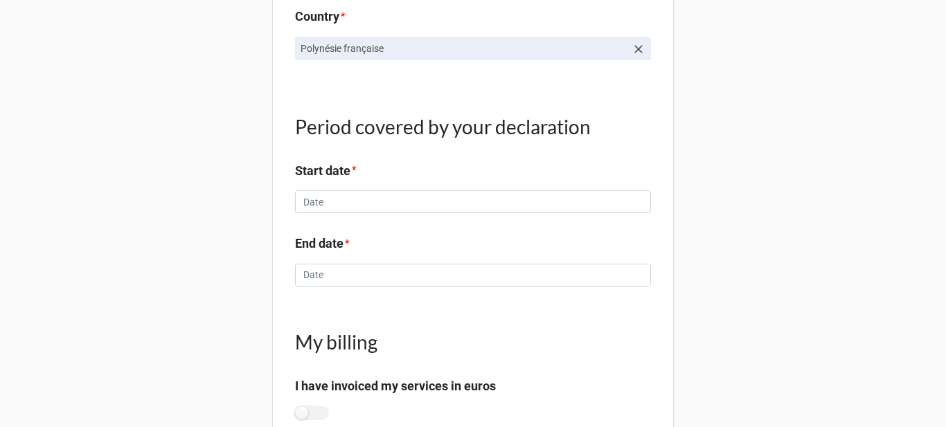
click at [638, 49] on icon at bounding box center [639, 49] width 14 height 14
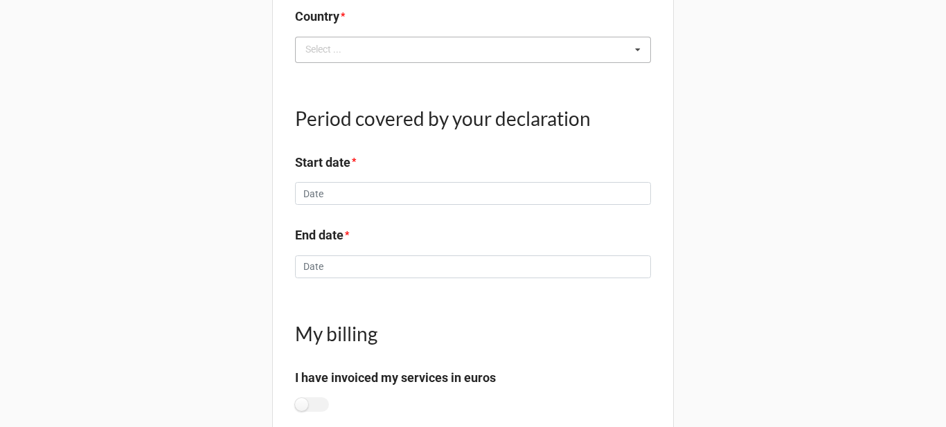
click at [627, 49] on icon at bounding box center [637, 50] width 21 height 26
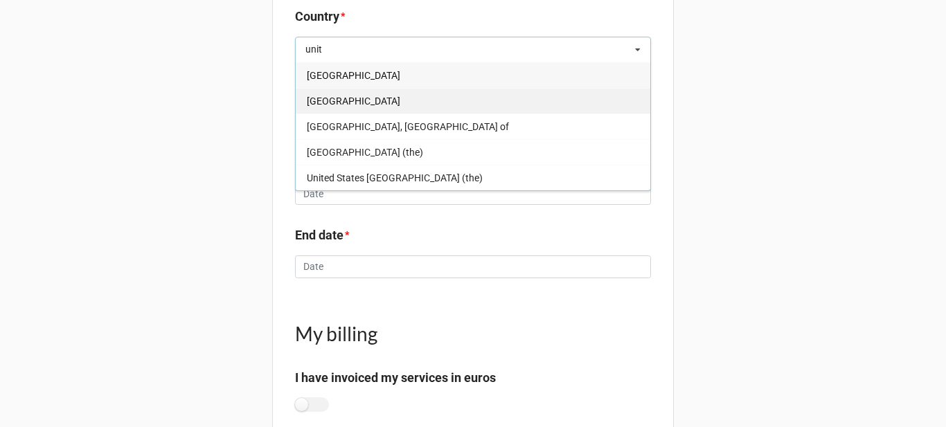
type input "unit"
click at [400, 106] on span "United States of America" at bounding box center [353, 101] width 93 height 11
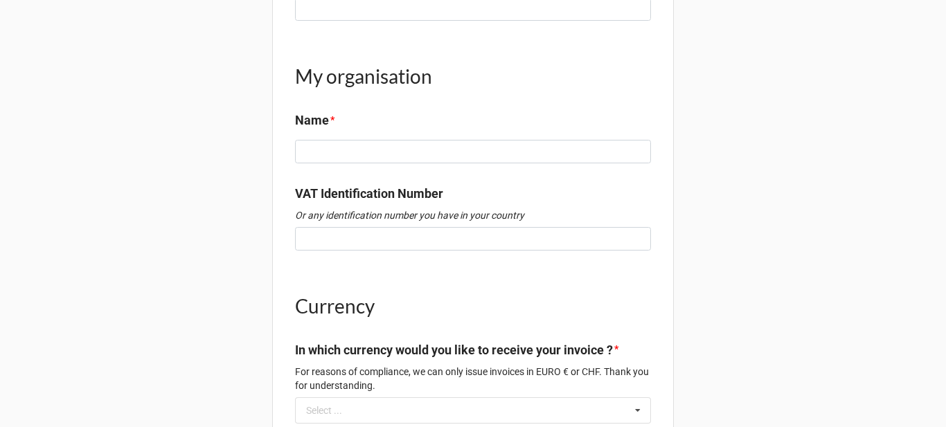
scroll to position [2701, 0]
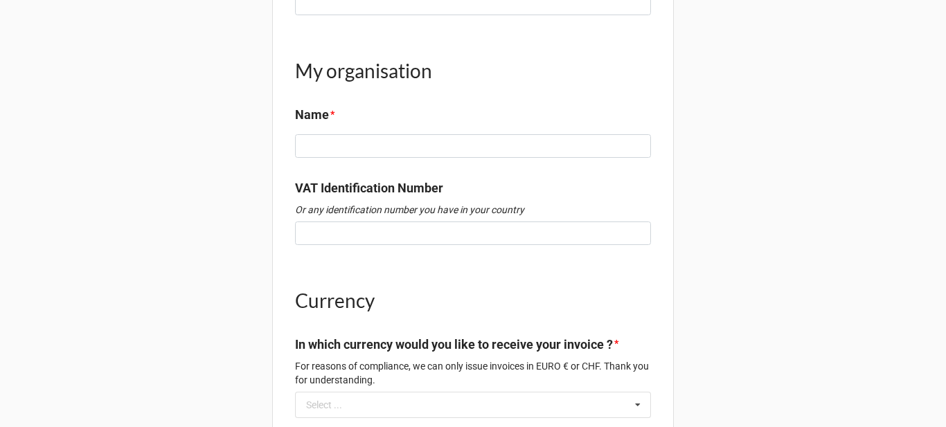
click at [363, 181] on label "VAT Identification Number" at bounding box center [369, 188] width 148 height 19
click at [410, 215] on em "Or any identification number you have in your country" at bounding box center [409, 209] width 229 height 11
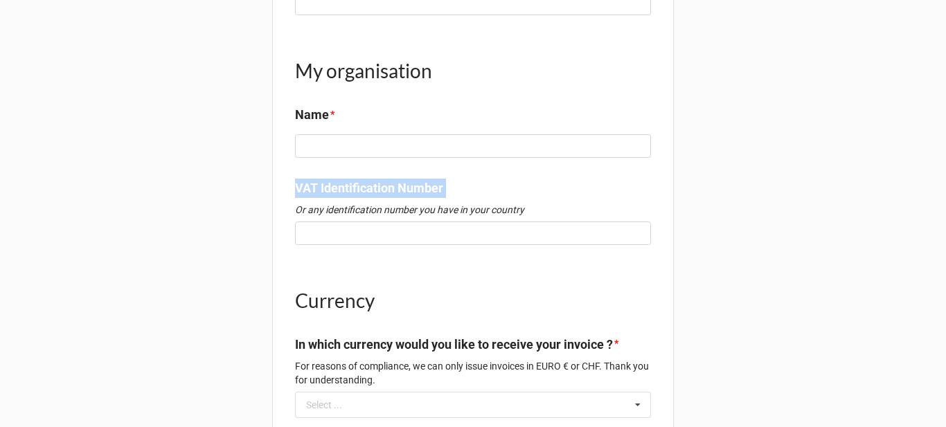
click at [410, 215] on em "Or any identification number you have in your country" at bounding box center [409, 209] width 229 height 11
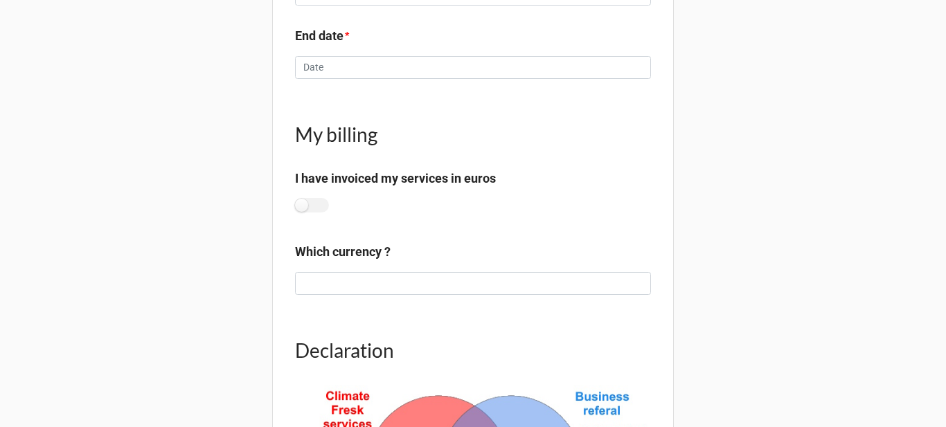
scroll to position [0, 0]
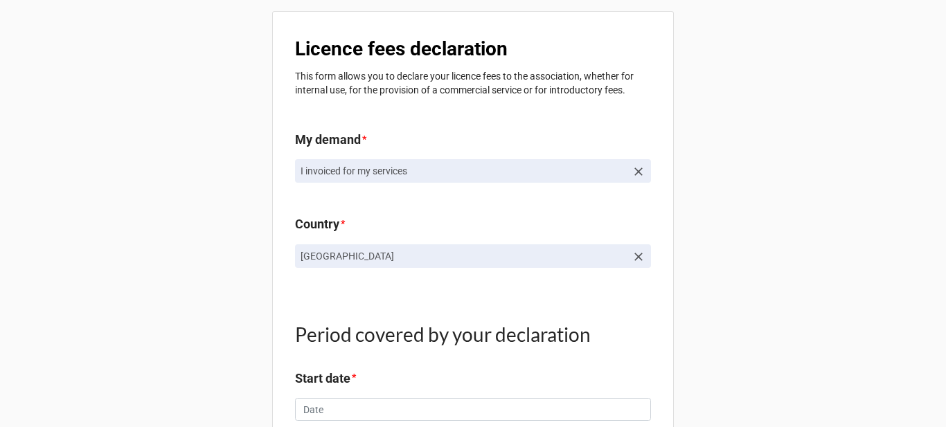
click at [642, 173] on link "I invoiced for my services" at bounding box center [473, 171] width 356 height 24
click at [636, 170] on icon at bounding box center [639, 172] width 14 height 14
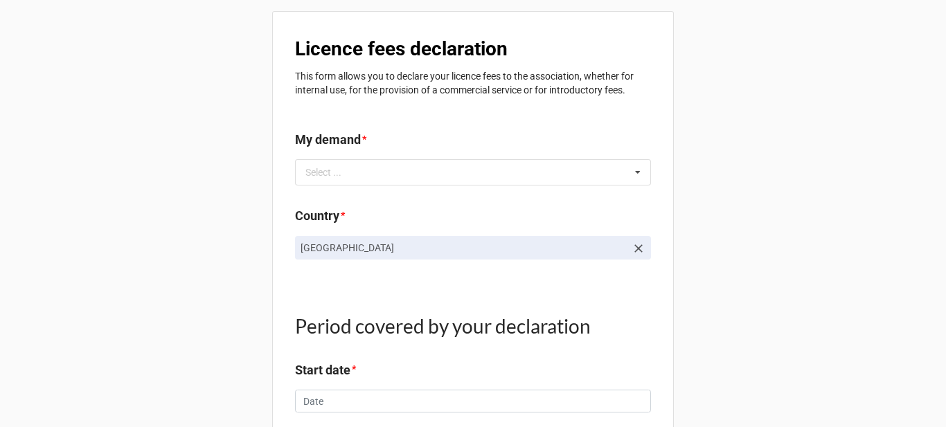
click at [636, 170] on icon at bounding box center [637, 173] width 21 height 26
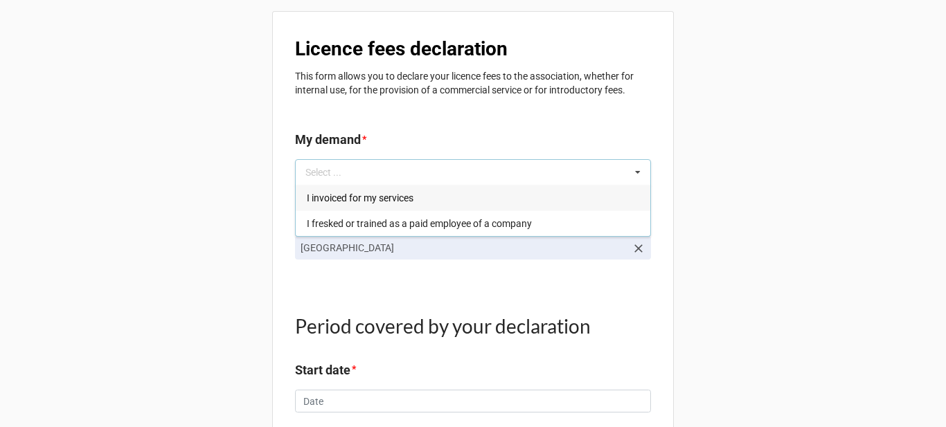
click at [517, 206] on div "I invoiced for my services" at bounding box center [473, 198] width 355 height 26
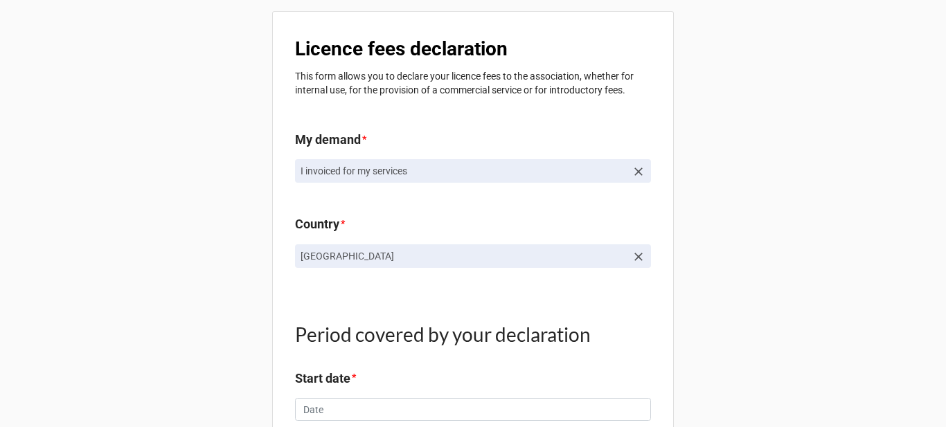
click at [638, 169] on icon at bounding box center [638, 172] width 8 height 8
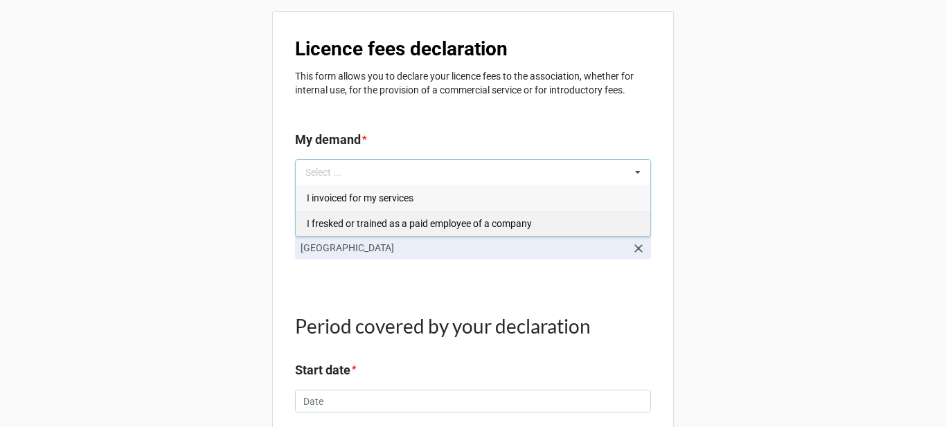
click at [588, 216] on div "I fresked or trained as a paid employee of a company" at bounding box center [473, 224] width 355 height 26
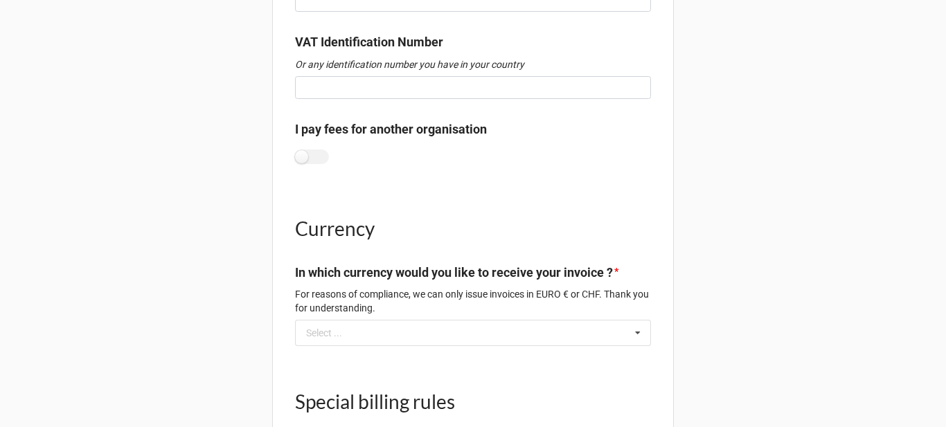
scroll to position [2260, 0]
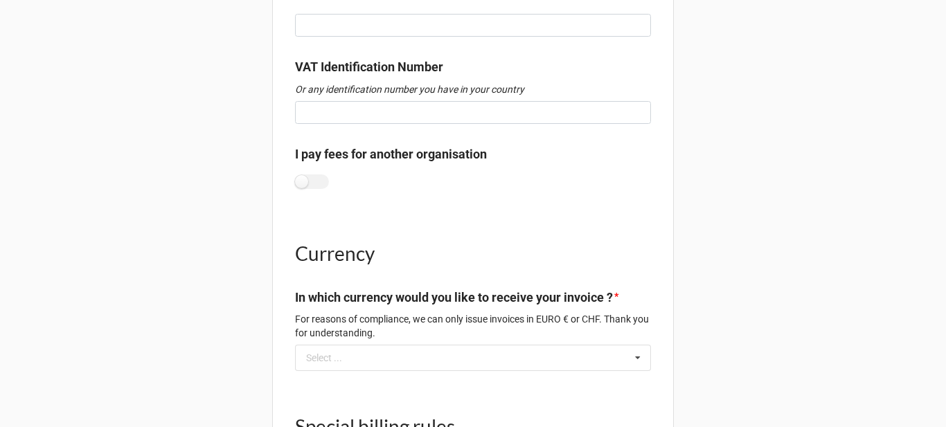
click at [409, 155] on label "I pay fees for another organisation" at bounding box center [391, 154] width 192 height 19
click at [330, 186] on div "I pay fees for another organisation" at bounding box center [473, 171] width 356 height 53
click at [321, 186] on label at bounding box center [312, 182] width 34 height 15
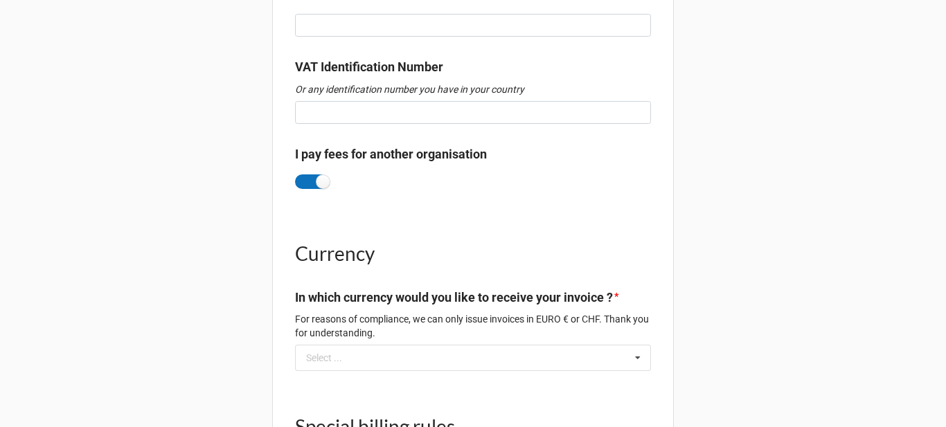
checkbox input "true"
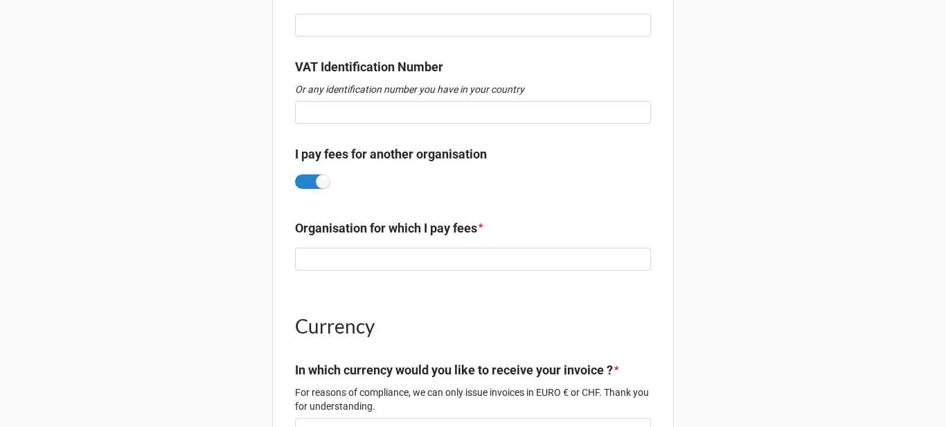
click at [348, 234] on label "Organisation for which I pay fees" at bounding box center [386, 228] width 182 height 19
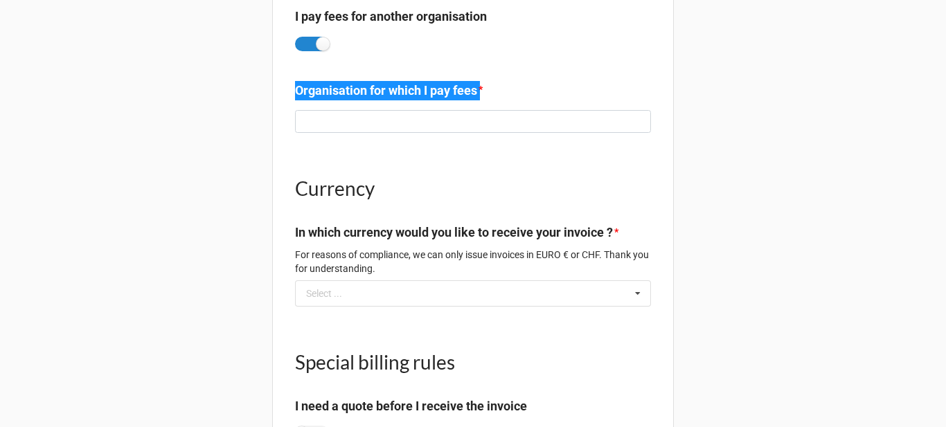
scroll to position [2398, 0]
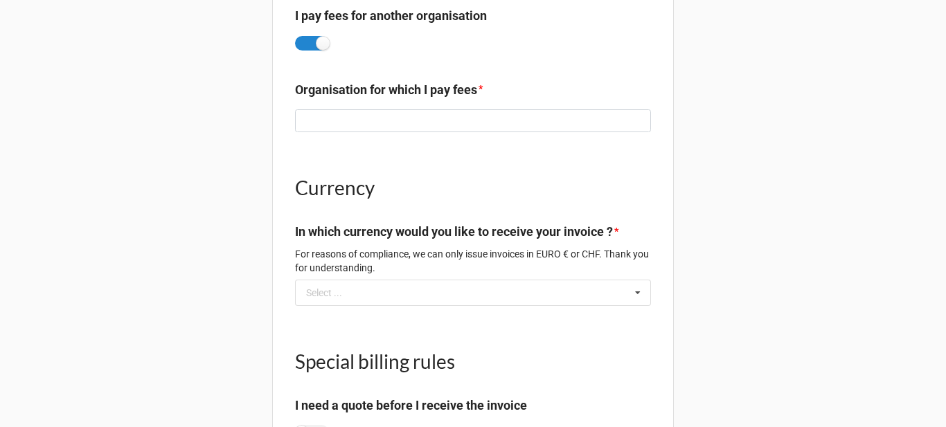
click at [348, 178] on h1 "Currency" at bounding box center [473, 187] width 356 height 25
click at [499, 229] on label "In which currency would you like to receive your invoice ?" at bounding box center [454, 231] width 318 height 19
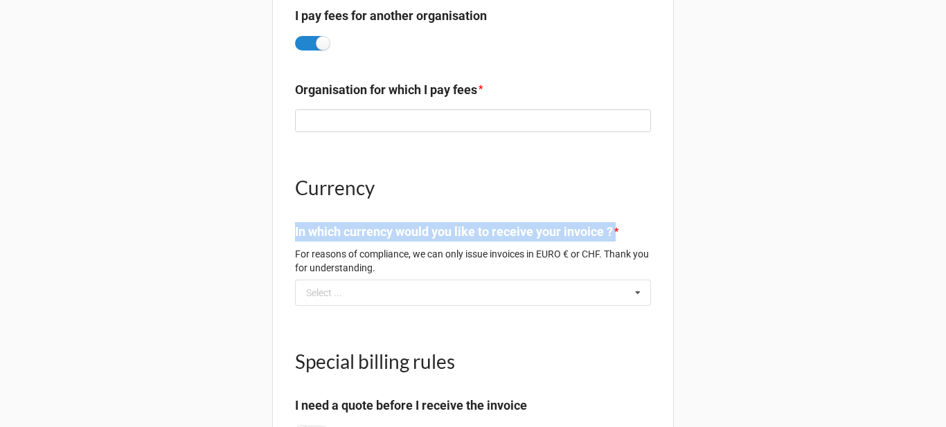
click at [499, 229] on label "In which currency would you like to receive your invoice ?" at bounding box center [454, 231] width 318 height 19
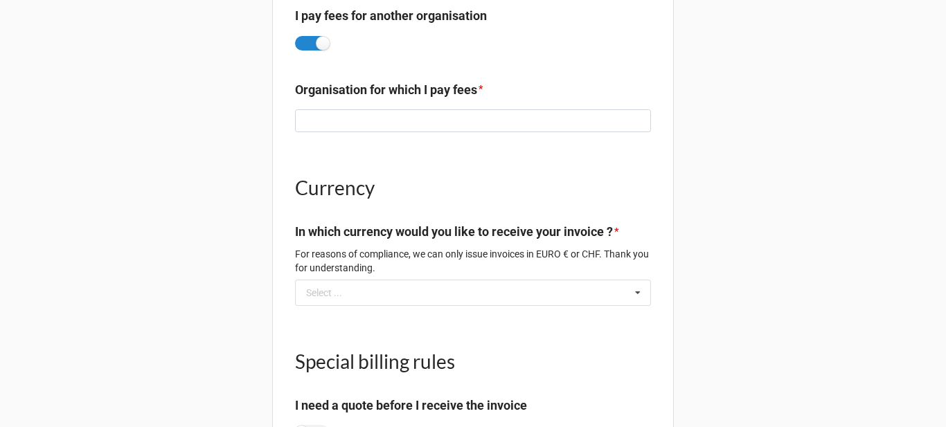
click at [425, 251] on p "For reasons of compliance, we can only issue invoices in EURO € or CHF. Thank y…" at bounding box center [473, 261] width 356 height 28
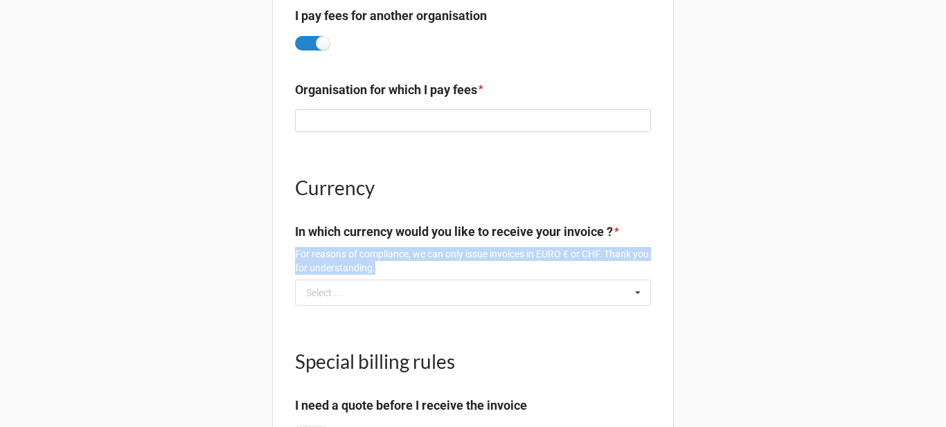
click at [425, 251] on p "For reasons of compliance, we can only issue invoices in EURO € or CHF. Thank y…" at bounding box center [473, 261] width 356 height 28
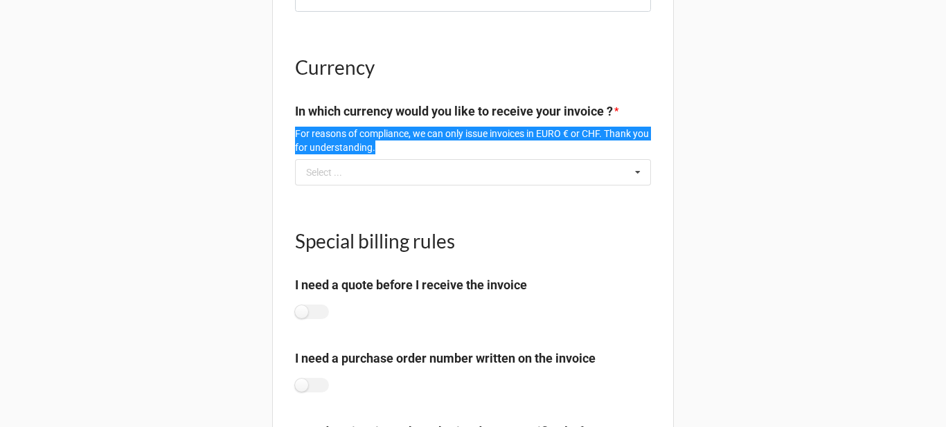
scroll to position [2537, 0]
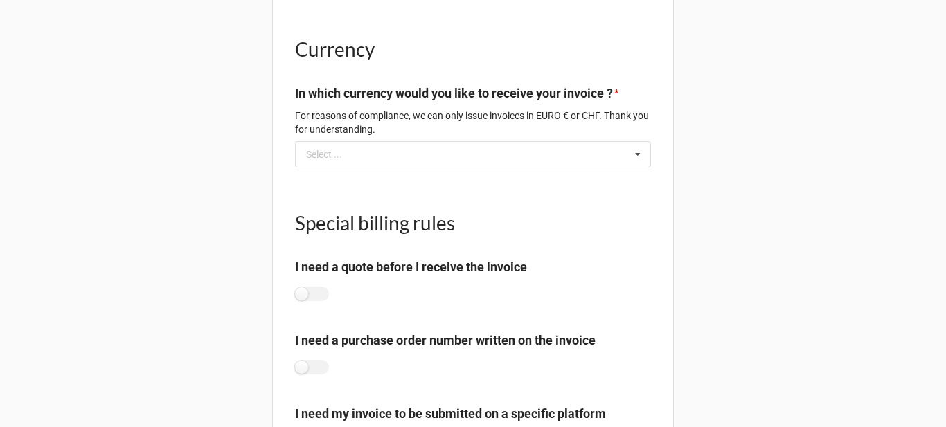
click at [407, 216] on h1 "Special billing rules" at bounding box center [473, 223] width 356 height 25
click at [423, 264] on label "I need a quote before I receive the invoice" at bounding box center [411, 267] width 232 height 19
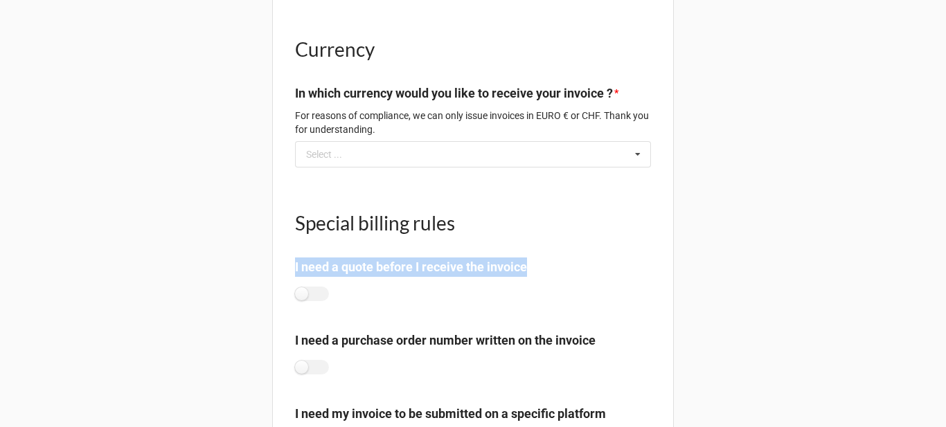
click at [423, 264] on label "I need a quote before I receive the invoice" at bounding box center [411, 267] width 232 height 19
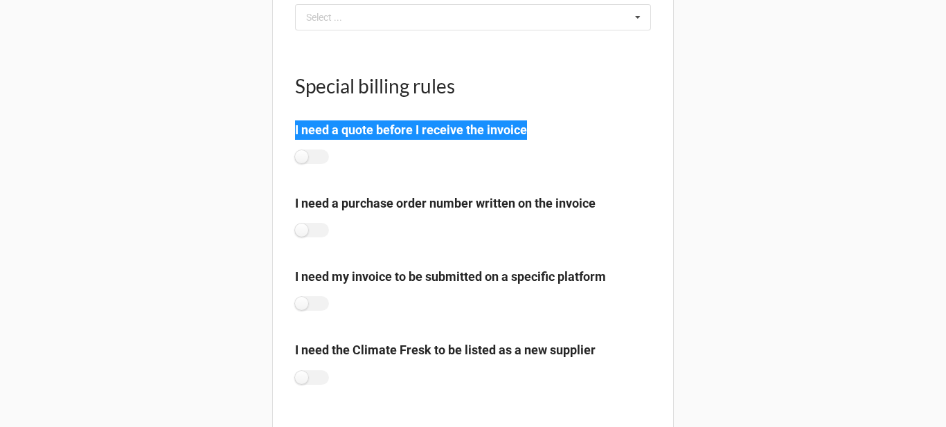
scroll to position [2675, 0]
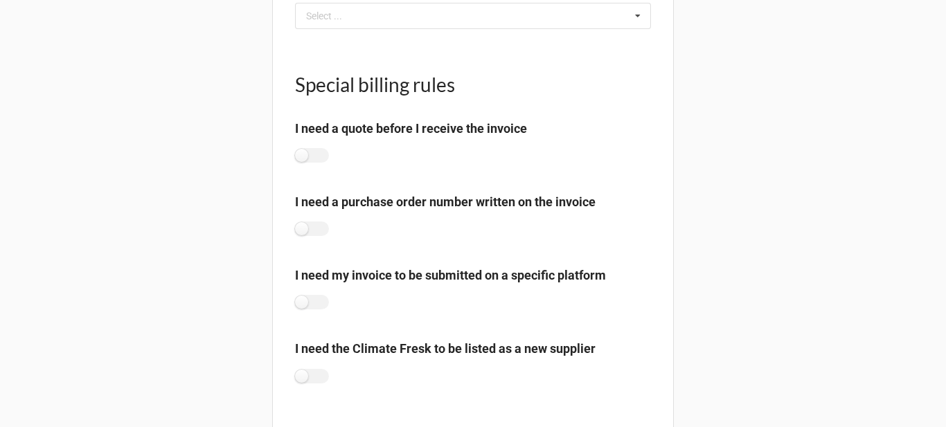
click at [360, 206] on label "I need a purchase order number written on the invoice" at bounding box center [445, 202] width 301 height 19
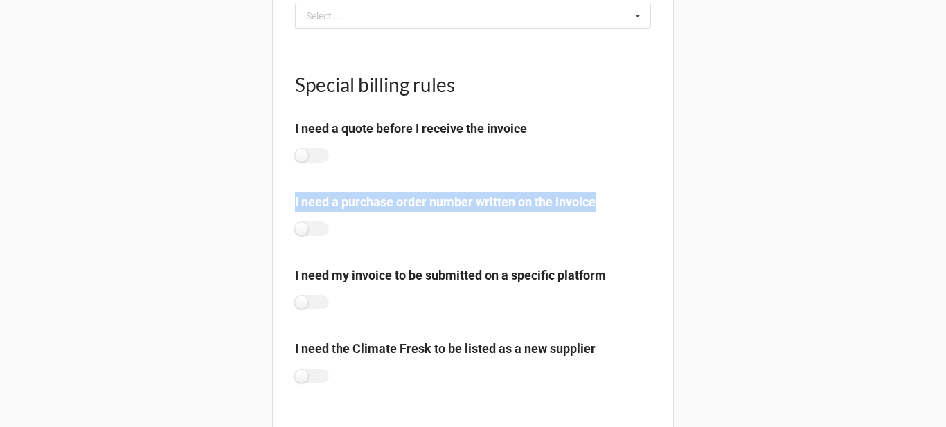
click at [360, 206] on label "I need a purchase order number written on the invoice" at bounding box center [445, 202] width 301 height 19
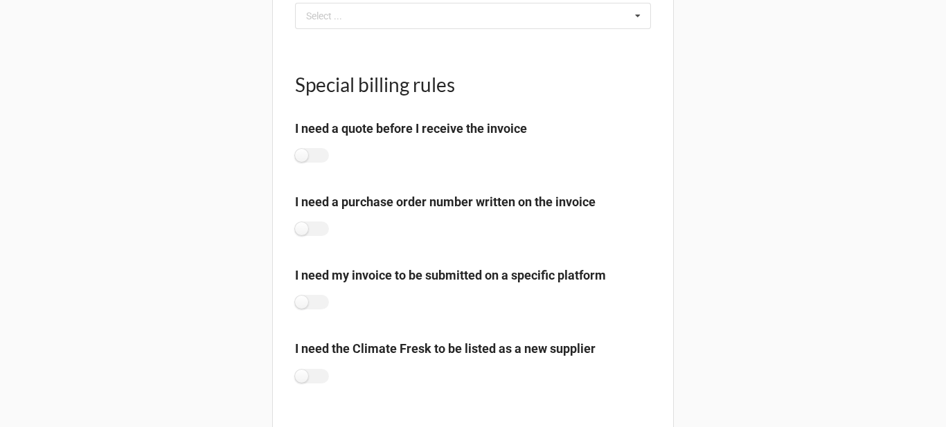
click at [411, 274] on label "I need my invoice to be submitted on a specific platform" at bounding box center [450, 275] width 311 height 19
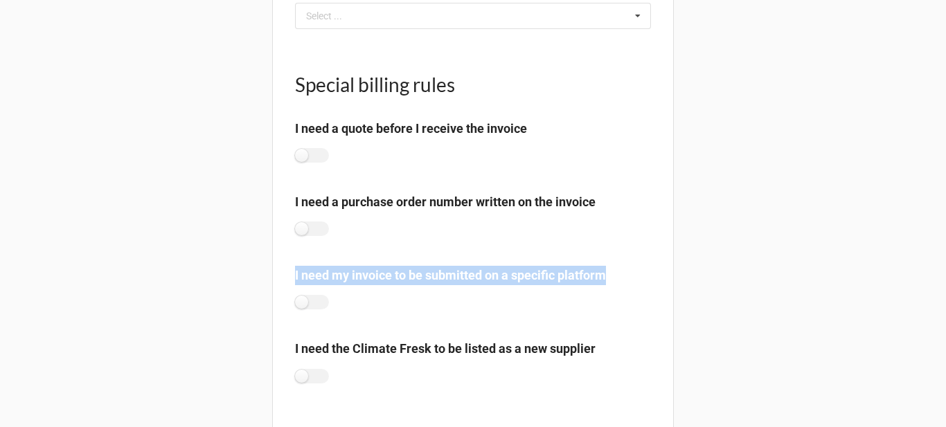
click at [411, 274] on label "I need my invoice to be submitted on a specific platform" at bounding box center [450, 275] width 311 height 19
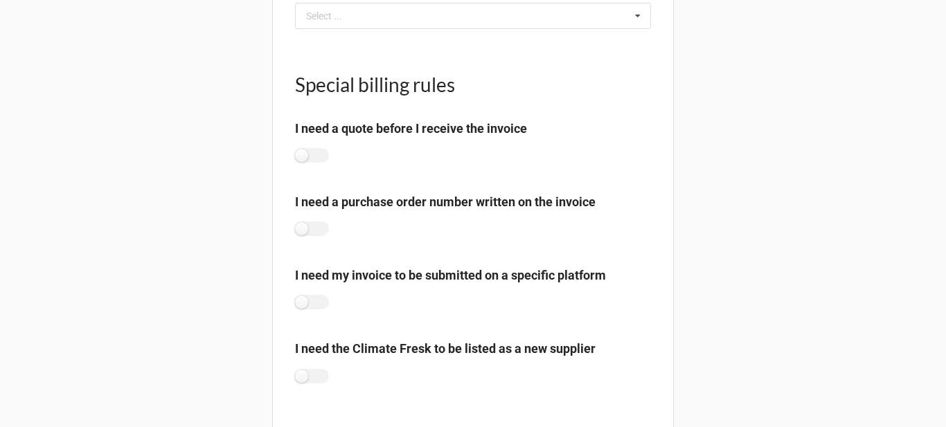
click at [299, 217] on b "I need a purchase order number written on the invoice" at bounding box center [473, 205] width 356 height 24
click at [303, 224] on label at bounding box center [312, 229] width 34 height 15
checkbox input "true"
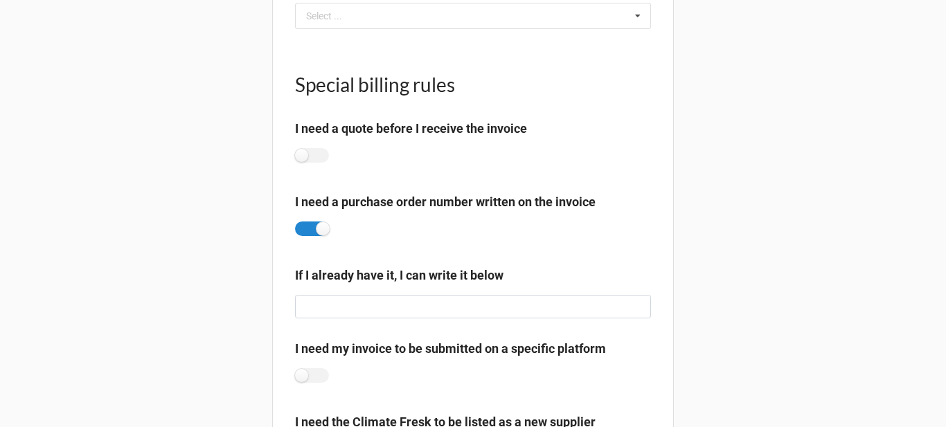
click at [366, 279] on label "If I already have it, I can write it below" at bounding box center [399, 275] width 208 height 19
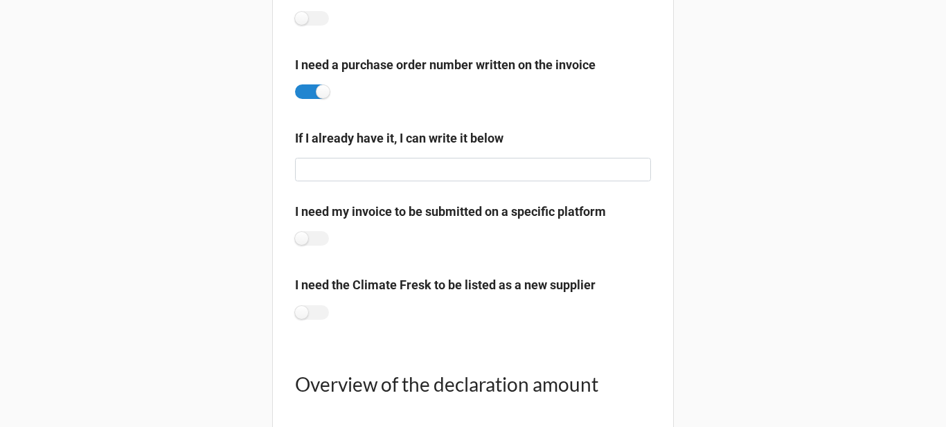
scroll to position [2814, 0]
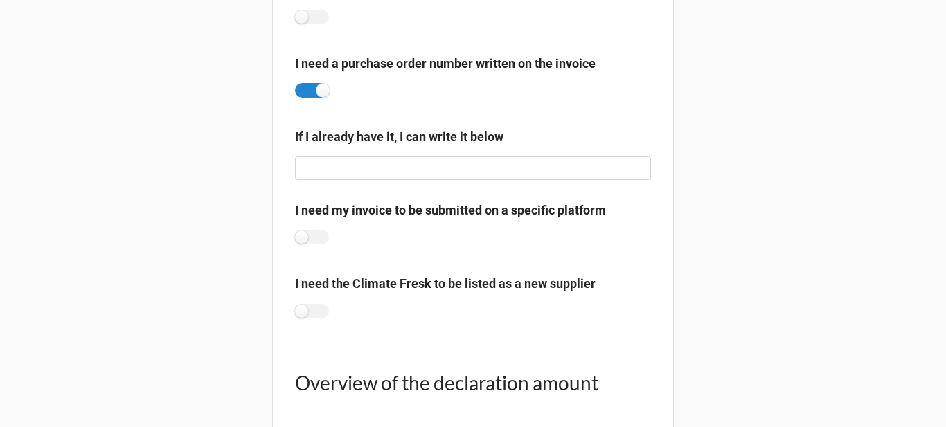
drag, startPoint x: 296, startPoint y: 243, endPoint x: 321, endPoint y: 262, distance: 32.1
click at [296, 243] on label at bounding box center [312, 237] width 34 height 15
checkbox input "true"
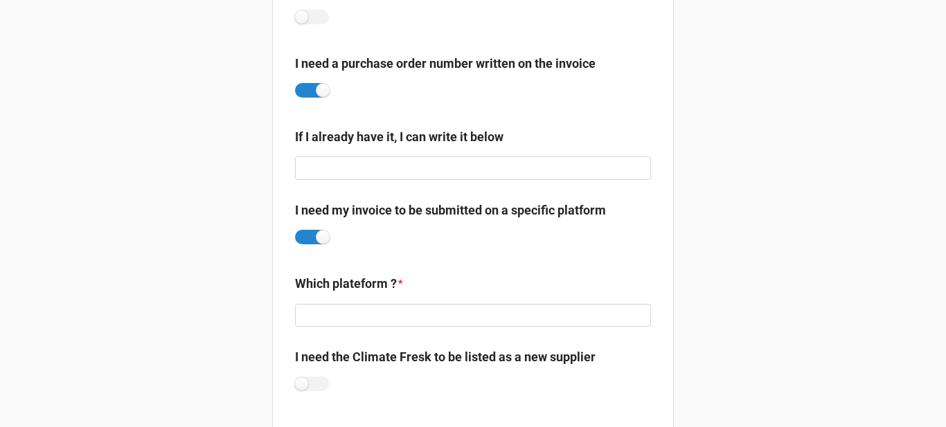
click at [348, 283] on label "Which plateform ?" at bounding box center [346, 283] width 102 height 19
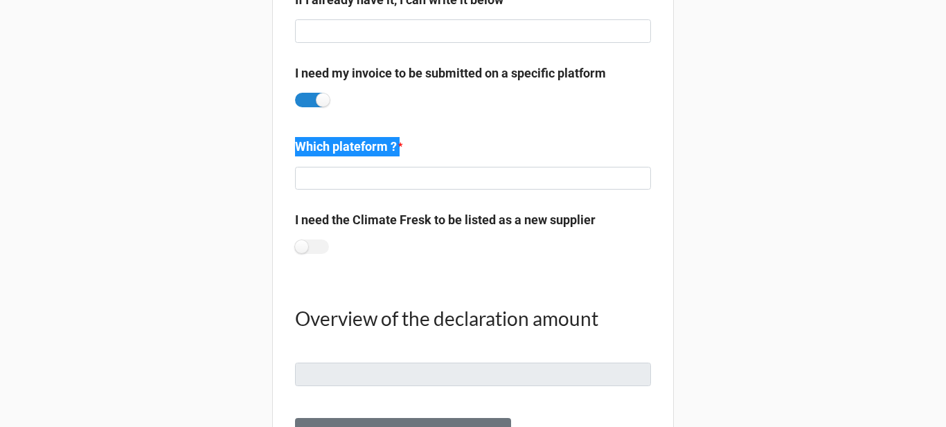
scroll to position [2952, 0]
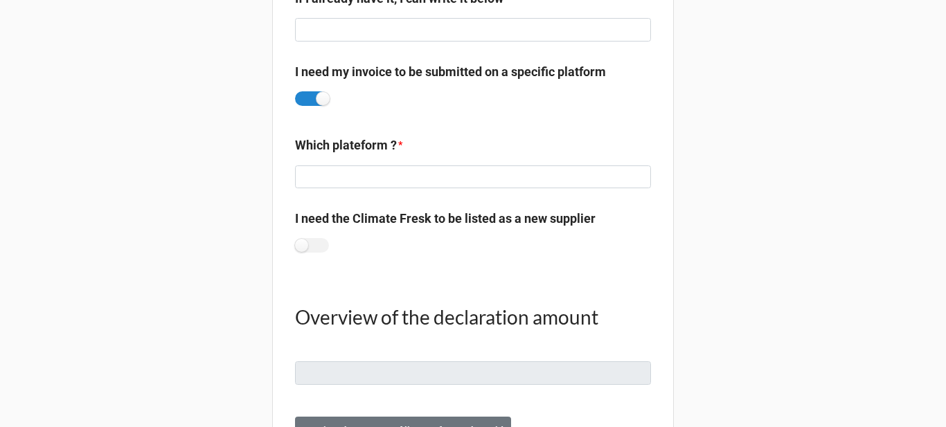
click at [394, 221] on label "I need the Climate Fresk to be listed as a new supplier" at bounding box center [445, 218] width 301 height 19
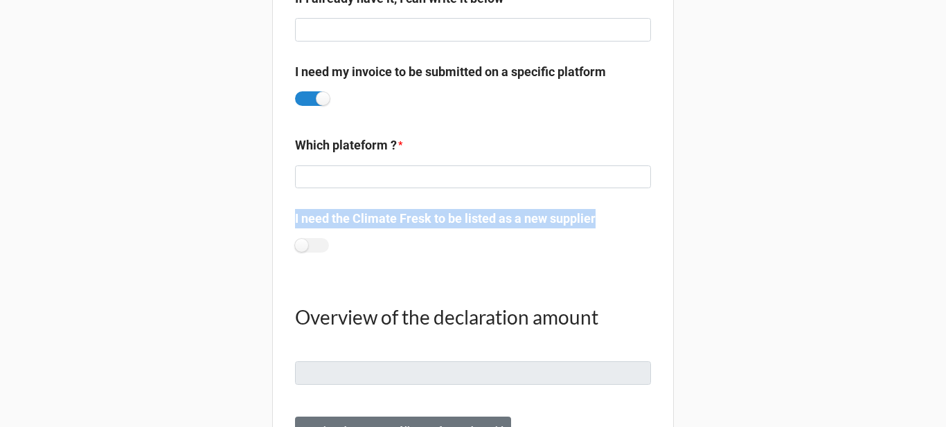
click at [394, 221] on label "I need the Climate Fresk to be listed as a new supplier" at bounding box center [445, 218] width 301 height 19
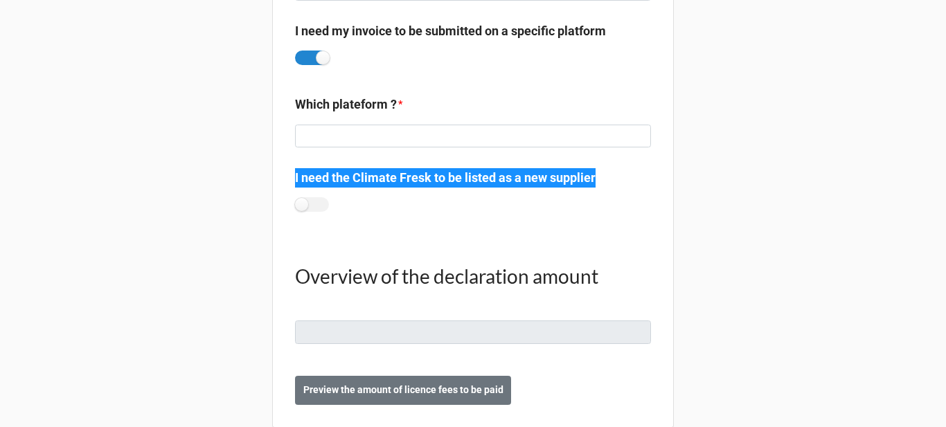
scroll to position [3016, 0]
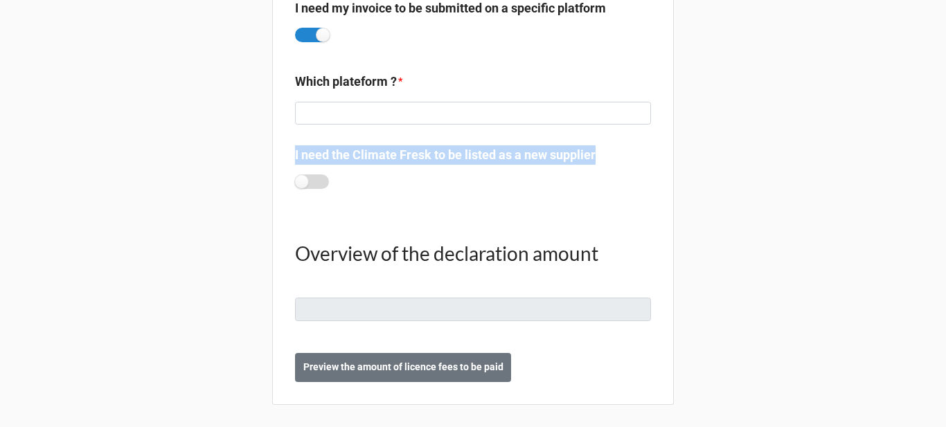
click at [305, 176] on label at bounding box center [312, 182] width 34 height 15
checkbox input "true"
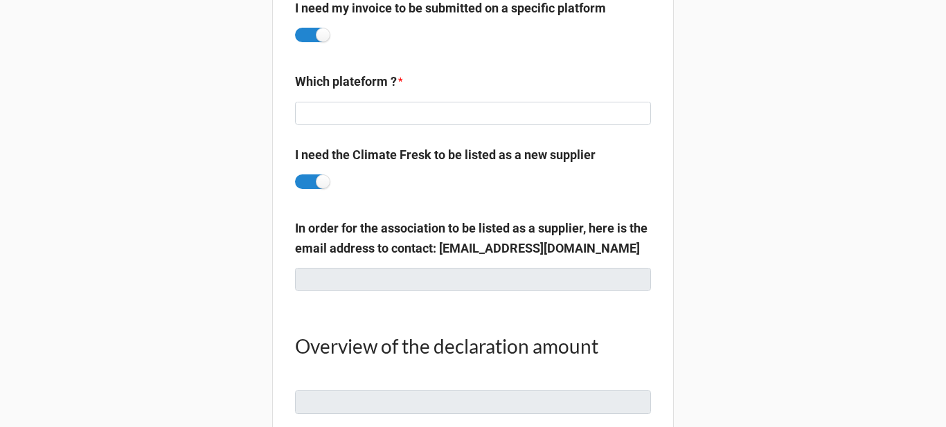
click at [373, 227] on label "In order for the association to be listed as a supplier, here is the email addr…" at bounding box center [473, 238] width 356 height 39
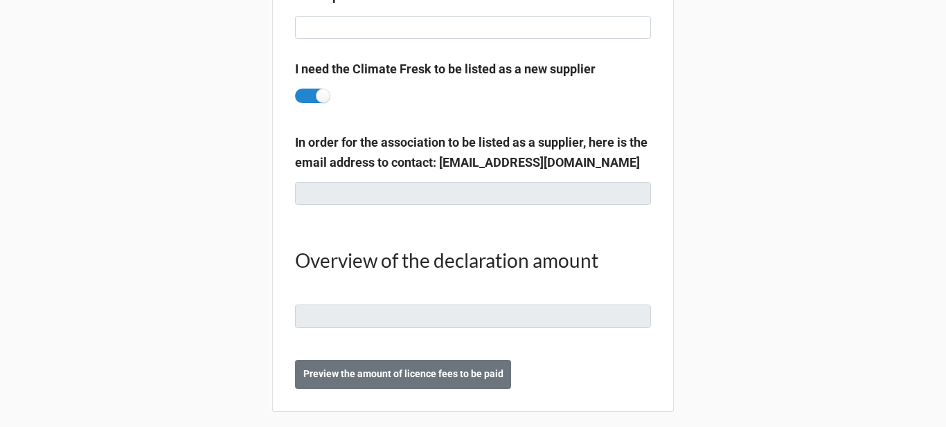
scroll to position [3109, 0]
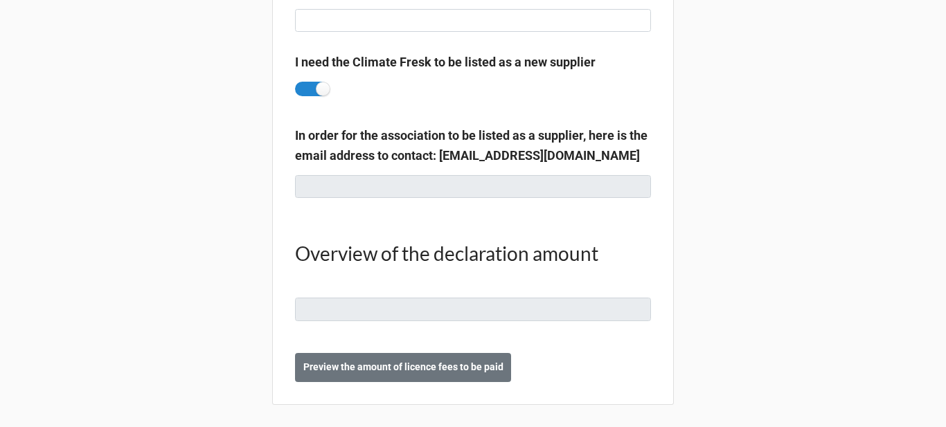
click at [477, 261] on h1 "Overview of the declaration amount" at bounding box center [473, 253] width 356 height 25
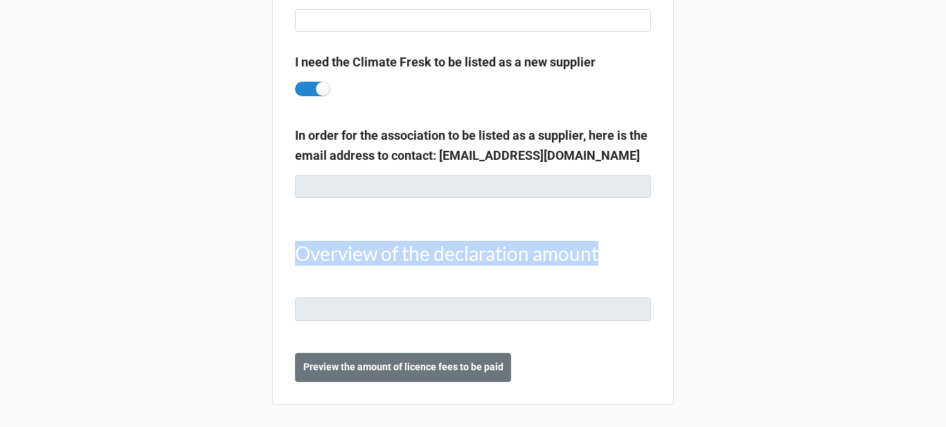
click at [477, 261] on h1 "Overview of the declaration amount" at bounding box center [473, 253] width 356 height 25
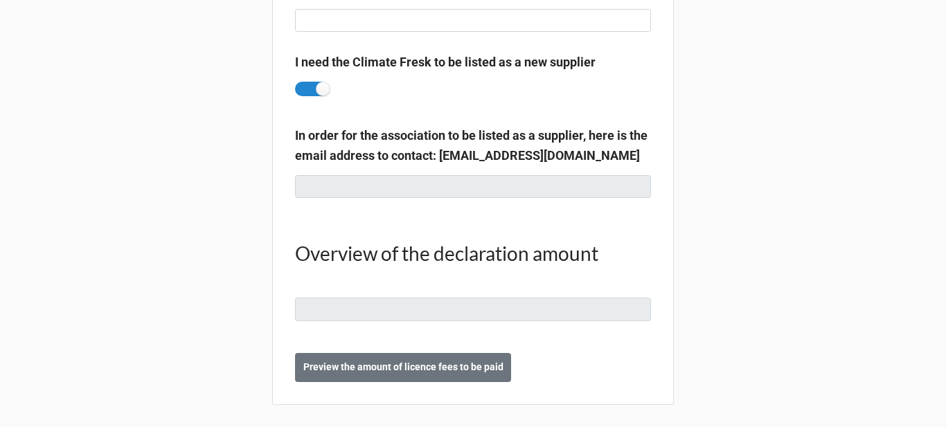
drag, startPoint x: 275, startPoint y: 362, endPoint x: 555, endPoint y: 374, distance: 280.7
